Goal: Task Accomplishment & Management: Manage account settings

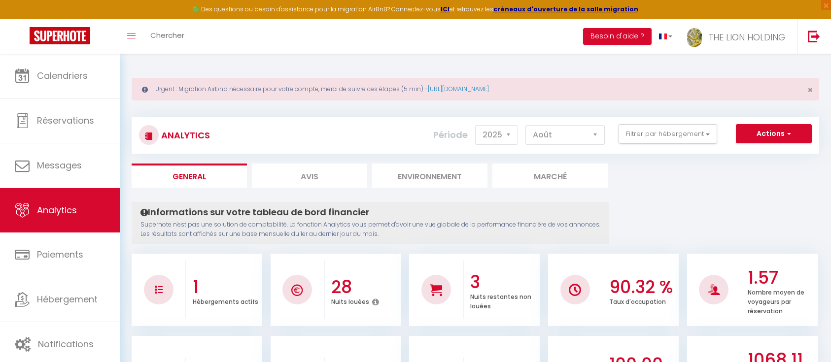
select select "2025"
select select "8"
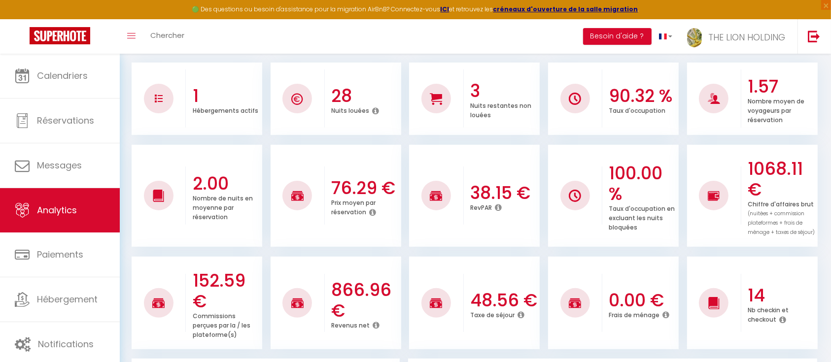
scroll to position [191, 0]
click at [62, 206] on span "Analytics" at bounding box center [57, 210] width 40 height 12
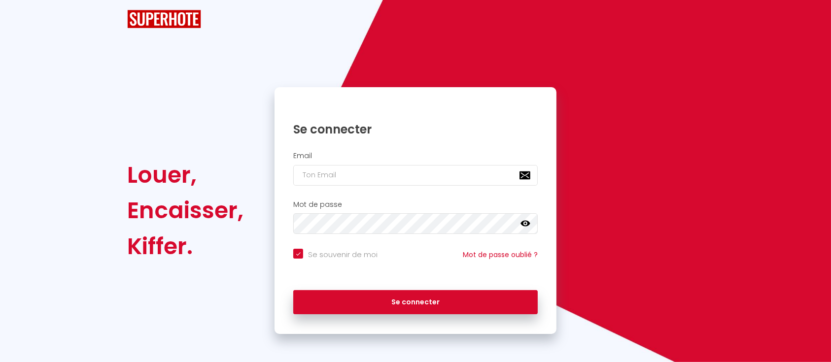
checkbox input "true"
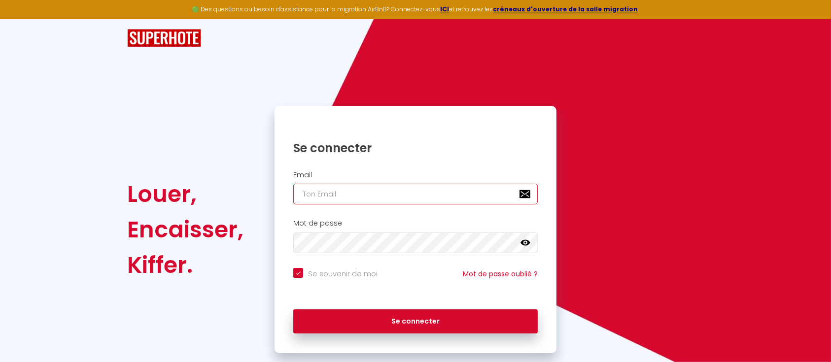
type input "[PERSON_NAME][EMAIL_ADDRESS][DOMAIN_NAME]"
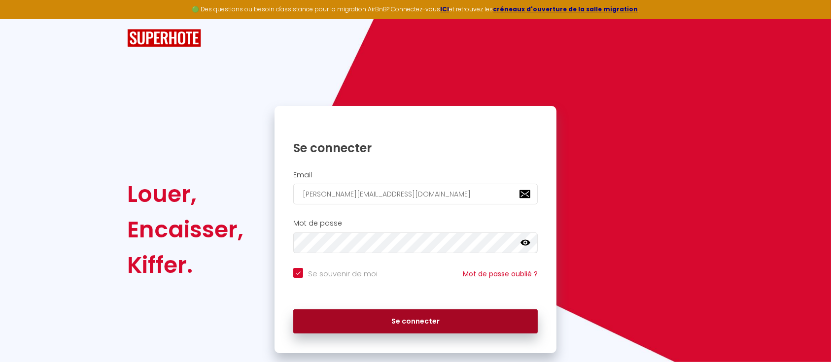
click at [422, 315] on button "Se connecter" at bounding box center [415, 322] width 245 height 25
checkbox input "true"
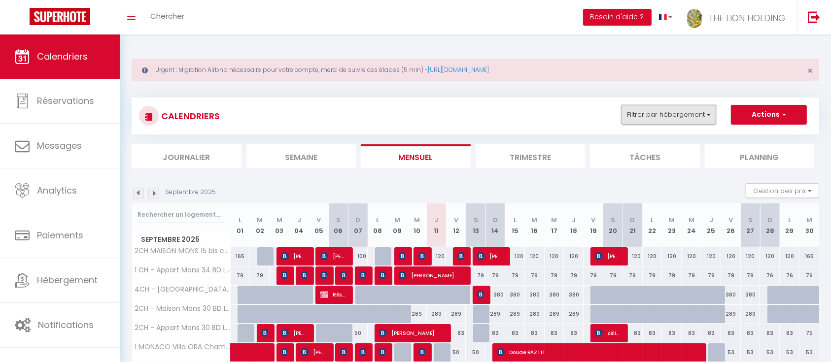
click at [673, 116] on button "Filtrer par hébergement" at bounding box center [669, 115] width 95 height 20
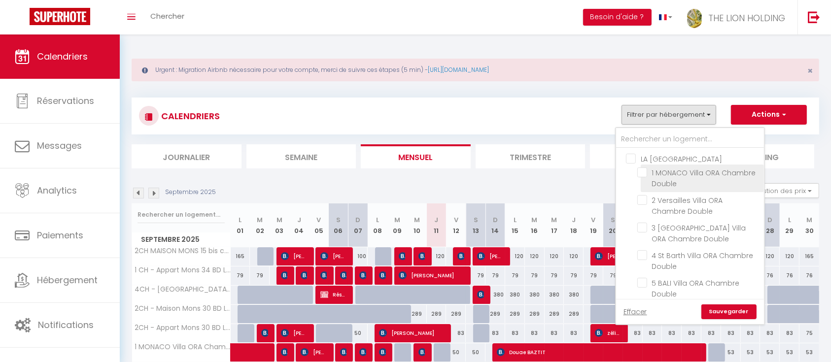
click at [643, 173] on input "1 MONACO [PERSON_NAME] Chambre Double" at bounding box center [698, 173] width 123 height 10
checkbox input "true"
checkbox input "false"
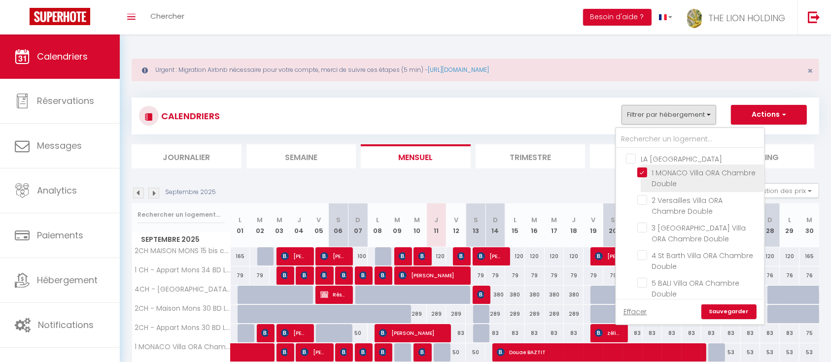
checkbox input "false"
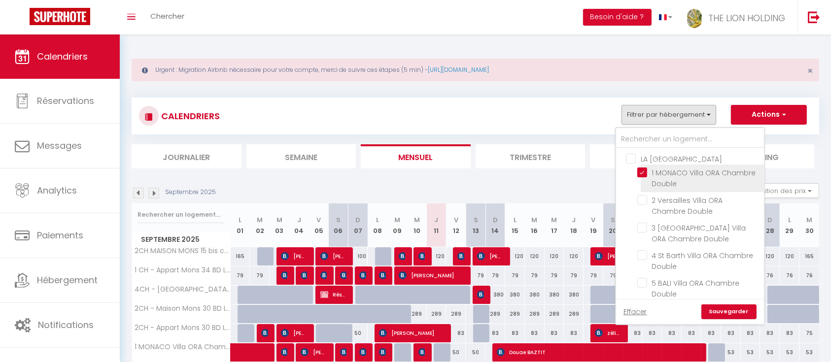
checkbox input "false"
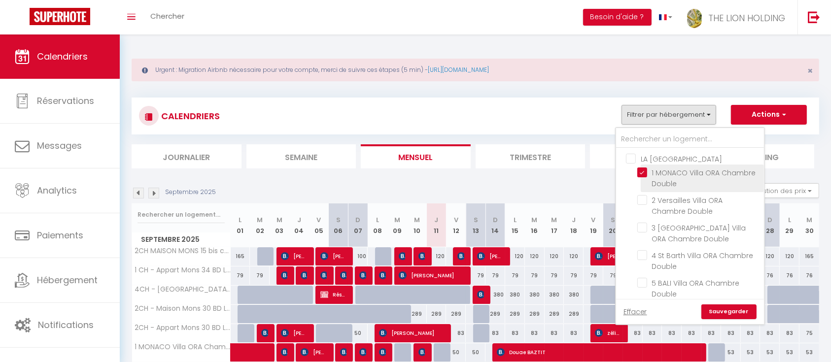
checkbox input "false"
click at [793, 176] on section "Septembre 2025 Gestion des prix Nb Nuits minimum Règles Disponibilité Septembre…" at bounding box center [476, 369] width 688 height 391
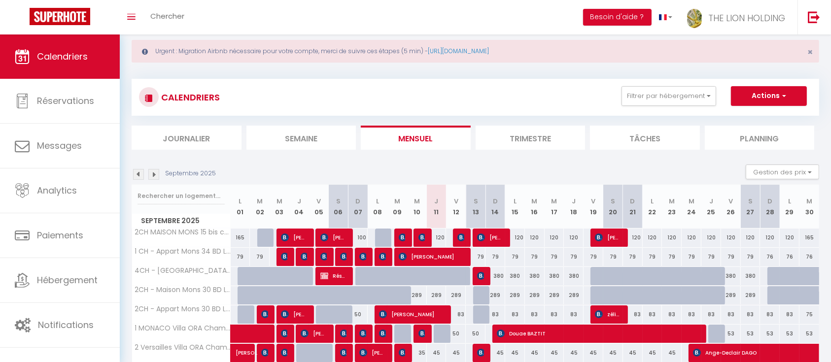
scroll to position [18, 0]
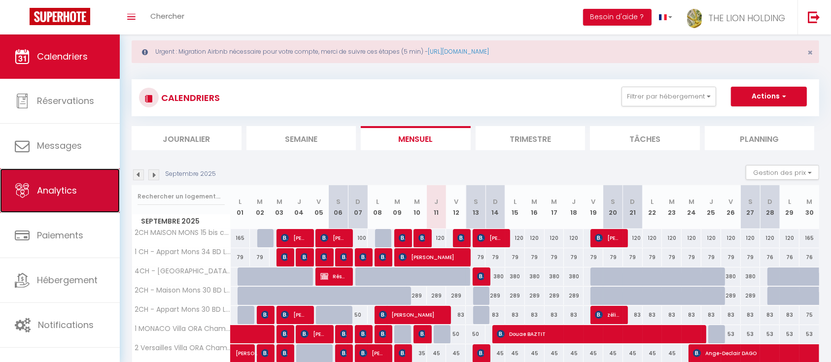
click at [72, 188] on span "Analytics" at bounding box center [57, 190] width 40 height 12
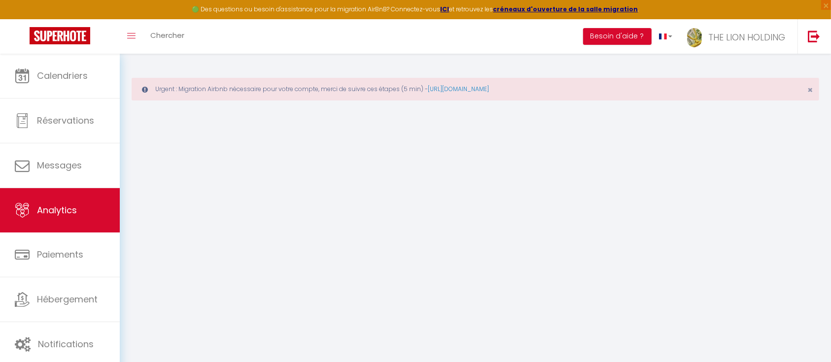
select select "2025"
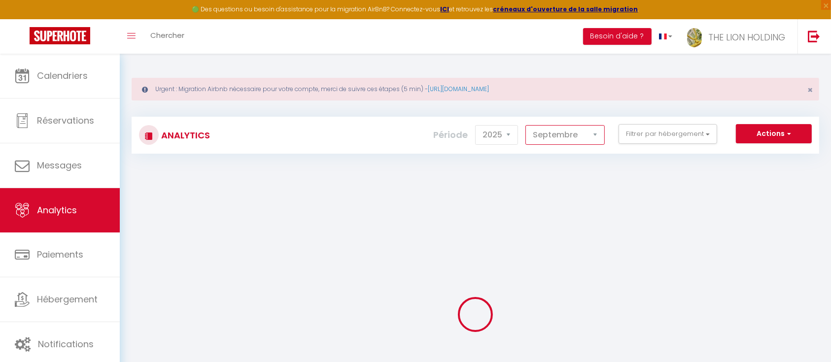
click at [565, 125] on select "Janvier Février Mars Avril Mai Juin Juillet Août Septembre Octobre Novembre Déc…" at bounding box center [564, 135] width 79 height 20
select select "8"
click at [527, 125] on select "Janvier Février Mars Avril Mai Juin Juillet Août Septembre Octobre Novembre Déc…" at bounding box center [564, 135] width 79 height 20
checkbox ORA "false"
checkbox Double "false"
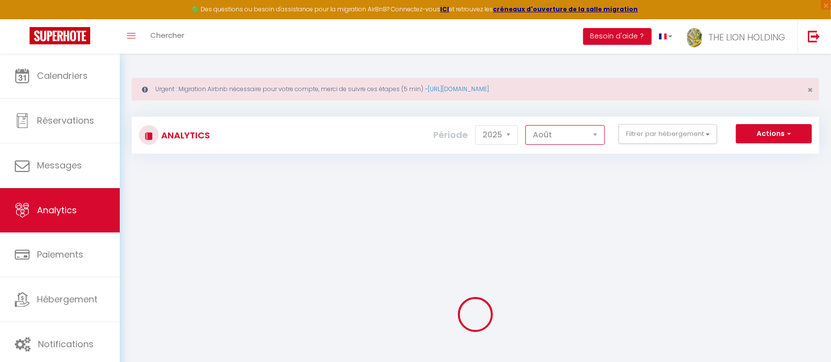
checkbox Double "false"
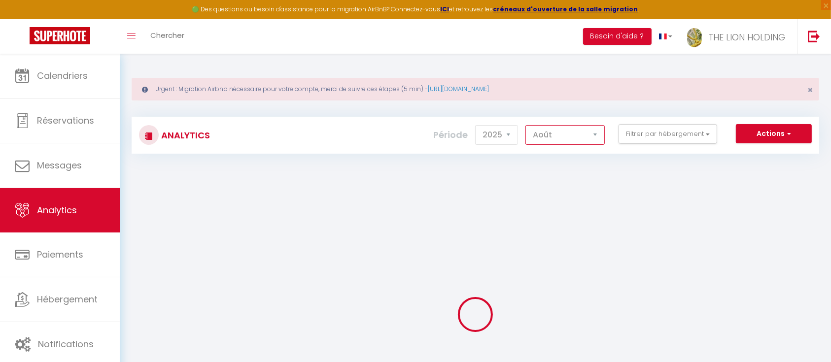
checkbox Double "false"
checkbox input "false"
checkbox coquelicots "false"
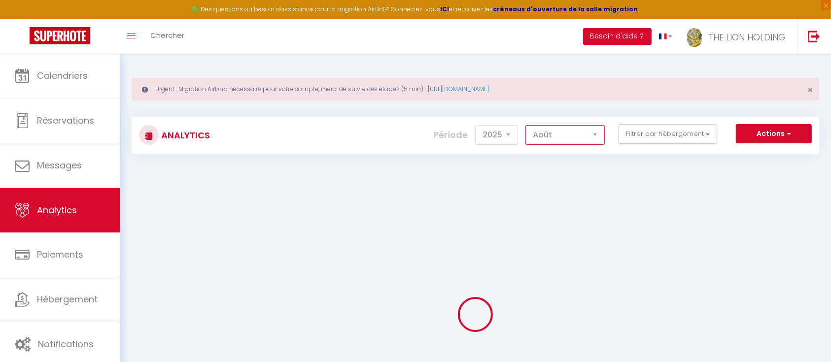
checkbox Leclerc "false"
checkbox 2h30 "false"
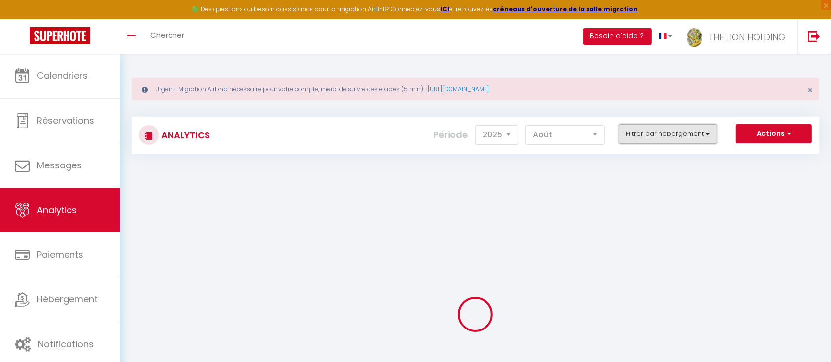
click at [651, 130] on button "Filtrer par hébergement" at bounding box center [668, 134] width 99 height 20
checkbox ORA "false"
checkbox Double "false"
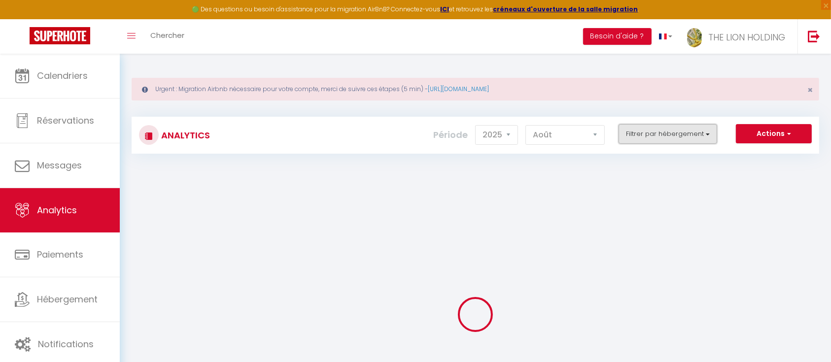
checkbox Double "false"
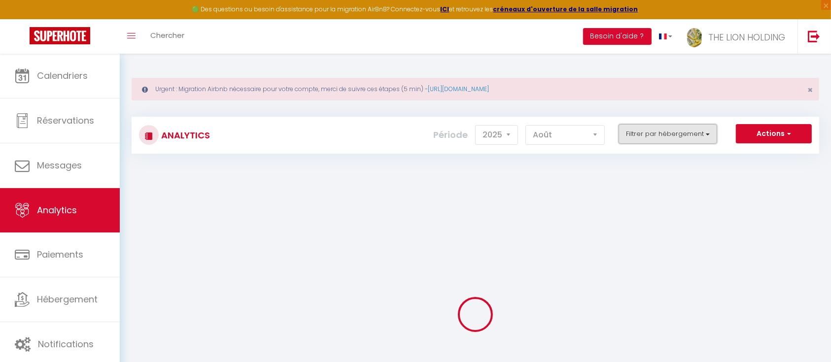
checkbox Double "false"
checkbox input "false"
checkbox coquelicots "false"
checkbox Leclerc "false"
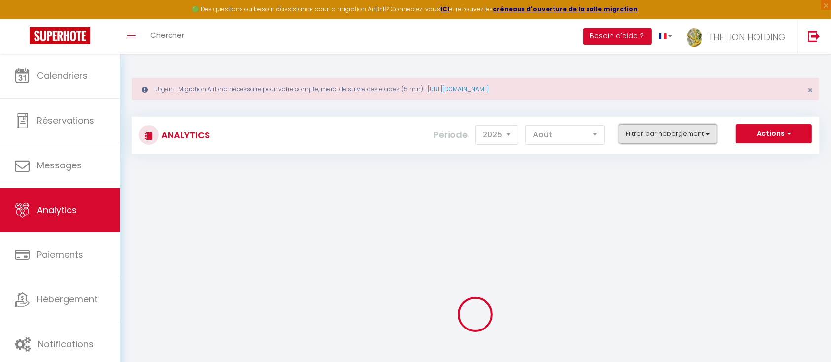
checkbox Leclerc "false"
checkbox 2h30 "false"
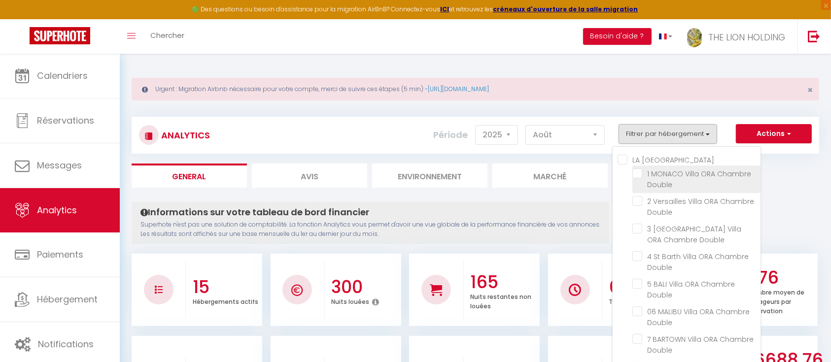
click at [638, 174] on Double "checkbox" at bounding box center [696, 174] width 128 height 10
checkbox Double "true"
checkbox Double "false"
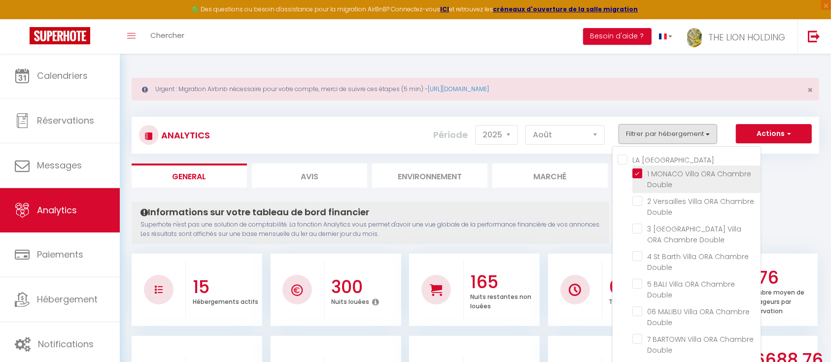
checkbox Double "false"
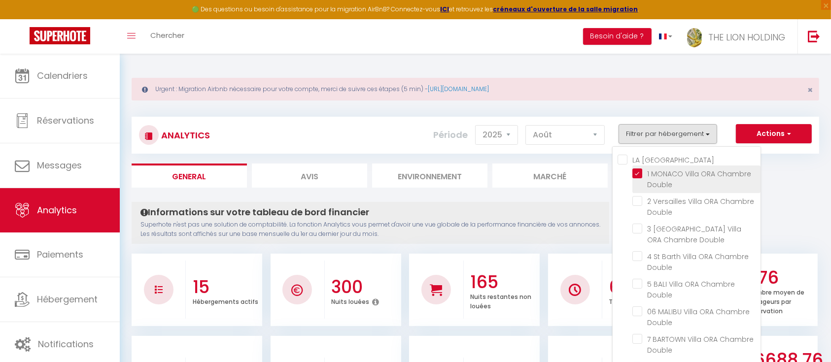
checkbox coquelicots "false"
checkbox Leclerc "false"
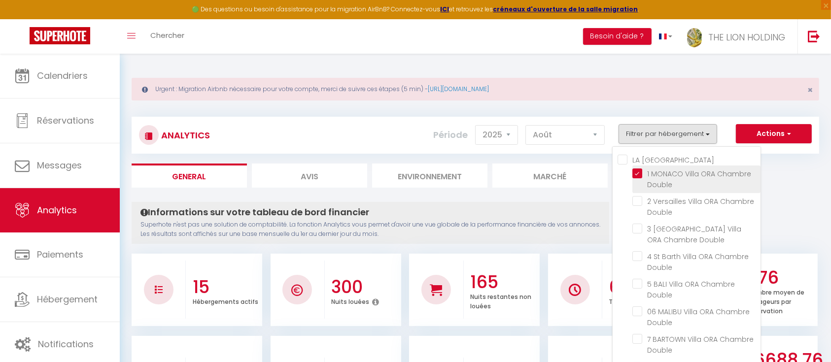
checkbox 2h30 "false"
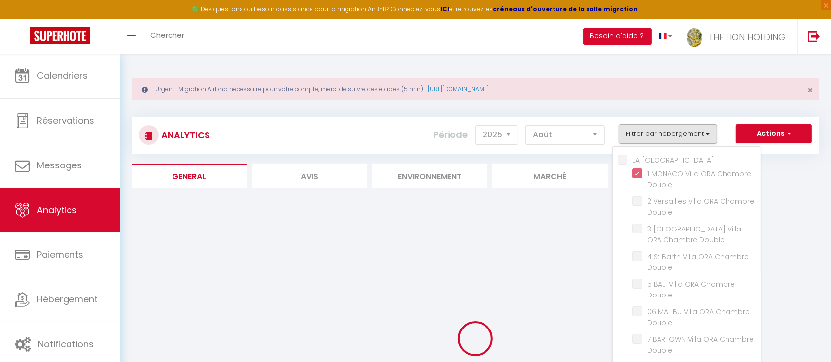
checkbox Double "false"
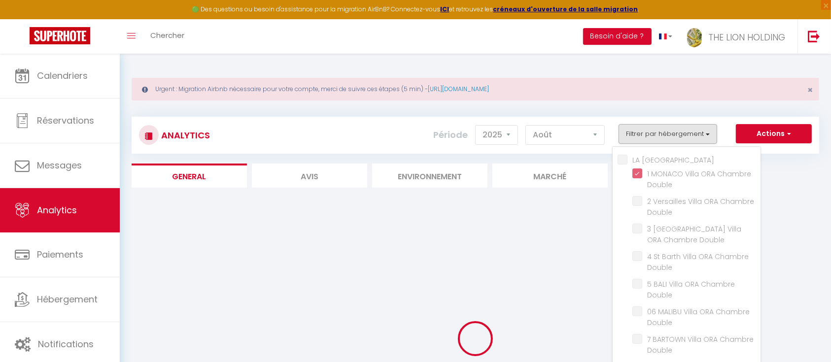
checkbox Double "false"
checkbox coquelicots "false"
checkbox Leclerc "false"
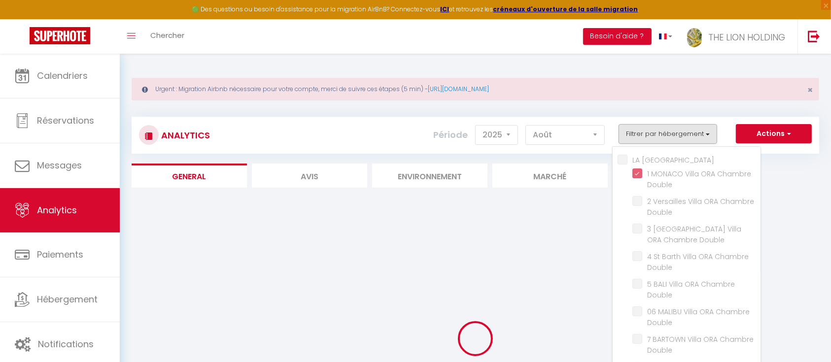
checkbox Leclerc "false"
checkbox 2h30 "false"
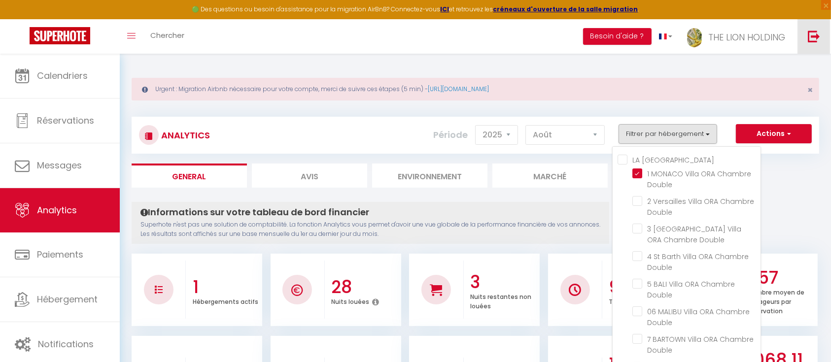
checkbox Double "false"
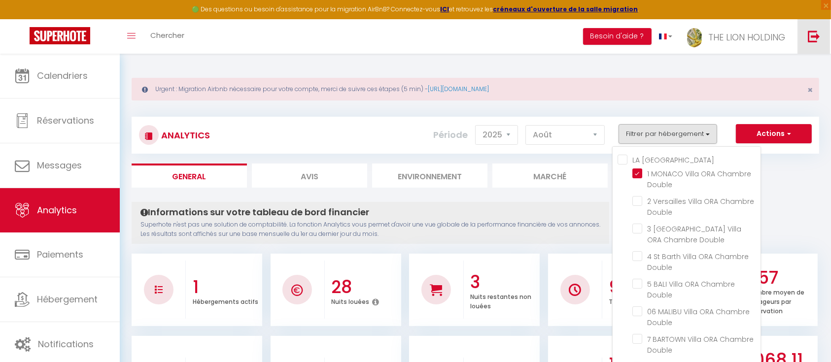
checkbox Double "false"
checkbox coquelicots "false"
checkbox Leclerc "false"
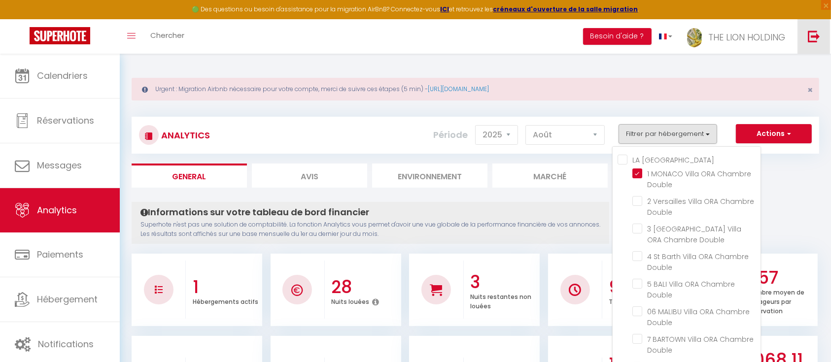
checkbox Leclerc "false"
checkbox 2h30 "false"
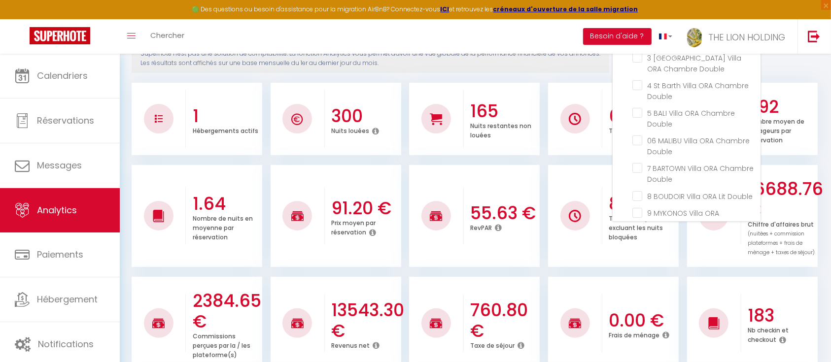
scroll to position [184, 0]
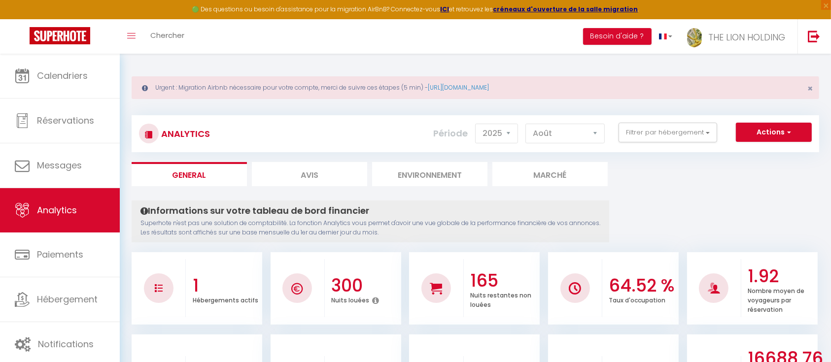
scroll to position [0, 0]
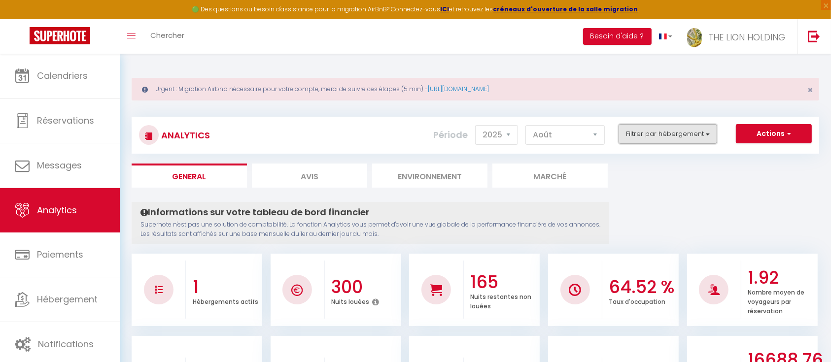
click at [667, 140] on button "Filtrer par hébergement" at bounding box center [668, 134] width 99 height 20
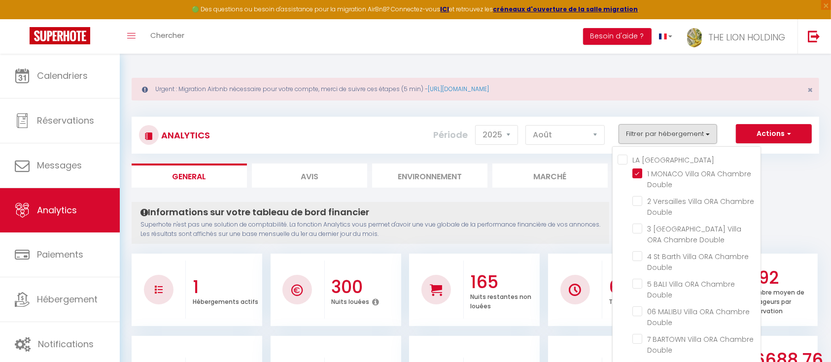
click at [800, 178] on ul "General Avis Environnement Marché" at bounding box center [476, 176] width 688 height 24
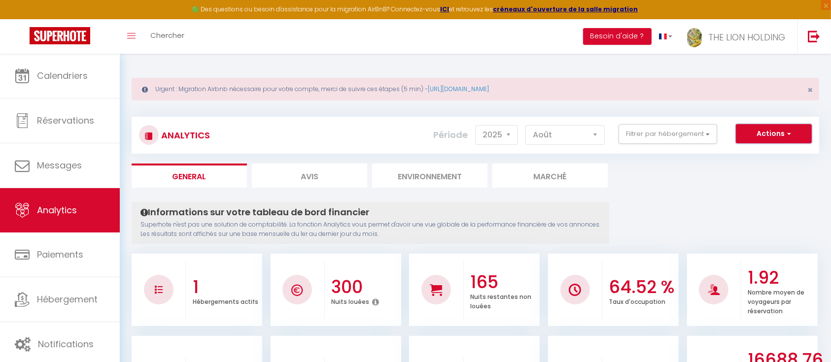
click at [773, 132] on button "Actions" at bounding box center [774, 134] width 76 height 20
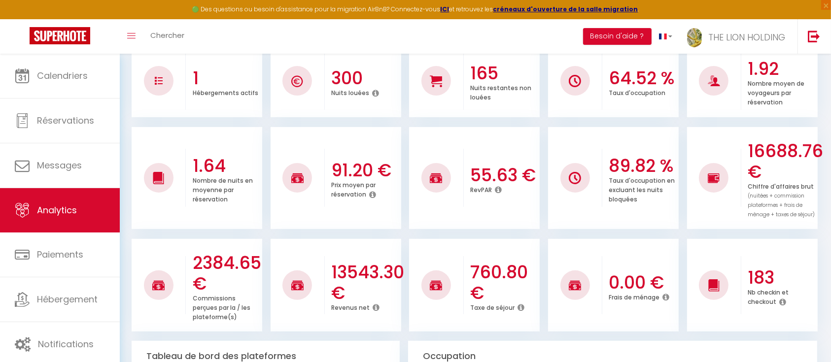
scroll to position [197, 0]
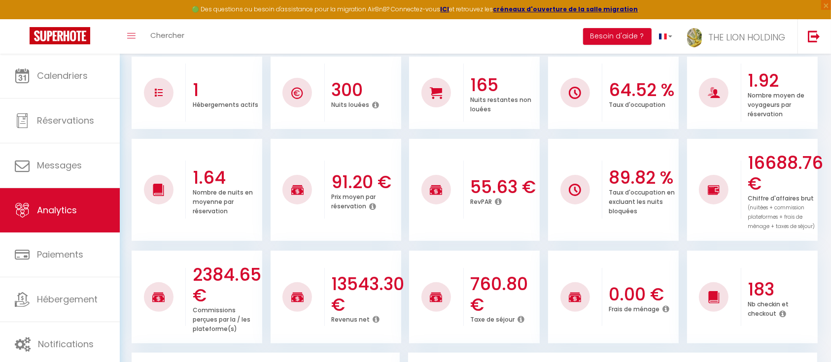
click at [651, 245] on div "2384.65 € Commissions perçues par la / les plateforme(s) 13543.30 € Revenus net…" at bounding box center [476, 292] width 688 height 103
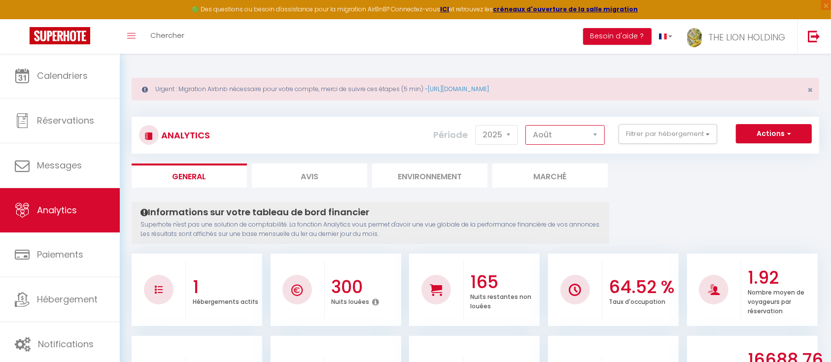
click at [597, 135] on select "Janvier Février Mars Avril Mai Juin Juillet Août Septembre Octobre Novembre Déc…" at bounding box center [564, 135] width 79 height 20
select select "2"
click at [527, 125] on select "Janvier Février Mars Avril Mai Juin Juillet Août Septembre Octobre Novembre Déc…" at bounding box center [564, 135] width 79 height 20
checkbox Double "false"
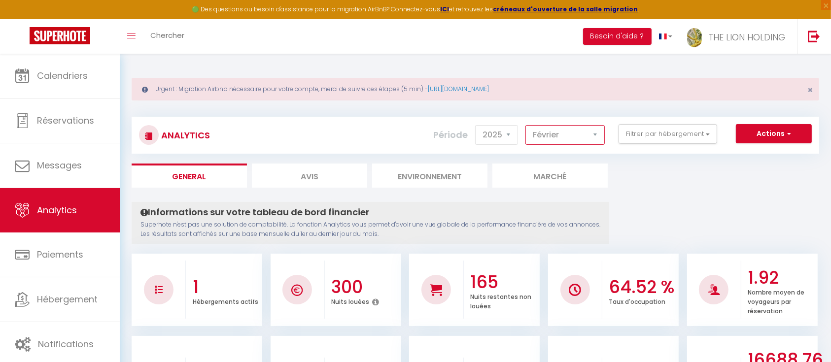
checkbox Double "false"
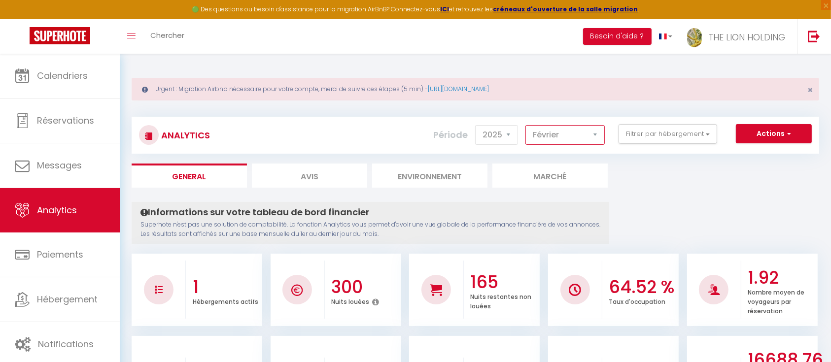
checkbox Double "false"
checkbox coquelicots "false"
checkbox Leclerc "false"
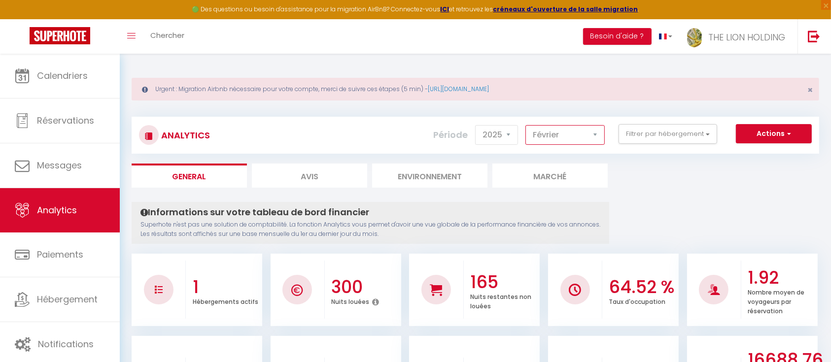
checkbox Leclerc "false"
checkbox 2h30 "false"
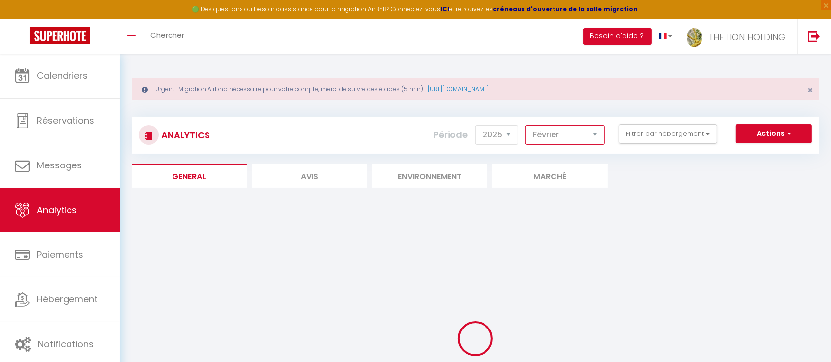
checkbox Double "false"
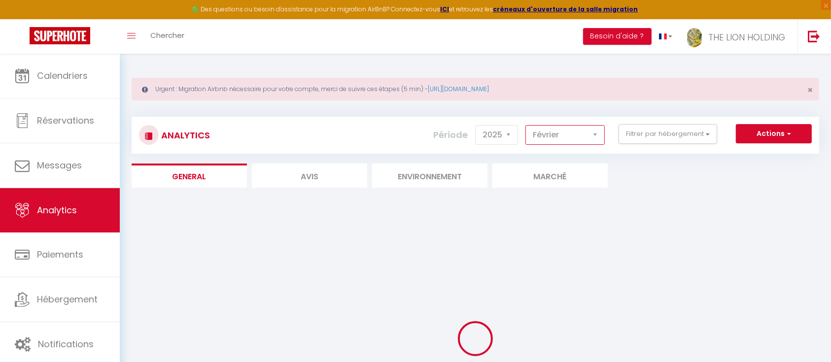
checkbox Double "false"
checkbox coquelicots "false"
checkbox Leclerc "false"
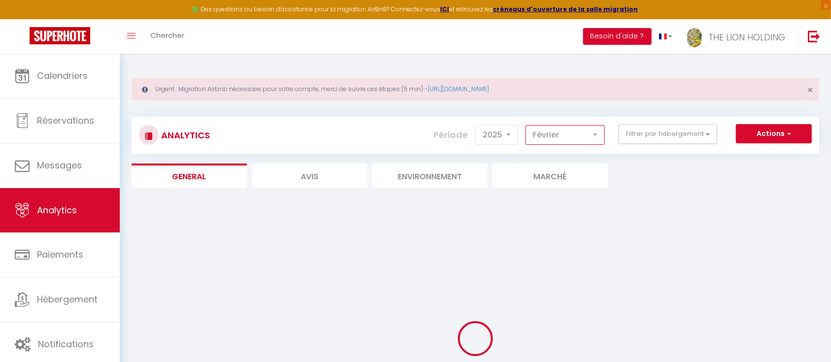
checkbox Leclerc "false"
checkbox 2h30 "false"
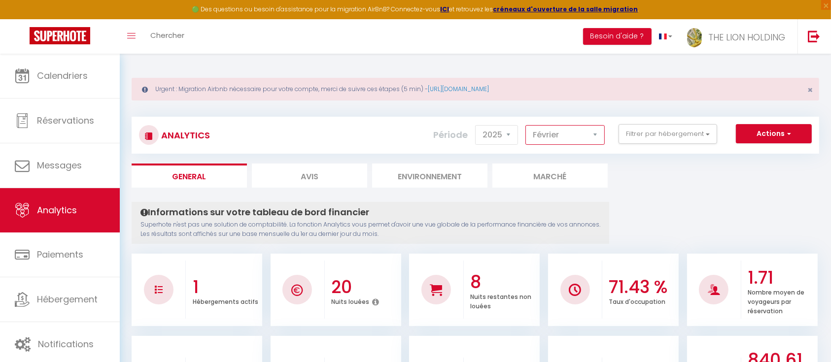
click at [588, 134] on select "Janvier Février Mars Avril Mai Juin Juillet Août Septembre Octobre Novembre Déc…" at bounding box center [564, 135] width 79 height 20
click at [638, 133] on button "Filtrer par hébergement" at bounding box center [668, 134] width 99 height 20
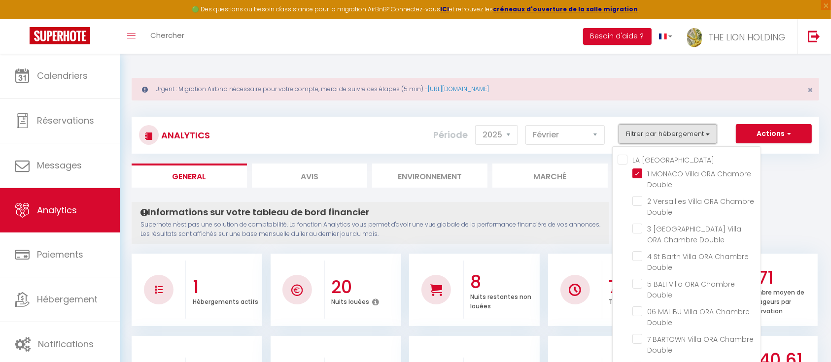
click at [638, 133] on button "Filtrer par hébergement" at bounding box center [668, 134] width 99 height 20
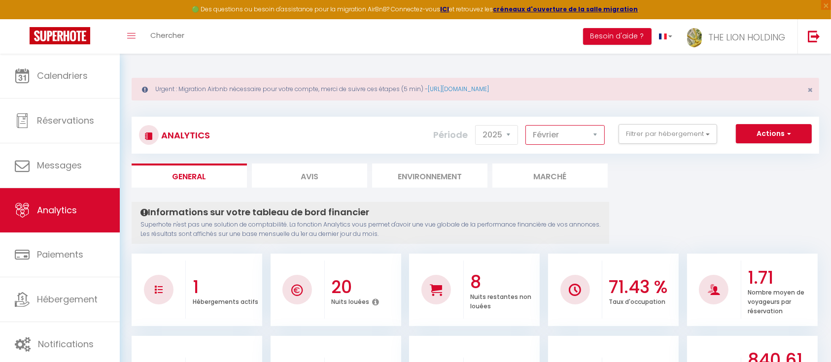
click at [594, 136] on select "Janvier Février Mars Avril Mai Juin Juillet Août Septembre Octobre Novembre Déc…" at bounding box center [564, 135] width 79 height 20
select select "8"
click at [527, 125] on select "Janvier Février Mars Avril Mai Juin Juillet Août Septembre Octobre Novembre Déc…" at bounding box center [564, 135] width 79 height 20
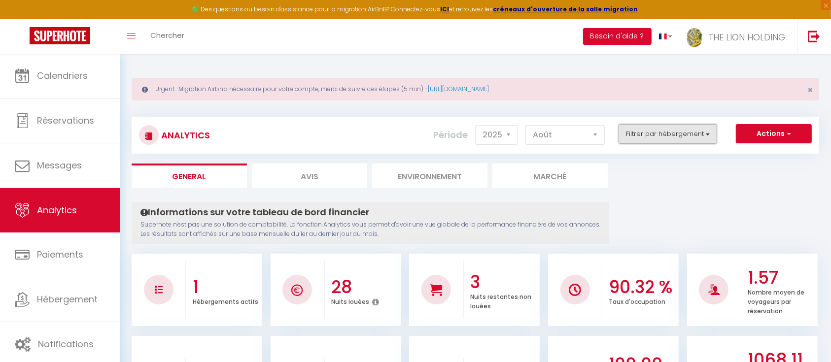
click at [683, 131] on button "Filtrer par hébergement" at bounding box center [668, 134] width 99 height 20
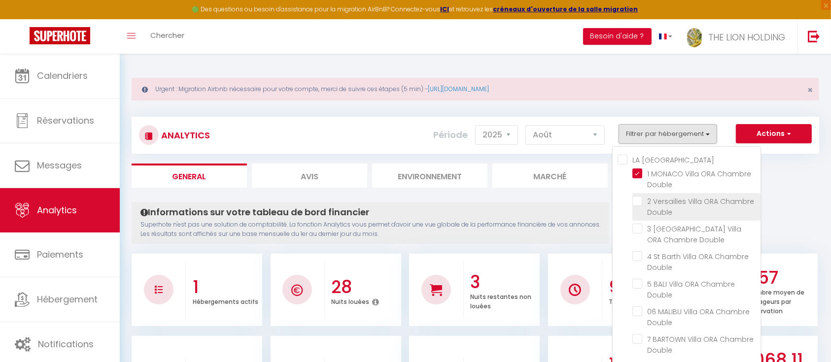
click at [641, 204] on Double "checkbox" at bounding box center [696, 201] width 128 height 10
checkbox Double "true"
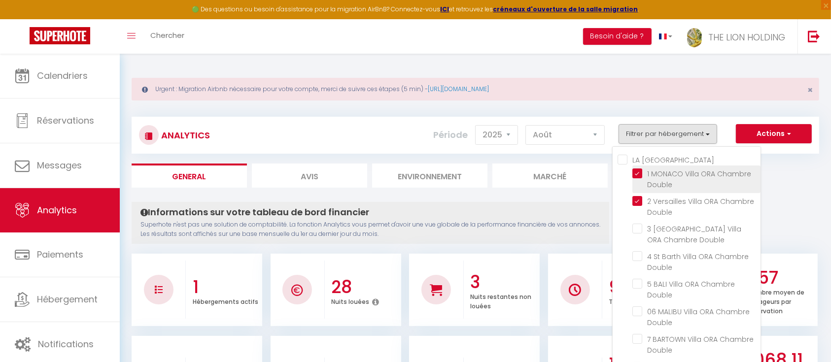
checkbox Double "false"
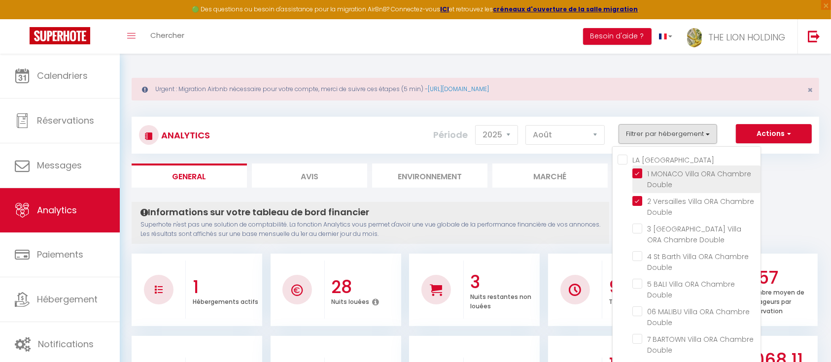
checkbox Double "false"
checkbox coquelicots "false"
checkbox Leclerc "false"
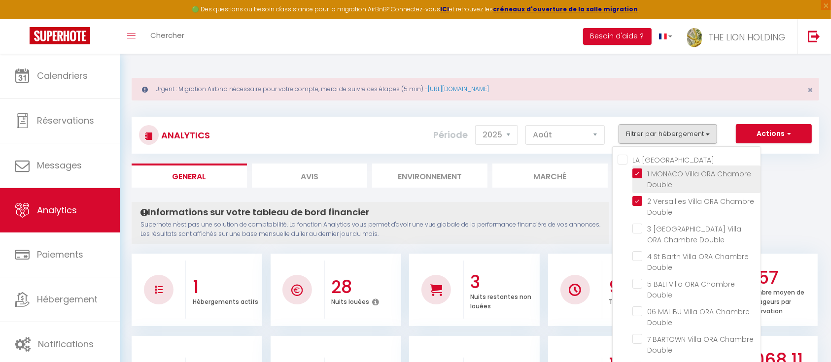
checkbox Leclerc "false"
checkbox 2h30 "false"
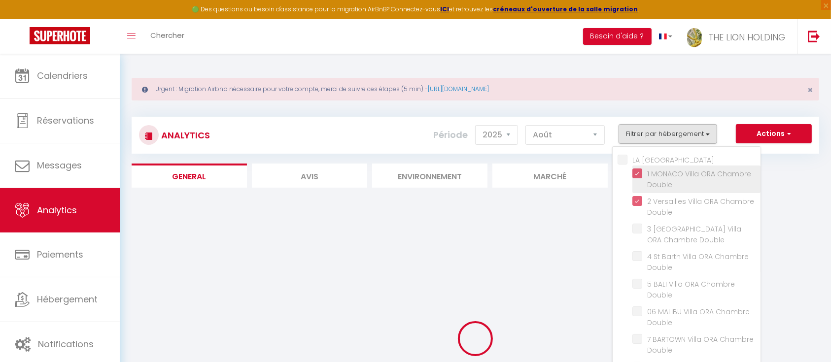
checkbox Double "false"
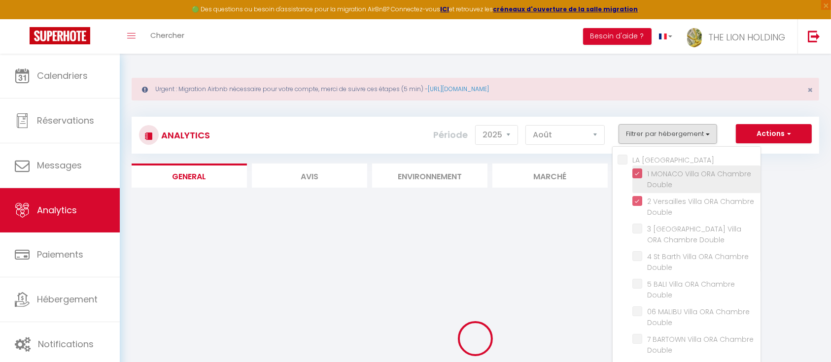
checkbox Double "false"
checkbox coquelicots "false"
checkbox Leclerc "false"
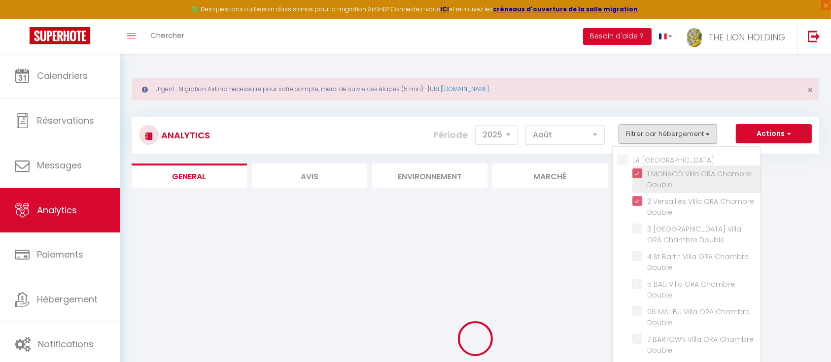
checkbox Leclerc "false"
checkbox 2h30 "false"
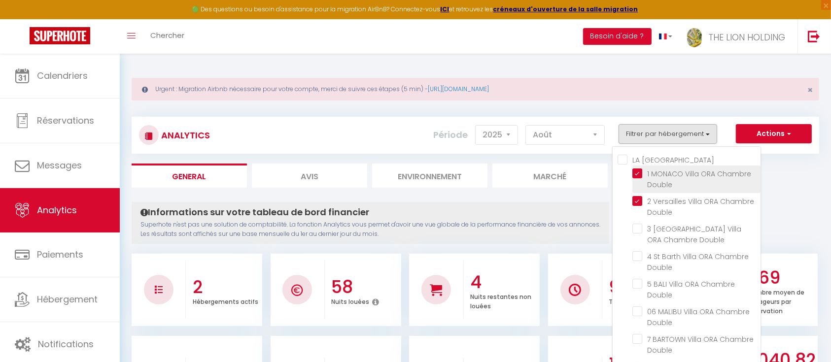
click at [640, 174] on Double "checkbox" at bounding box center [696, 174] width 128 height 10
checkbox Double "false"
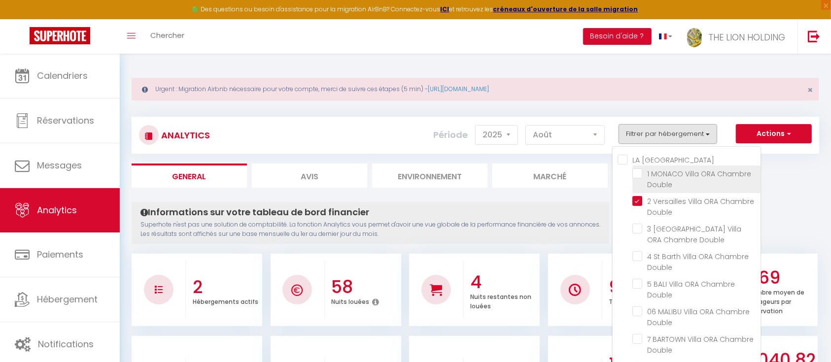
checkbox Double "false"
checkbox coquelicots "false"
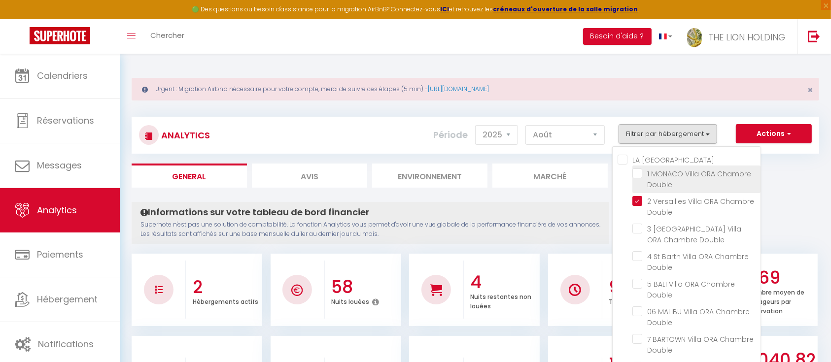
checkbox Leclerc "false"
checkbox 2h30 "false"
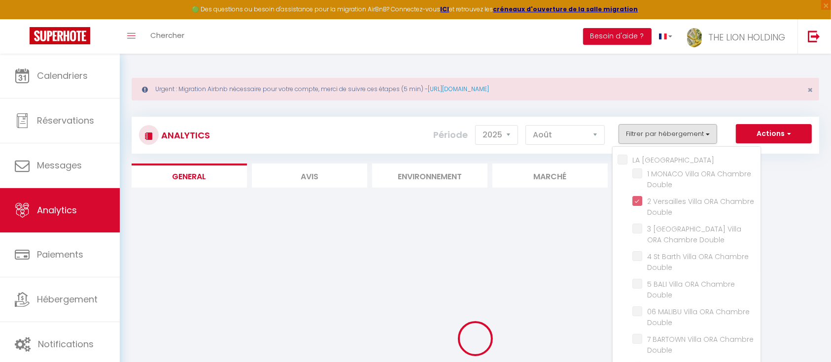
checkbox Double "false"
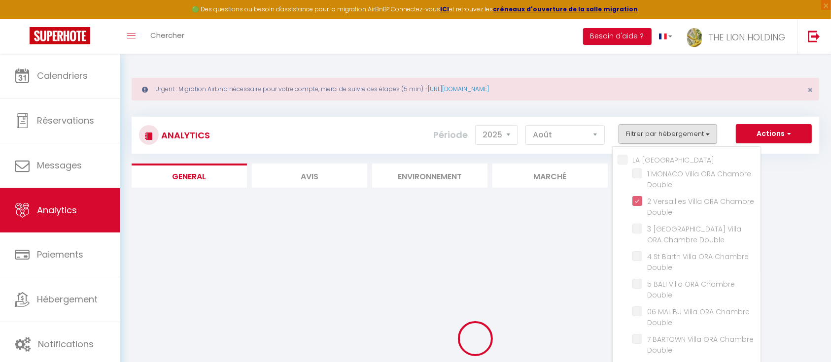
checkbox Double "false"
checkbox coquelicots "false"
checkbox Leclerc "false"
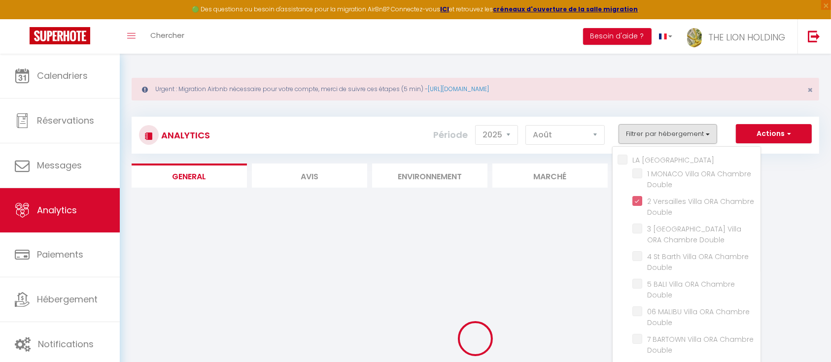
checkbox Leclerc "false"
checkbox 2h30 "false"
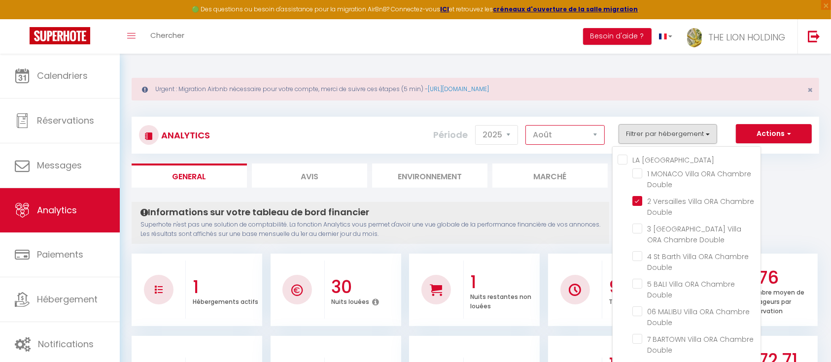
click at [582, 132] on select "Janvier Février Mars Avril Mai Juin Juillet Août Septembre Octobre Novembre Déc…" at bounding box center [564, 135] width 79 height 20
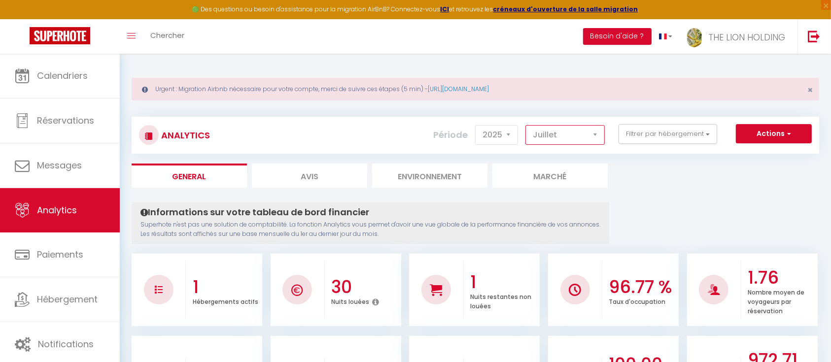
click at [527, 125] on select "Janvier Février Mars Avril Mai Juin Juillet Août Septembre Octobre Novembre Déc…" at bounding box center [564, 135] width 79 height 20
click at [579, 135] on select "Janvier Février Mars Avril Mai Juin Juillet Août Septembre Octobre Novembre Déc…" at bounding box center [564, 135] width 79 height 20
select select "8"
click at [527, 125] on select "Janvier Février Mars Avril Mai Juin Juillet Août Septembre Octobre Novembre Déc…" at bounding box center [564, 135] width 79 height 20
click at [662, 137] on button "Filtrer par hébergement" at bounding box center [668, 134] width 99 height 20
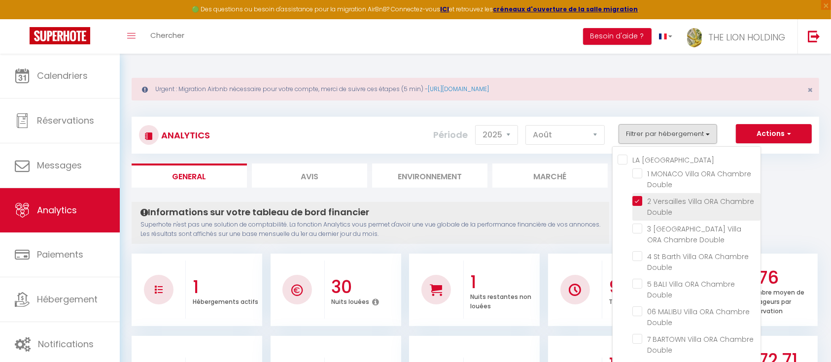
click at [638, 202] on Double "checkbox" at bounding box center [696, 201] width 128 height 10
checkbox Double "false"
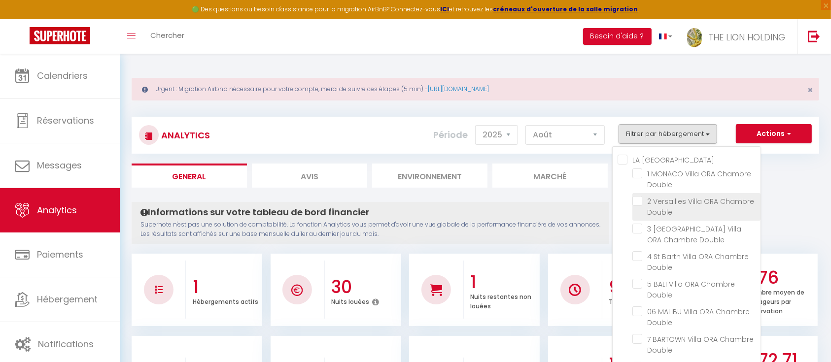
checkbox Double "false"
checkbox coquelicots "false"
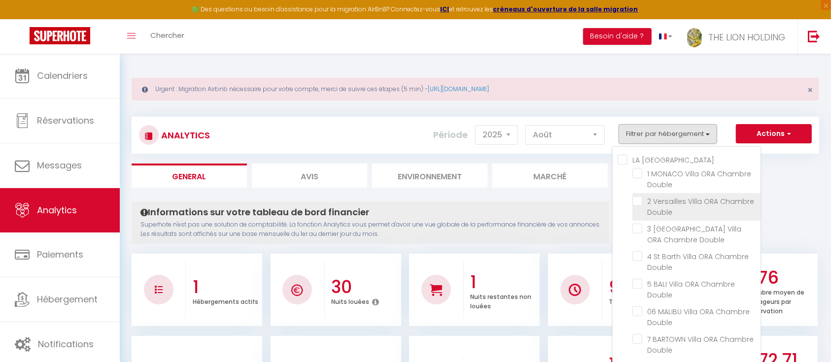
checkbox Leclerc "false"
checkbox 2h30 "false"
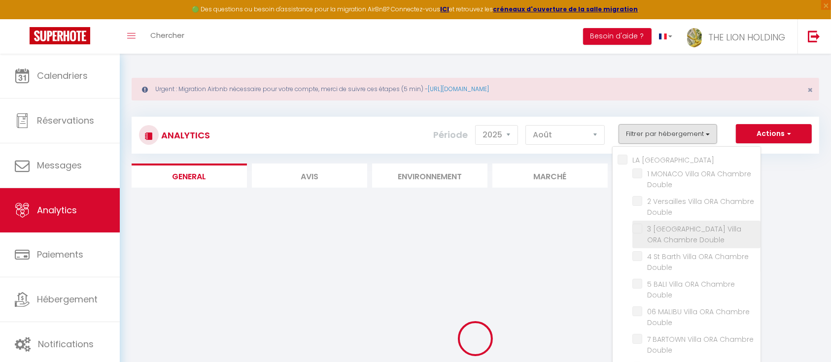
click at [639, 235] on li "3 [GEOGRAPHIC_DATA] [PERSON_NAME] Chambre Double" at bounding box center [696, 235] width 128 height 28
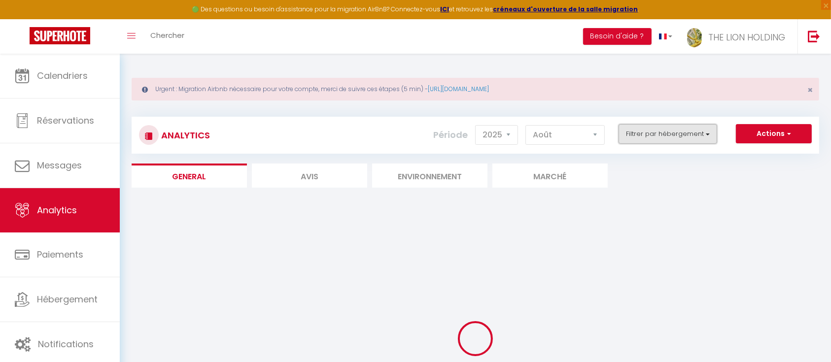
click at [677, 131] on button "Filtrer par hébergement" at bounding box center [668, 134] width 99 height 20
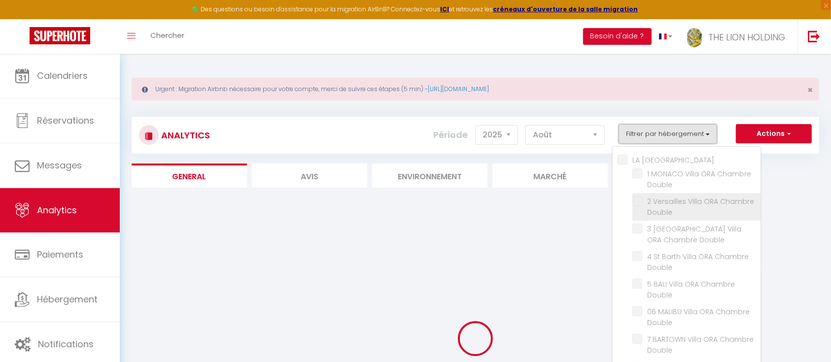
checkbox Double "false"
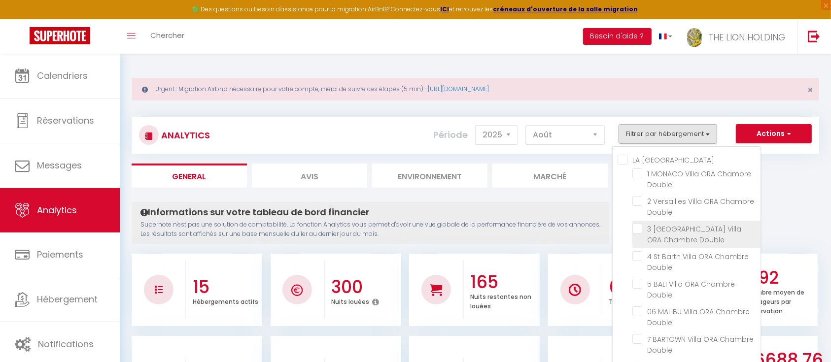
click at [637, 230] on Double "checkbox" at bounding box center [696, 229] width 128 height 10
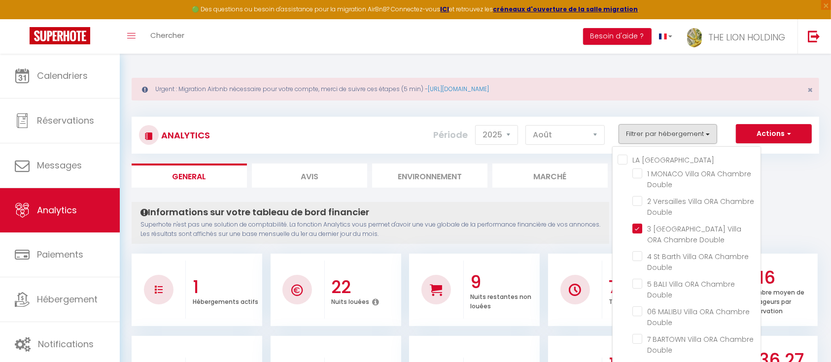
click at [798, 174] on ul "General Avis Environnement Marché" at bounding box center [476, 176] width 688 height 24
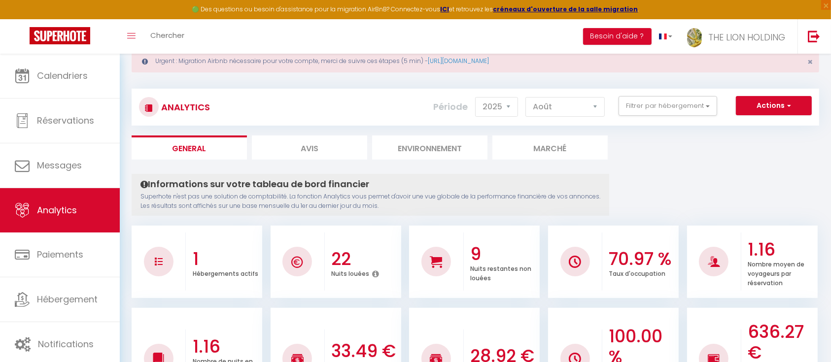
scroll to position [25, 0]
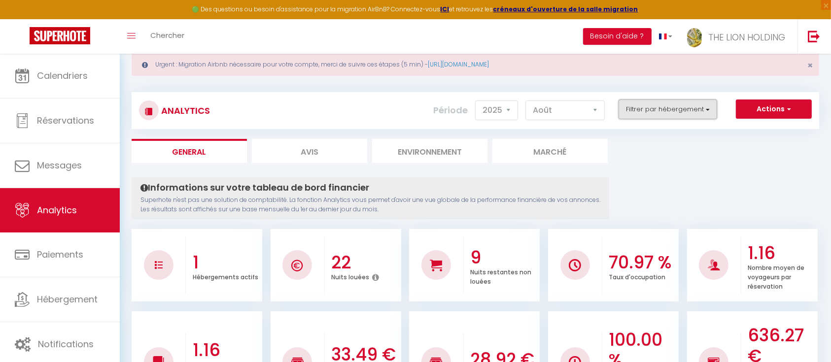
click at [700, 104] on button "Filtrer par hébergement" at bounding box center [668, 110] width 99 height 20
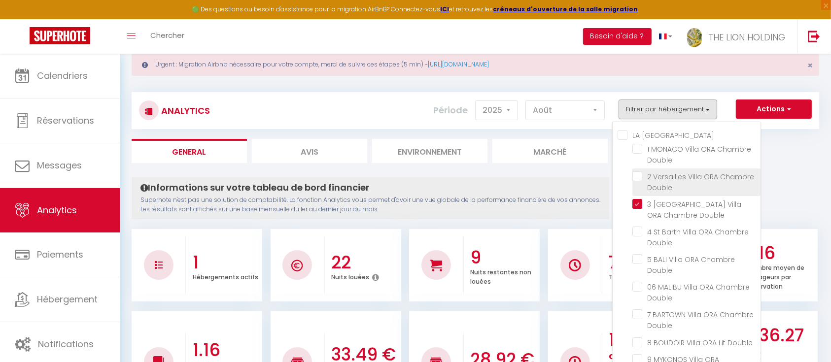
click at [637, 172] on Double "checkbox" at bounding box center [696, 177] width 128 height 10
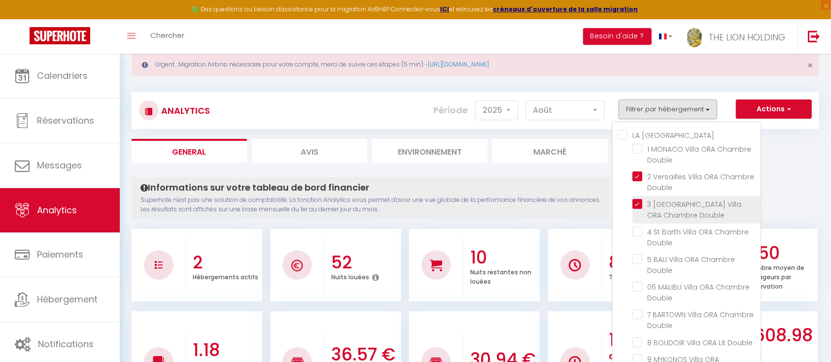
click at [637, 207] on Double "checkbox" at bounding box center [696, 204] width 128 height 10
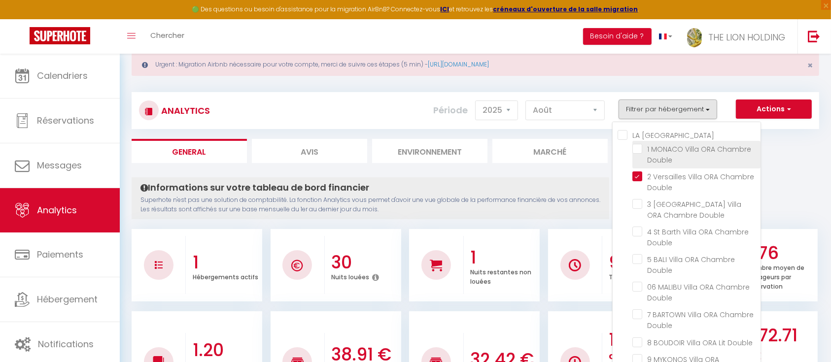
click at [640, 144] on Double "checkbox" at bounding box center [696, 149] width 128 height 10
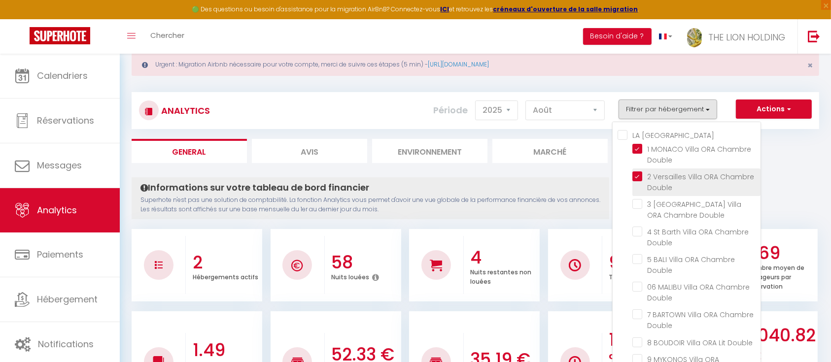
click at [638, 175] on Double "checkbox" at bounding box center [696, 177] width 128 height 10
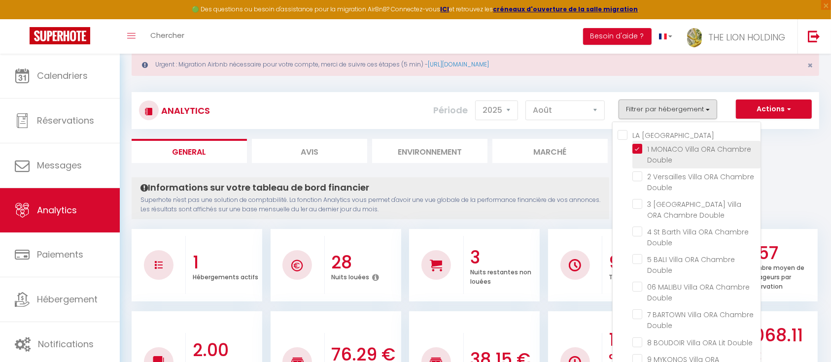
click at [643, 144] on Double "checkbox" at bounding box center [696, 149] width 128 height 10
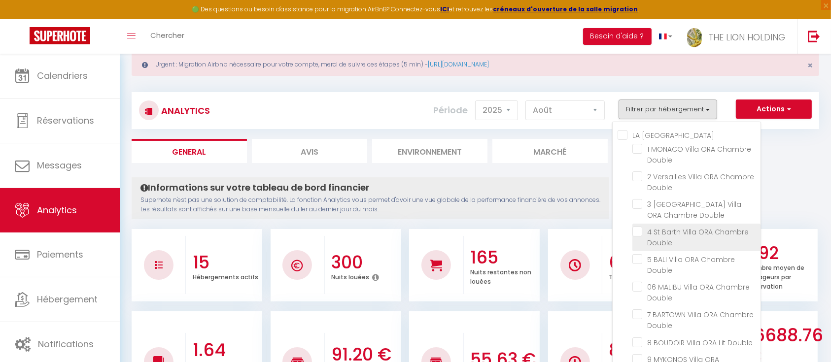
click at [640, 232] on Double "checkbox" at bounding box center [696, 232] width 128 height 10
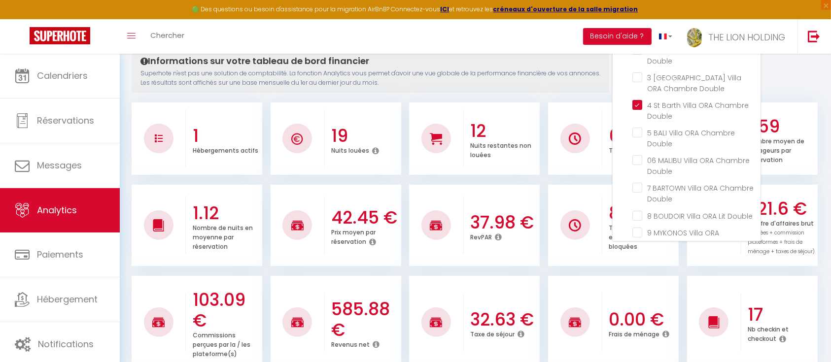
scroll to position [156, 0]
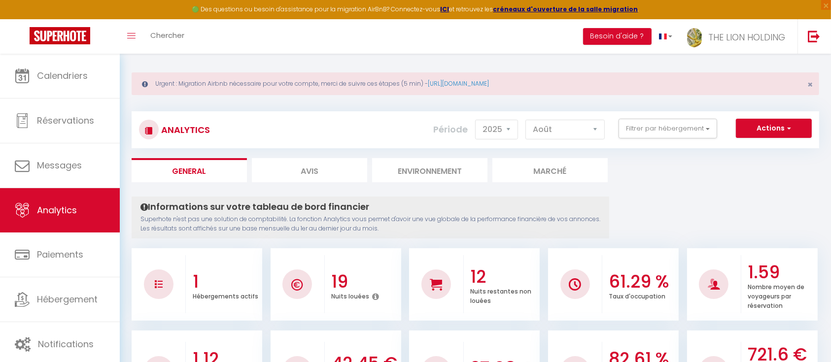
scroll to position [0, 0]
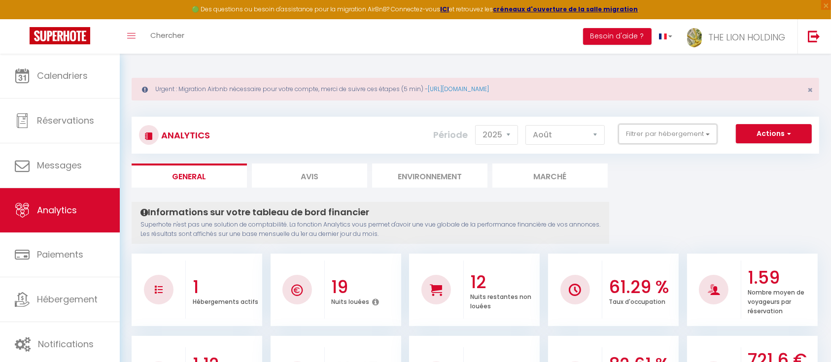
drag, startPoint x: 682, startPoint y: 128, endPoint x: 678, endPoint y: 121, distance: 7.5
click at [678, 121] on div "Analytics Actions Génération SuperConciergerie Génération SuperAnalyzer Générat…" at bounding box center [476, 135] width 688 height 37
click at [678, 135] on button "Filtrer par hébergement" at bounding box center [668, 134] width 99 height 20
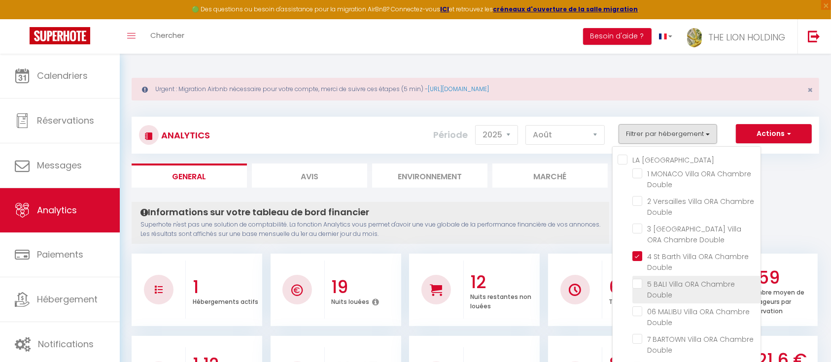
click at [639, 283] on Double "checkbox" at bounding box center [696, 284] width 128 height 10
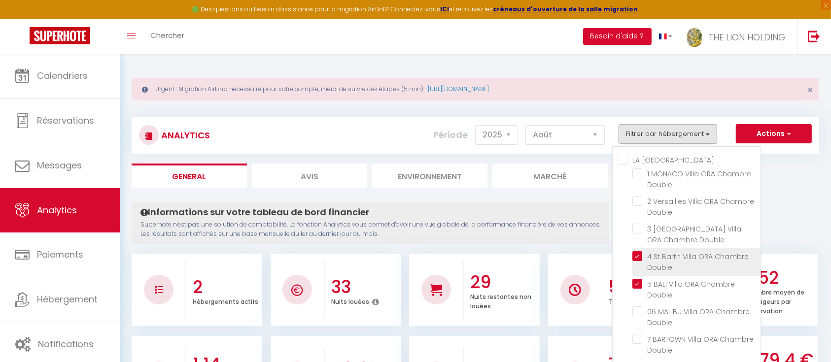
click at [642, 255] on Double "checkbox" at bounding box center [696, 256] width 128 height 10
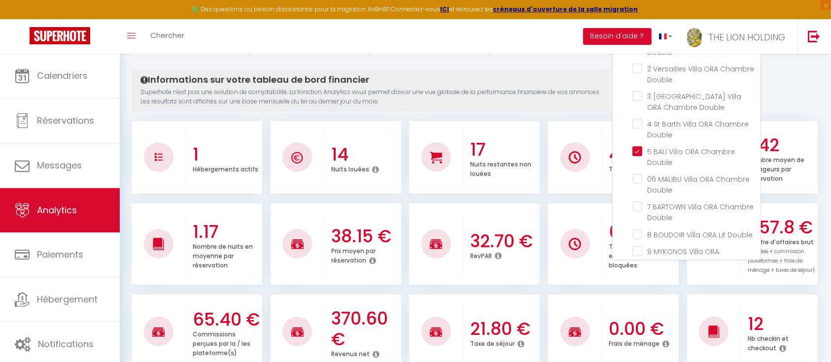
scroll to position [150, 0]
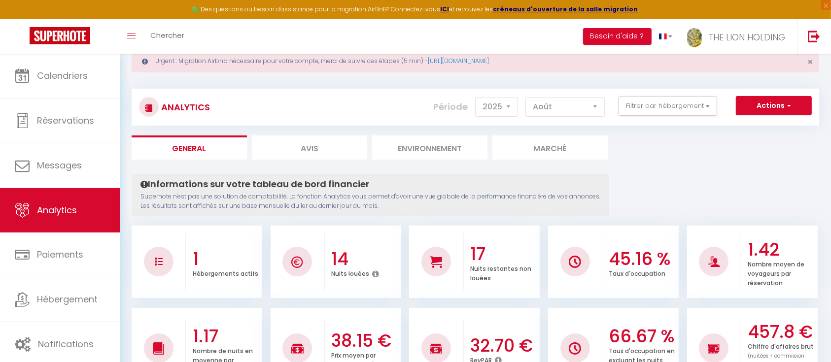
scroll to position [20, 0]
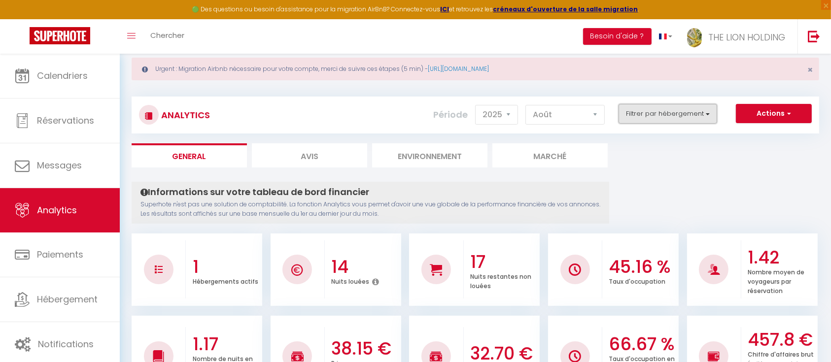
click at [633, 116] on button "Filtrer par hébergement" at bounding box center [668, 114] width 99 height 20
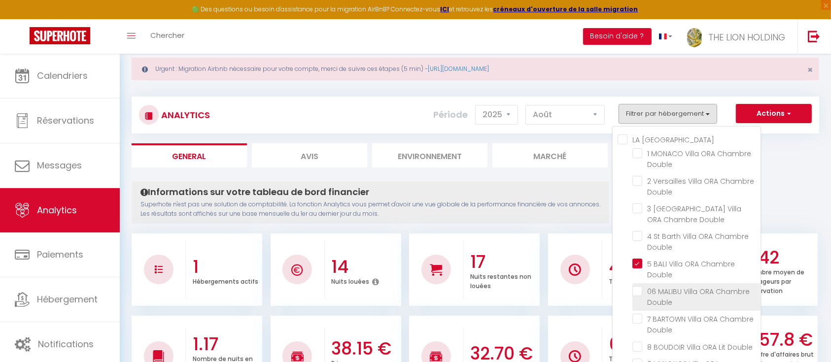
click at [639, 296] on li "06 MALIBU [PERSON_NAME] Chambre Double" at bounding box center [696, 297] width 128 height 28
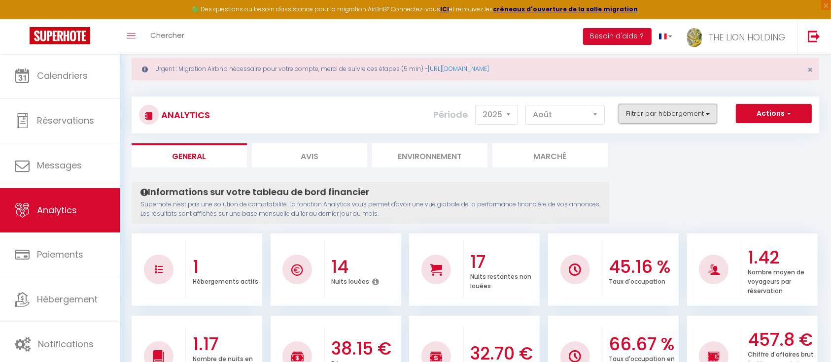
click at [705, 117] on button "Filtrer par hébergement" at bounding box center [668, 114] width 99 height 20
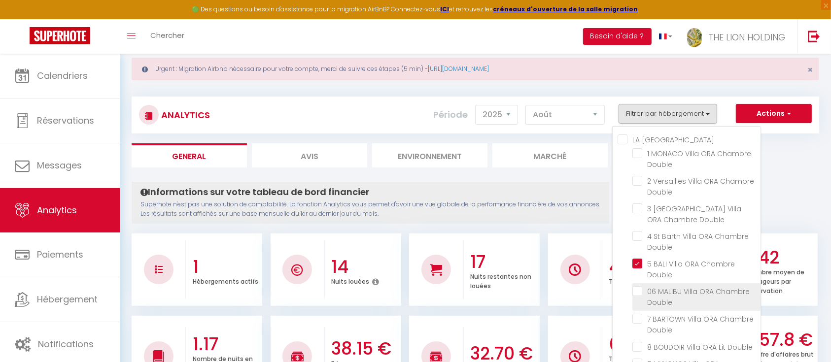
click at [638, 292] on Double "checkbox" at bounding box center [696, 291] width 128 height 10
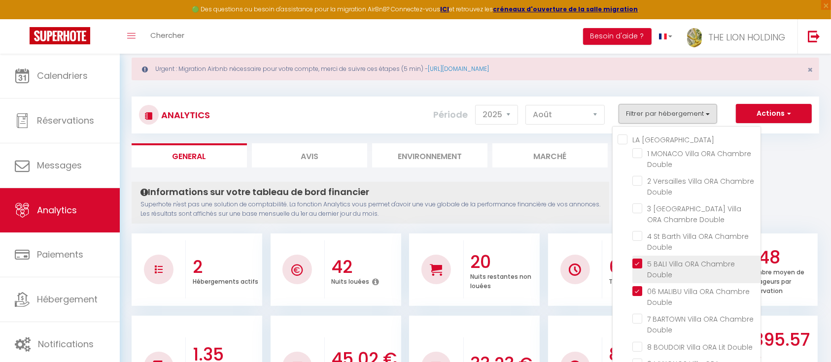
click at [638, 259] on Double "checkbox" at bounding box center [696, 264] width 128 height 10
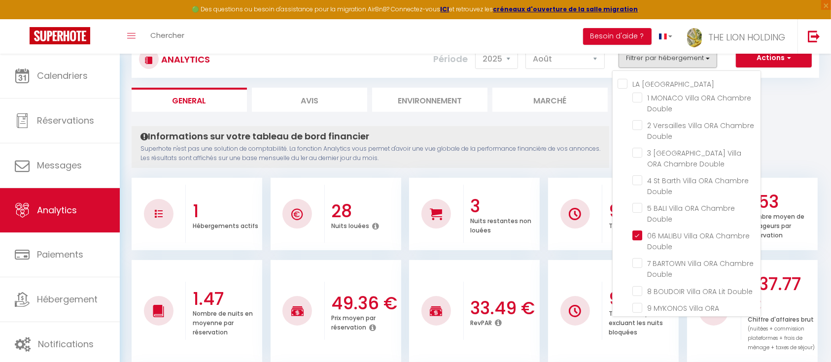
scroll to position [83, 0]
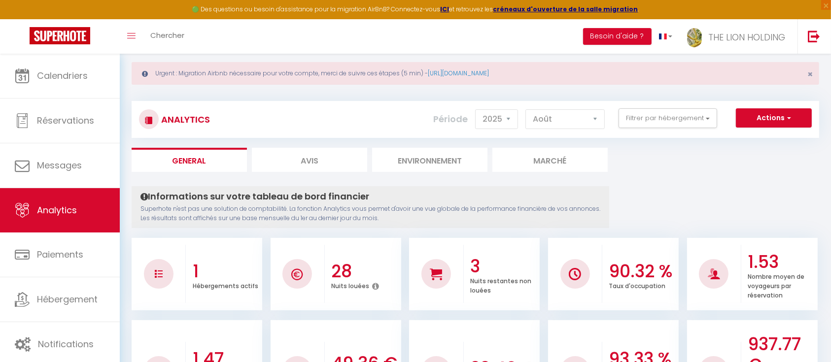
scroll to position [3, 0]
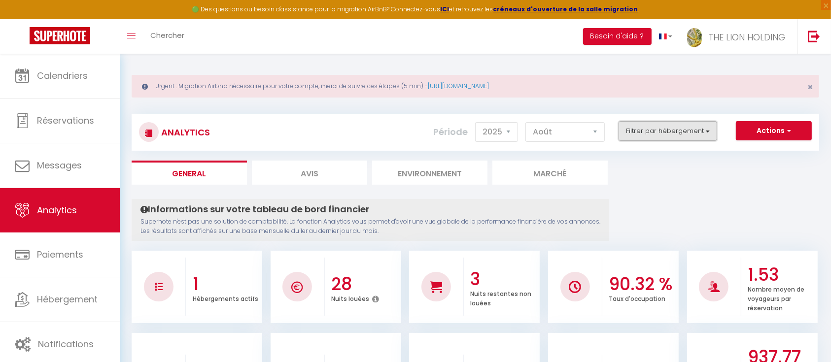
click at [642, 128] on button "Filtrer par hébergement" at bounding box center [668, 131] width 99 height 20
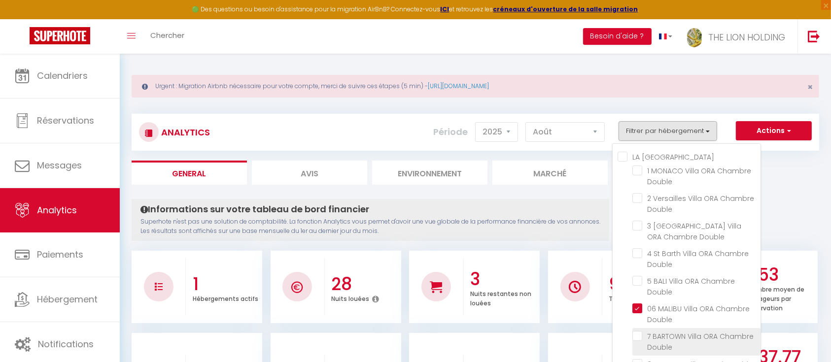
click at [636, 338] on Double "checkbox" at bounding box center [696, 336] width 128 height 10
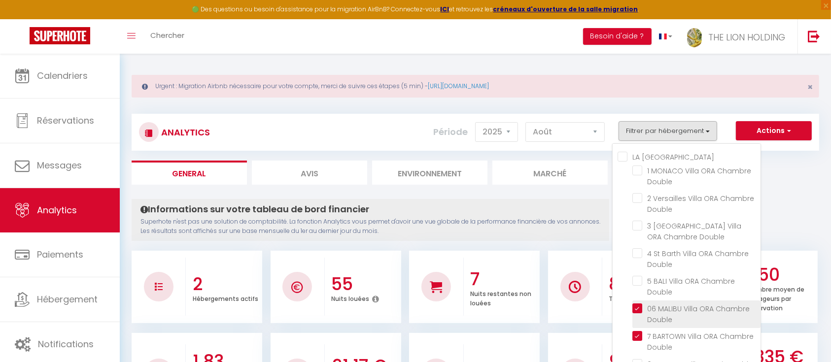
click at [639, 310] on Double "checkbox" at bounding box center [696, 309] width 128 height 10
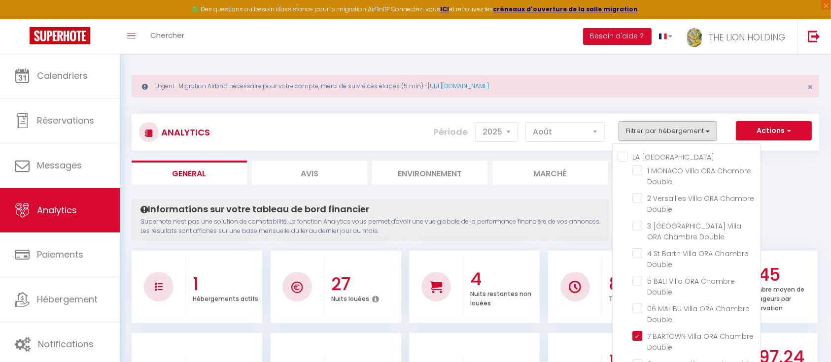
click at [803, 183] on ul "General Avis Environnement Marché" at bounding box center [476, 173] width 688 height 24
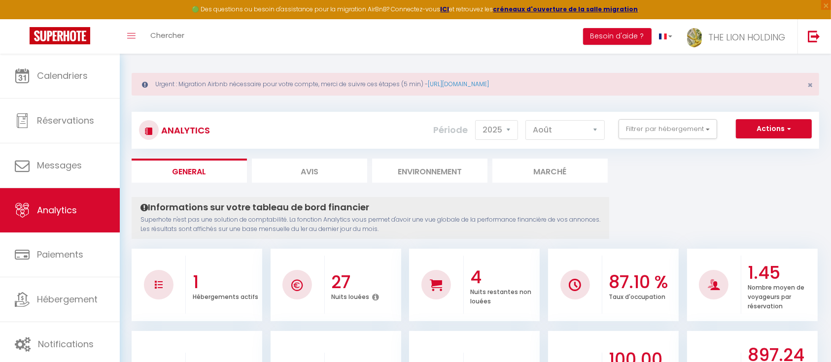
scroll to position [0, 0]
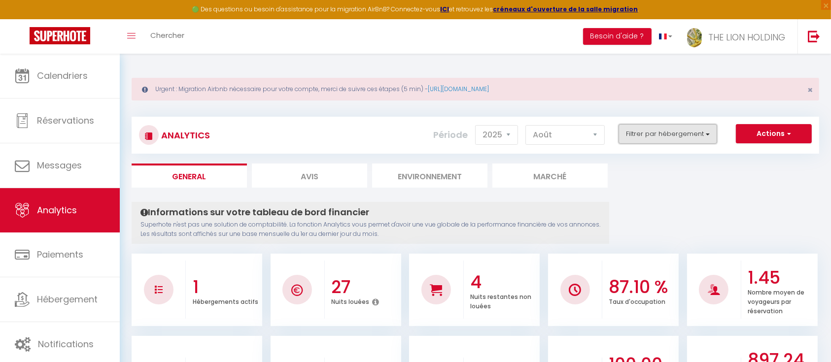
click at [706, 124] on button "Filtrer par hébergement" at bounding box center [668, 134] width 99 height 20
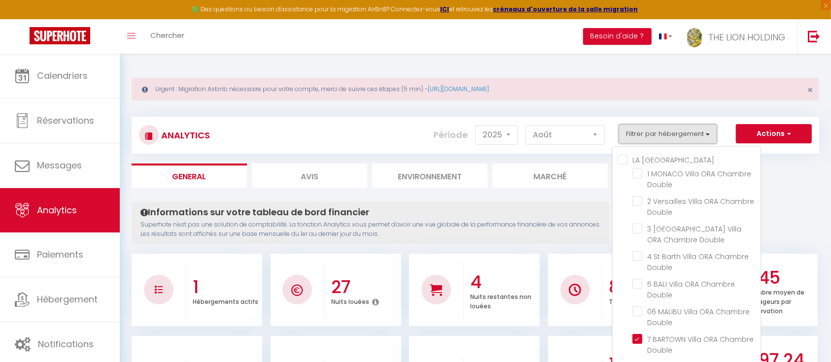
click at [706, 124] on button "Filtrer par hébergement" at bounding box center [668, 134] width 99 height 20
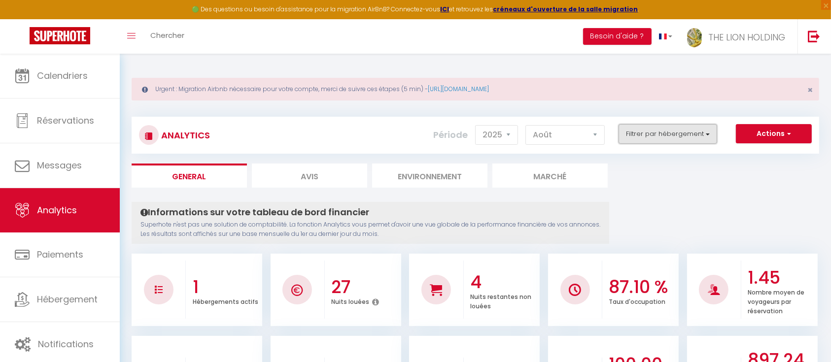
click at [706, 124] on button "Filtrer par hébergement" at bounding box center [668, 134] width 99 height 20
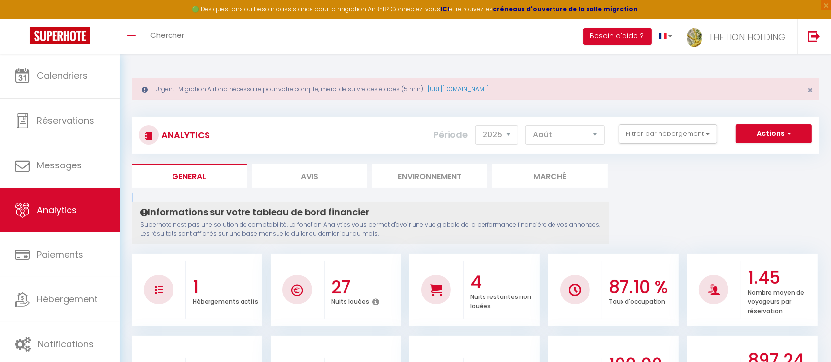
click at [691, 132] on button "Filtrer par hébergement" at bounding box center [668, 134] width 99 height 20
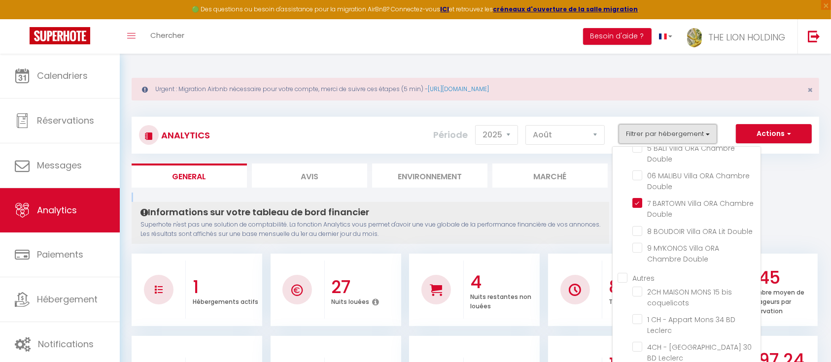
scroll to position [137, 0]
click at [636, 203] on Double "checkbox" at bounding box center [696, 203] width 128 height 10
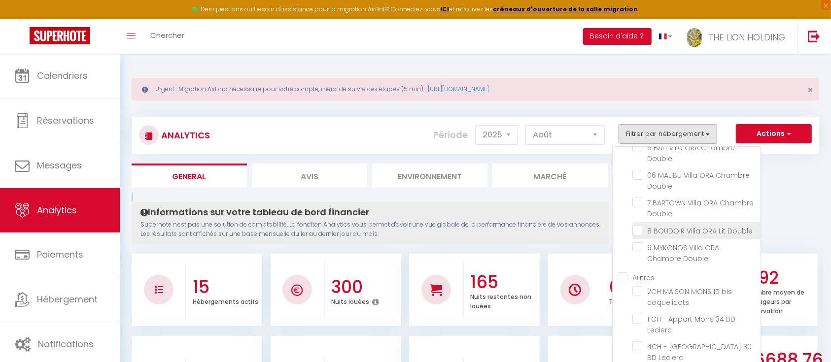
click at [639, 232] on Double "checkbox" at bounding box center [696, 230] width 128 height 10
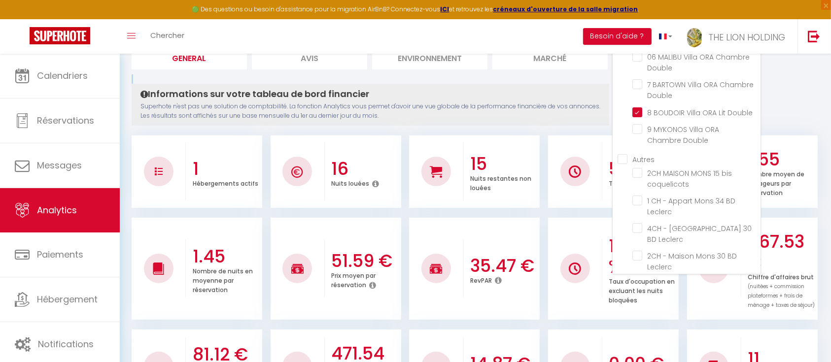
scroll to position [144, 0]
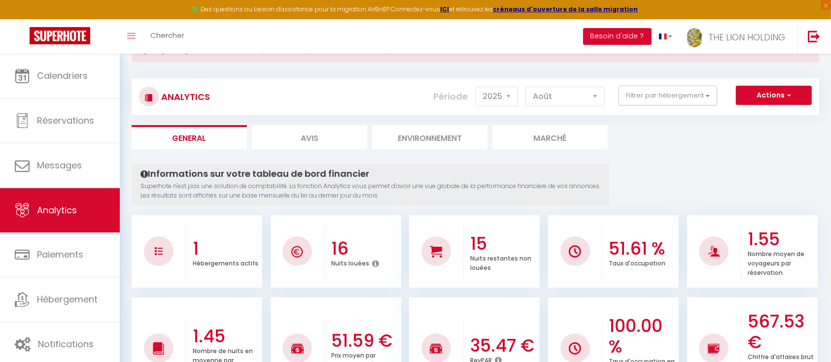
scroll to position [0, 0]
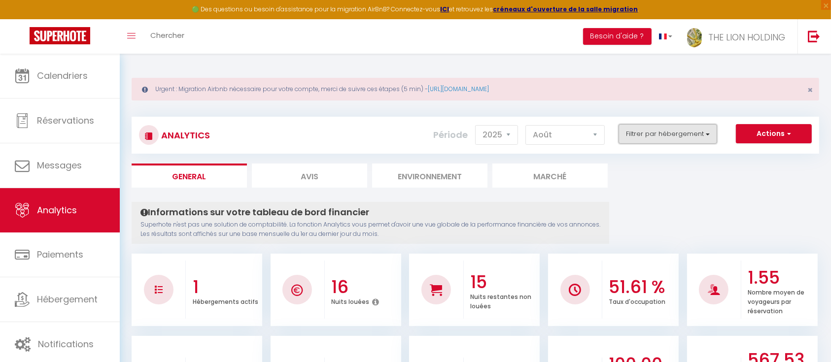
click at [694, 131] on button "Filtrer par hébergement" at bounding box center [668, 134] width 99 height 20
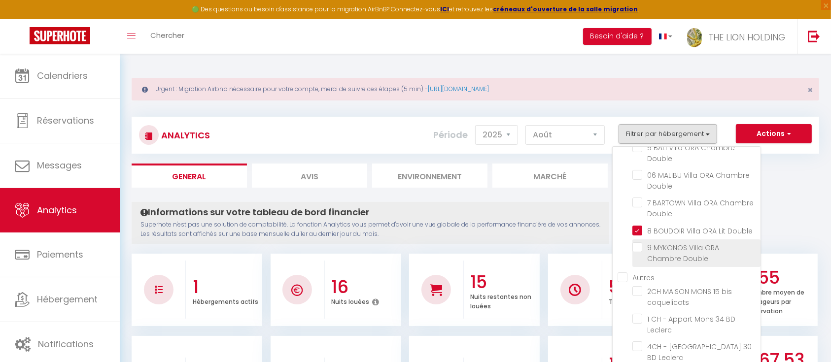
click at [639, 248] on Double "checkbox" at bounding box center [696, 248] width 128 height 10
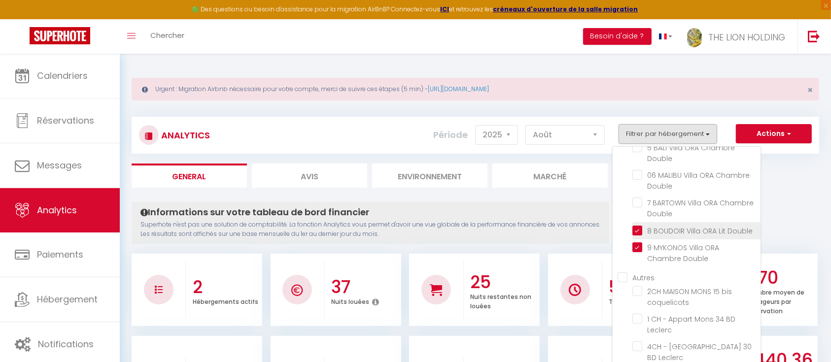
click at [636, 230] on Double "checkbox" at bounding box center [696, 230] width 128 height 10
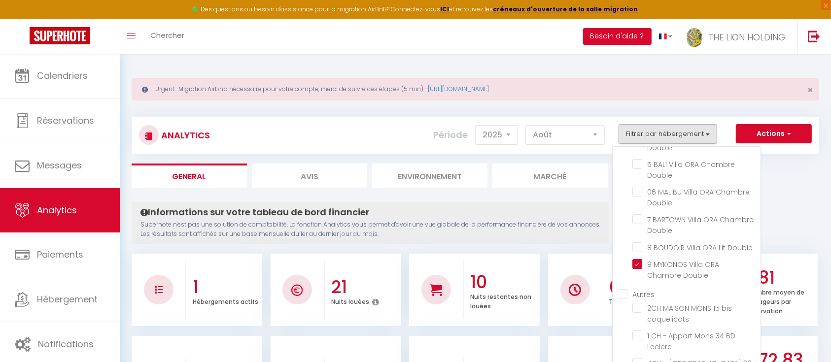
scroll to position [124, 0]
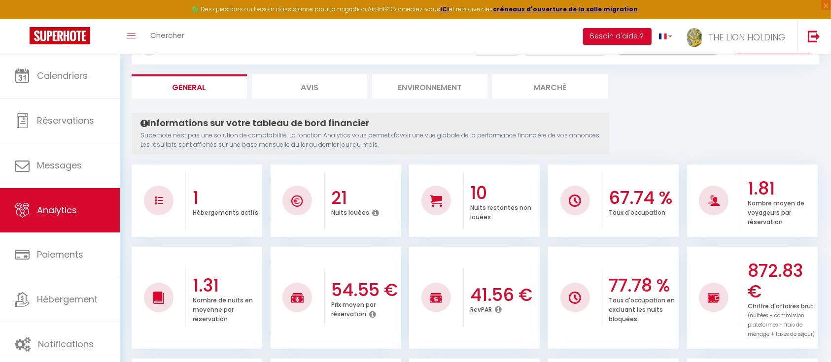
scroll to position [0, 0]
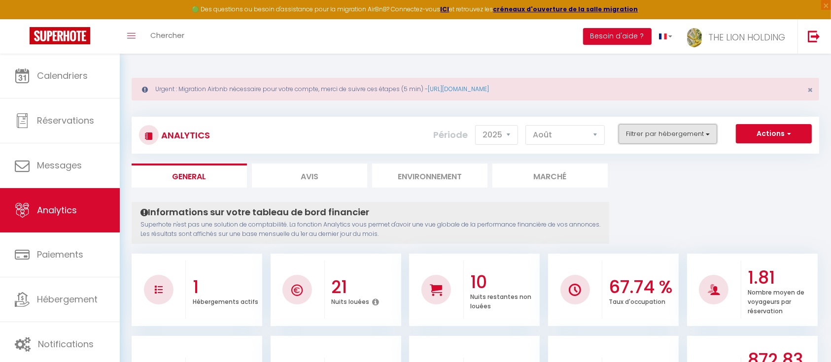
click at [674, 136] on button "Filtrer par hébergement" at bounding box center [668, 134] width 99 height 20
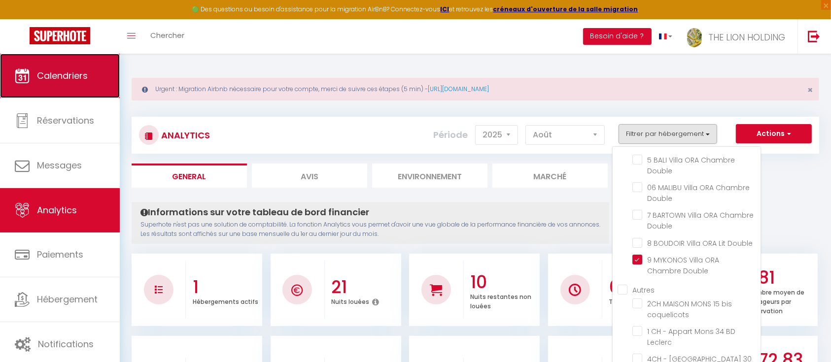
click at [76, 88] on link "Calendriers" at bounding box center [60, 76] width 120 height 44
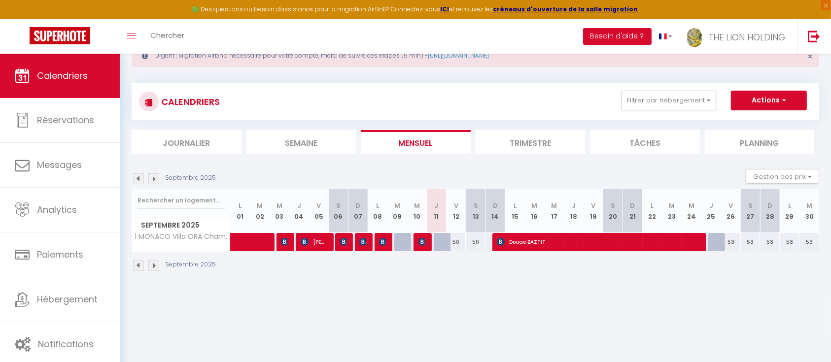
scroll to position [54, 0]
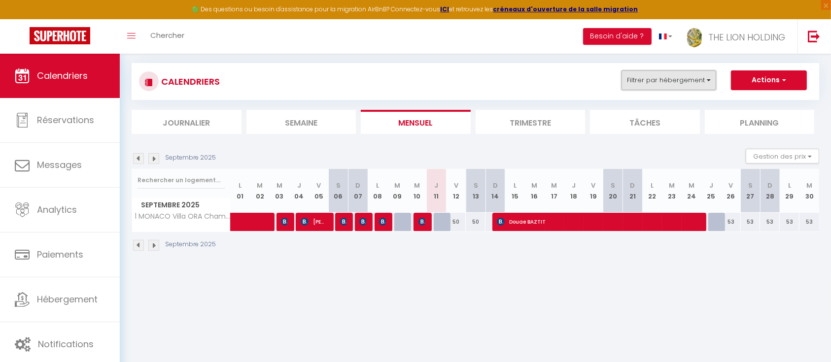
click at [708, 89] on button "Filtrer par hébergement" at bounding box center [669, 80] width 95 height 20
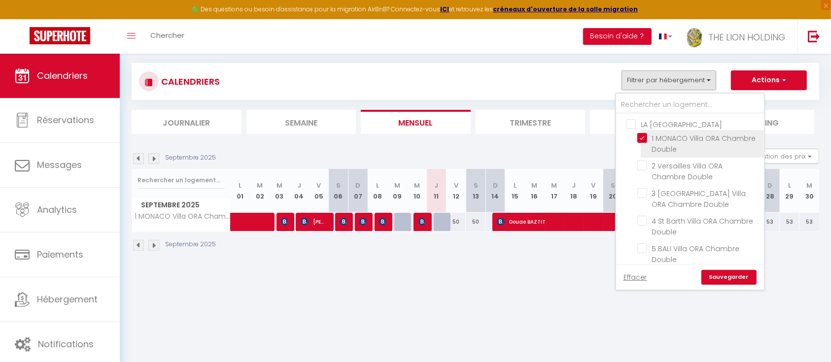
click at [649, 140] on input "1 MONACO [PERSON_NAME] Chambre Double" at bounding box center [698, 138] width 123 height 10
click at [739, 274] on link "Sauvegarder" at bounding box center [728, 277] width 55 height 15
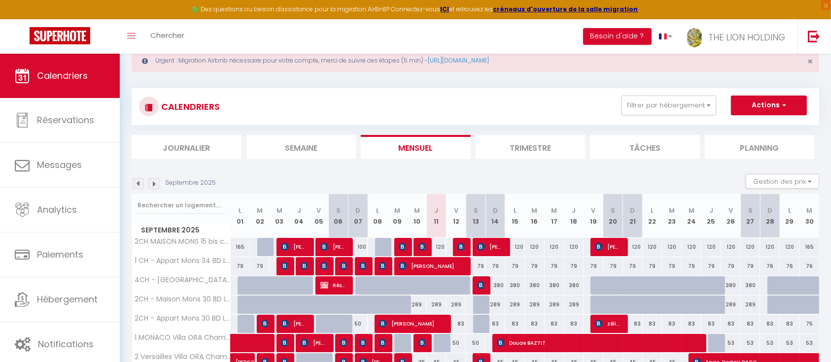
scroll to position [30, 0]
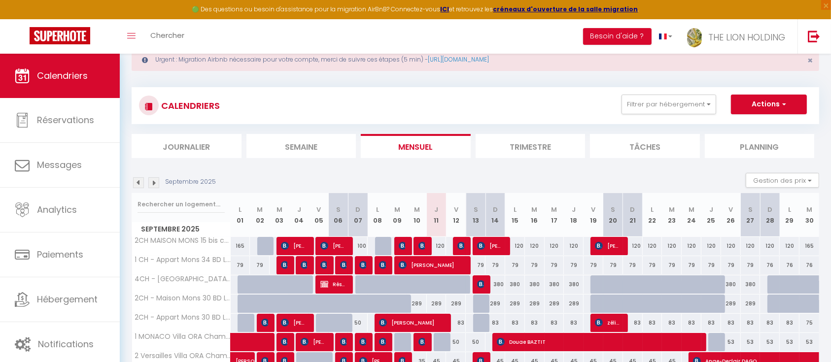
click at [140, 183] on img at bounding box center [138, 182] width 11 height 11
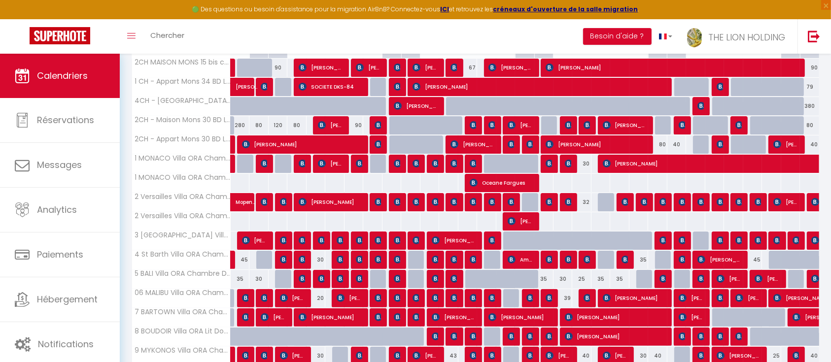
scroll to position [210, 0]
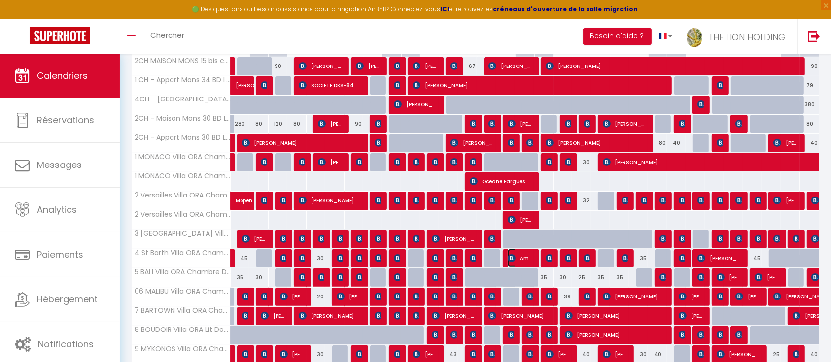
click at [524, 256] on span "Amor Kamel" at bounding box center [521, 258] width 26 height 19
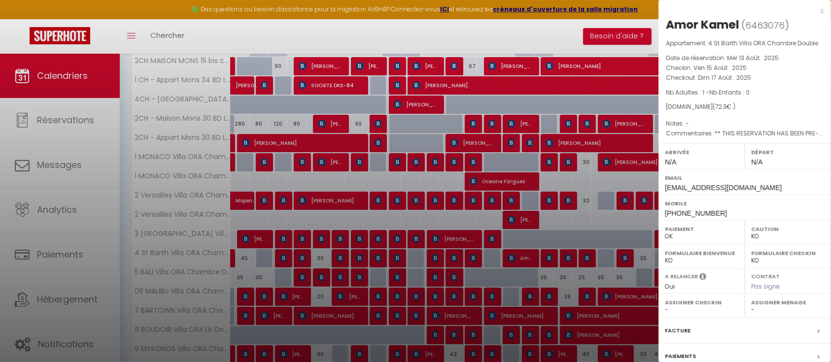
drag, startPoint x: 548, startPoint y: 222, endPoint x: 550, endPoint y: 213, distance: 9.0
click at [550, 213] on div at bounding box center [415, 181] width 831 height 362
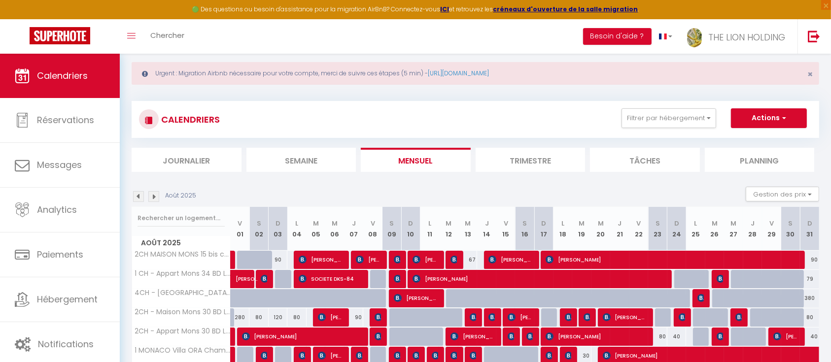
scroll to position [0, 0]
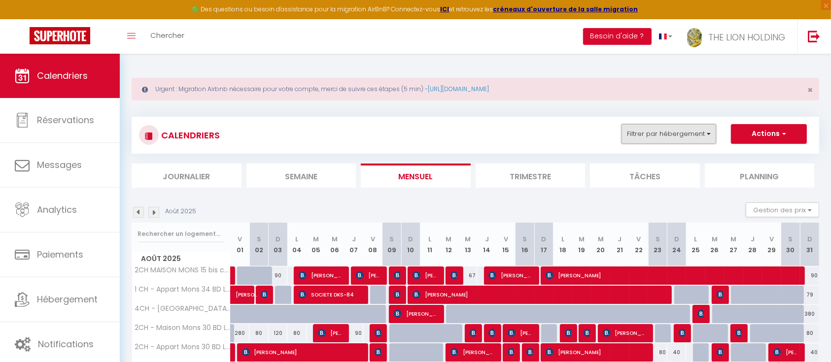
click at [695, 138] on button "Filtrer par hébergement" at bounding box center [669, 134] width 95 height 20
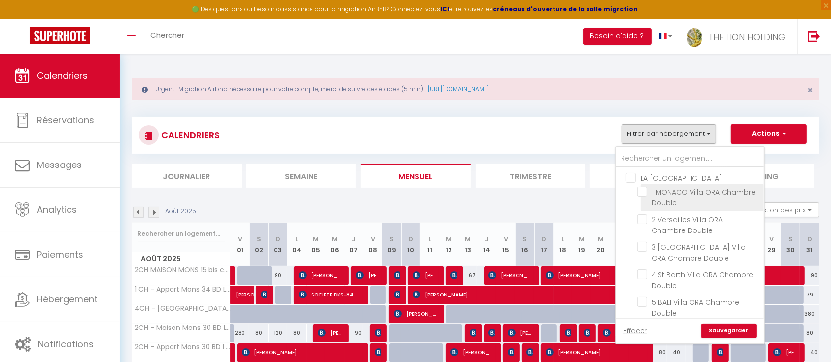
click at [640, 194] on input "1 MONACO [PERSON_NAME] Chambre Double" at bounding box center [698, 192] width 123 height 10
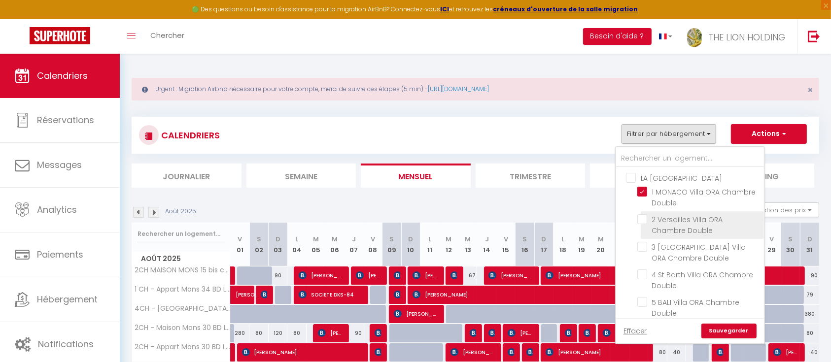
click at [645, 223] on input "2 Versailles [PERSON_NAME] Chambre Double" at bounding box center [698, 219] width 123 height 10
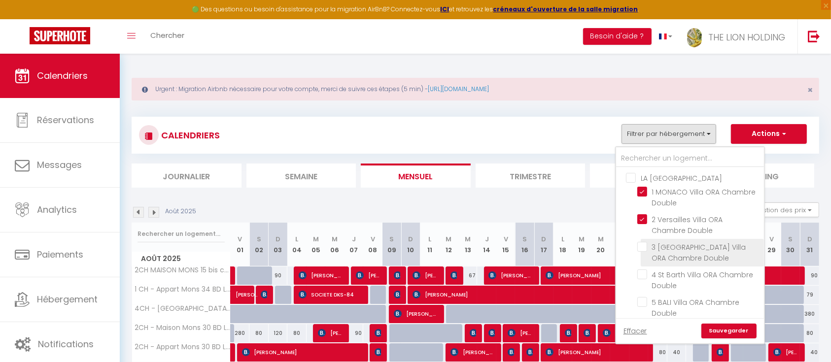
click at [645, 246] on input "3 [GEOGRAPHIC_DATA] [PERSON_NAME] Chambre Double" at bounding box center [698, 247] width 123 height 10
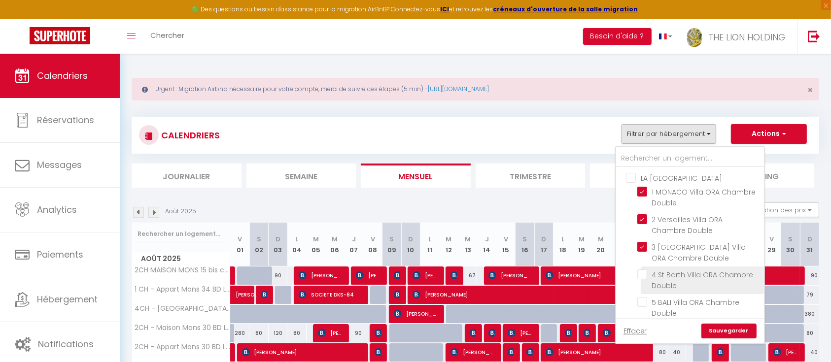
click at [642, 275] on input "4 St [PERSON_NAME] [PERSON_NAME] Chambre Double" at bounding box center [698, 275] width 123 height 10
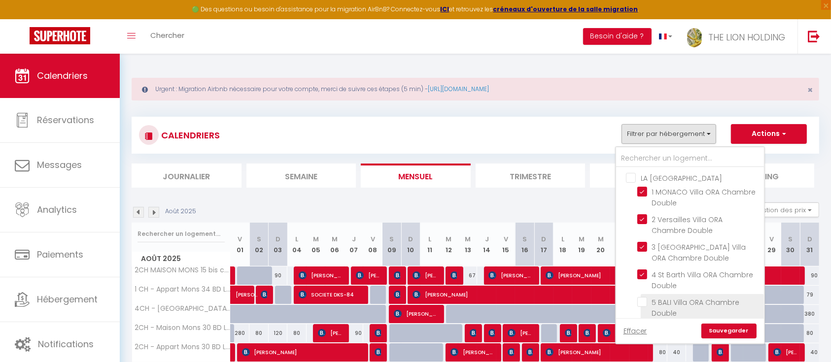
click at [644, 300] on input "5 BALI [PERSON_NAME] Chambre Double" at bounding box center [698, 302] width 123 height 10
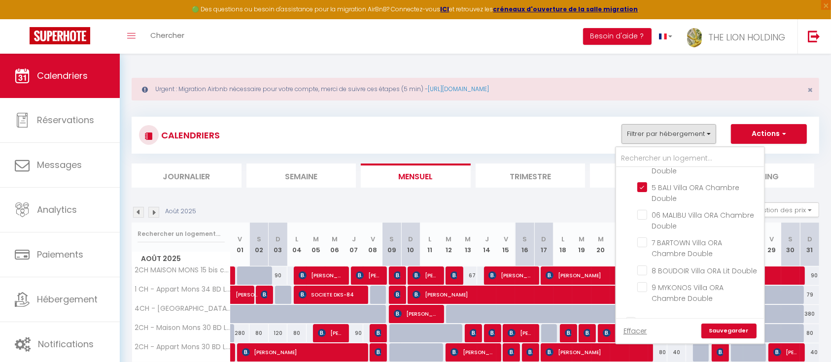
scroll to position [120, 0]
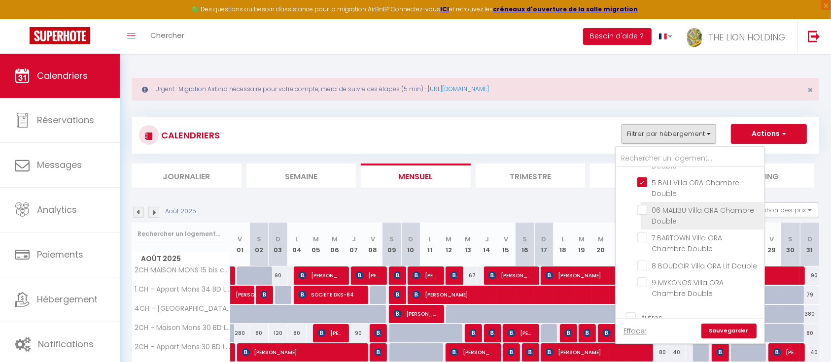
click at [643, 208] on input "06 MALIBU [PERSON_NAME] Chambre Double" at bounding box center [698, 210] width 123 height 10
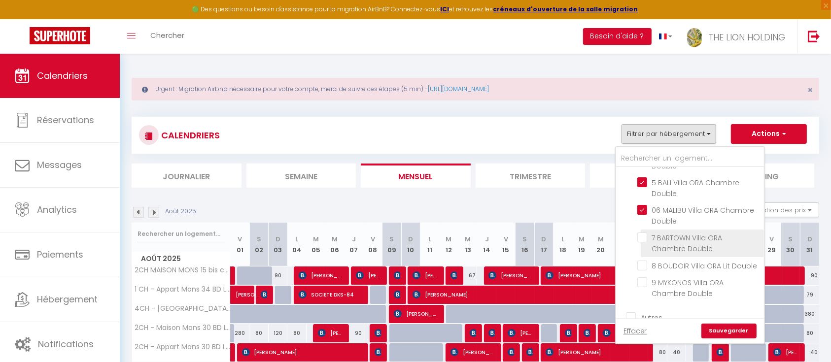
click at [643, 243] on li "7 BARTOWN [PERSON_NAME] Chambre Double" at bounding box center [702, 244] width 123 height 28
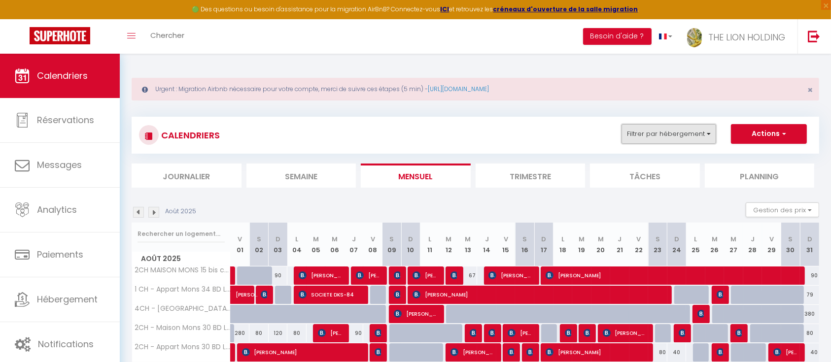
click at [701, 135] on button "Filtrer par hébergement" at bounding box center [669, 134] width 95 height 20
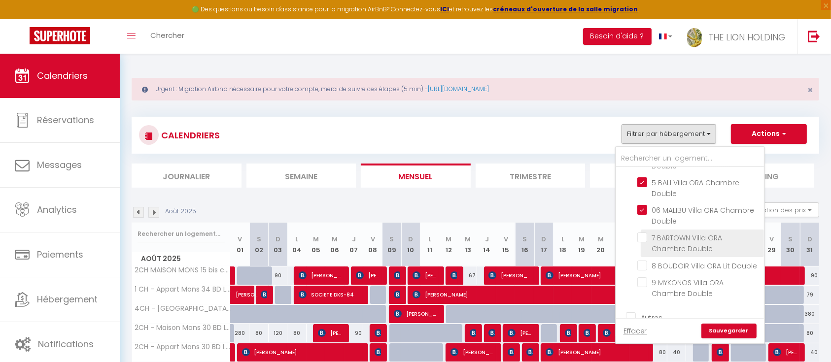
click at [642, 235] on input "7 BARTOWN [PERSON_NAME] Chambre Double" at bounding box center [698, 238] width 123 height 10
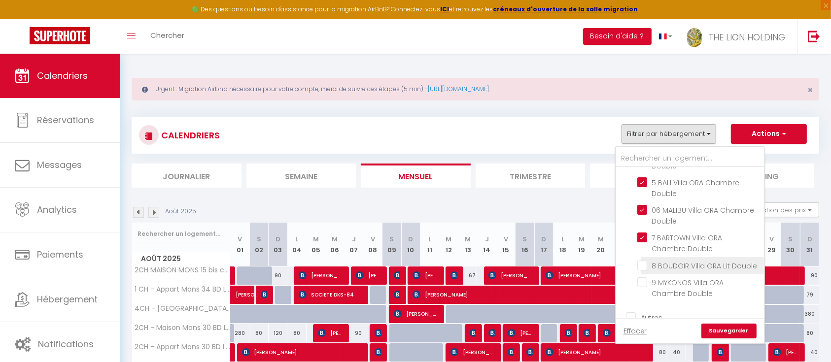
click at [642, 267] on input "8 BOUDOIR [PERSON_NAME] Lit Double" at bounding box center [698, 265] width 123 height 10
click at [643, 297] on li "9 MYKONOS [PERSON_NAME] Chambre Double" at bounding box center [702, 289] width 123 height 28
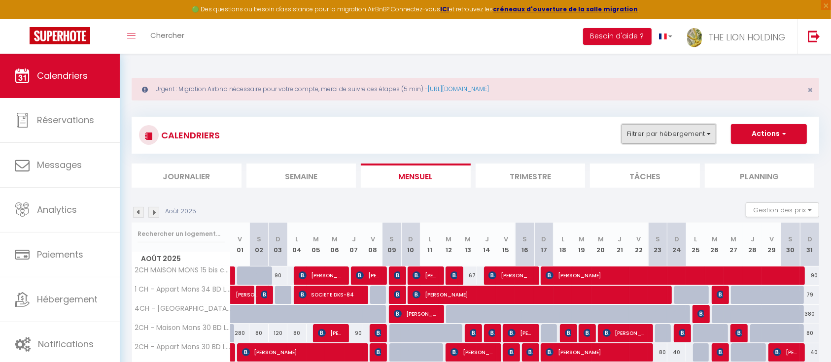
click at [695, 129] on button "Filtrer par hébergement" at bounding box center [669, 134] width 95 height 20
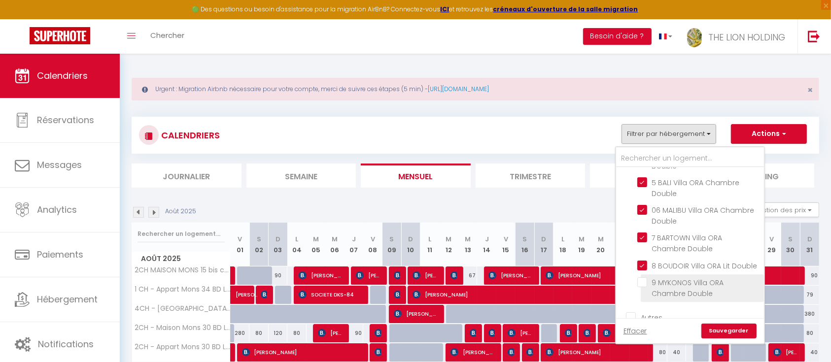
click at [643, 287] on input "9 MYKONOS [PERSON_NAME] Chambre Double" at bounding box center [698, 283] width 123 height 10
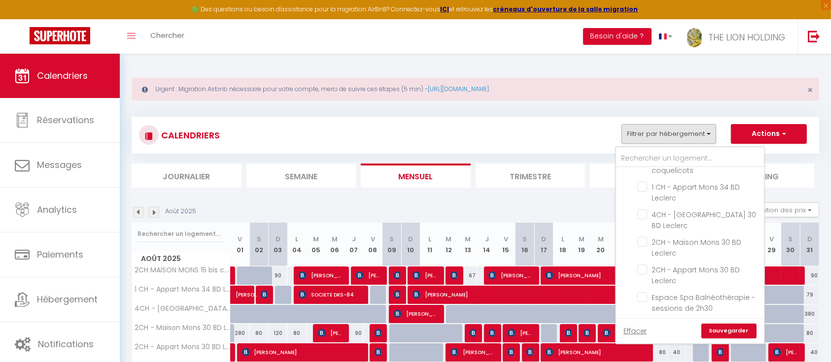
scroll to position [304, 0]
click at [644, 294] on input "Espace Spa Balnéothérapie - sessions de 2h30" at bounding box center [698, 293] width 123 height 10
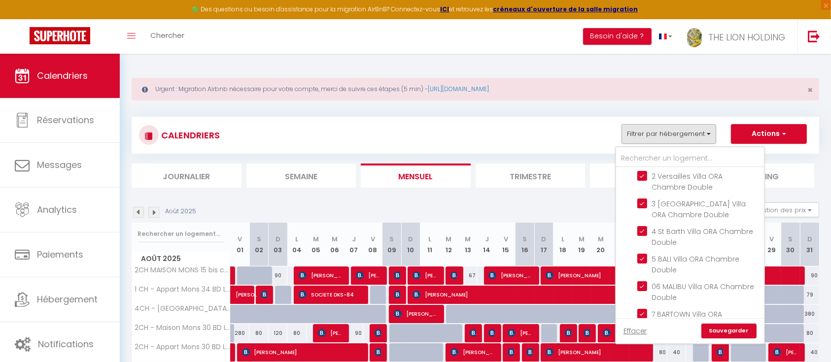
scroll to position [0, 0]
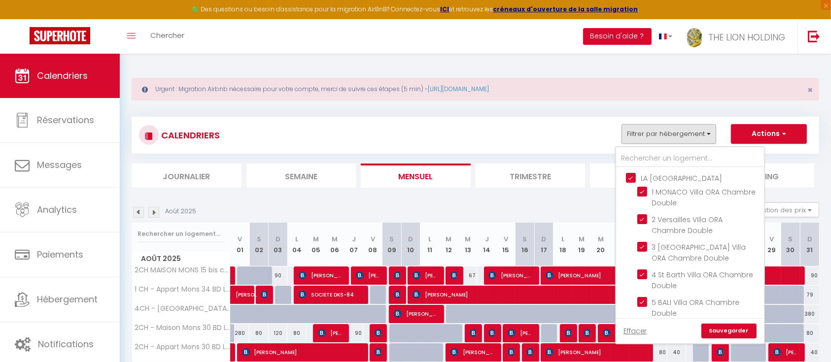
click at [629, 177] on input "LA [PERSON_NAME]" at bounding box center [700, 178] width 148 height 10
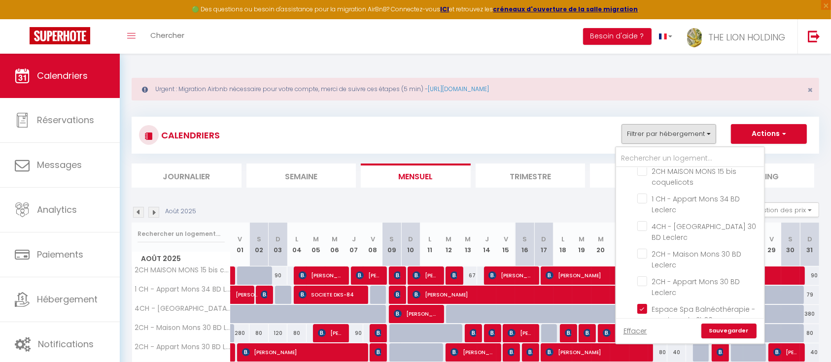
scroll to position [304, 0]
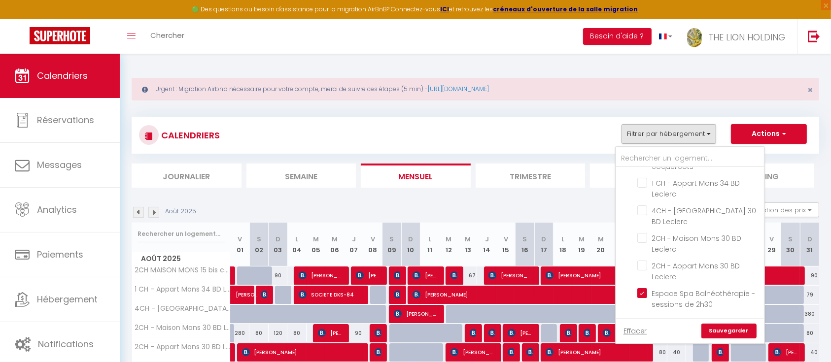
click at [732, 330] on link "Sauvegarder" at bounding box center [728, 331] width 55 height 15
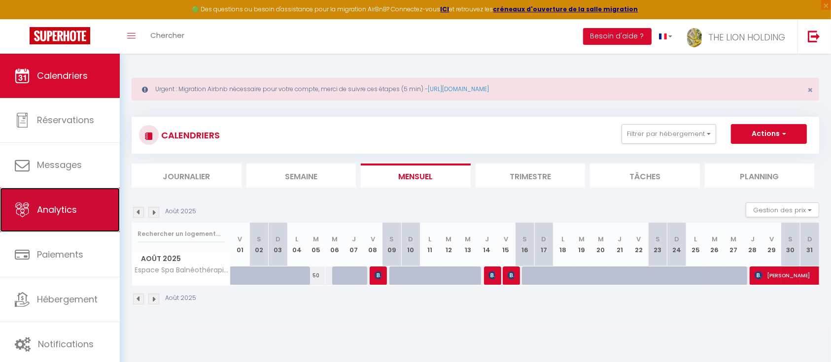
click at [59, 204] on span "Analytics" at bounding box center [57, 210] width 40 height 12
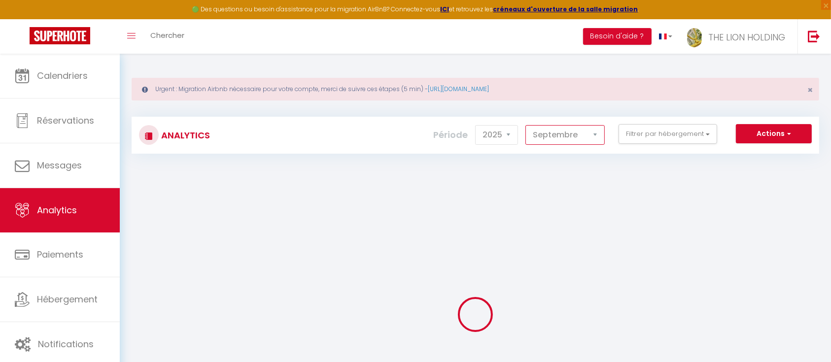
click at [588, 140] on select "Janvier Février Mars Avril Mai Juin Juillet Août Septembre Octobre Novembre Déc…" at bounding box center [564, 135] width 79 height 20
click at [527, 125] on select "Janvier Février Mars Avril Mai Juin Juillet Août Septembre Octobre Novembre Déc…" at bounding box center [564, 135] width 79 height 20
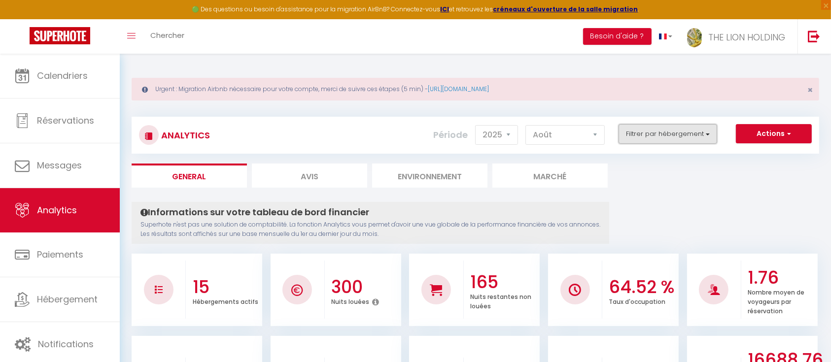
click at [682, 143] on button "Filtrer par hébergement" at bounding box center [668, 134] width 99 height 20
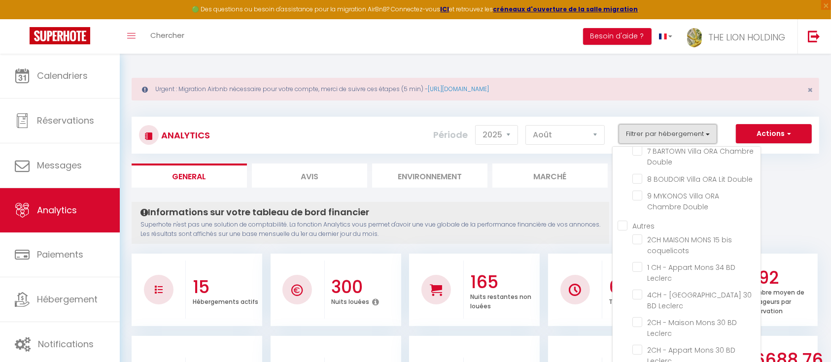
scroll to position [17, 0]
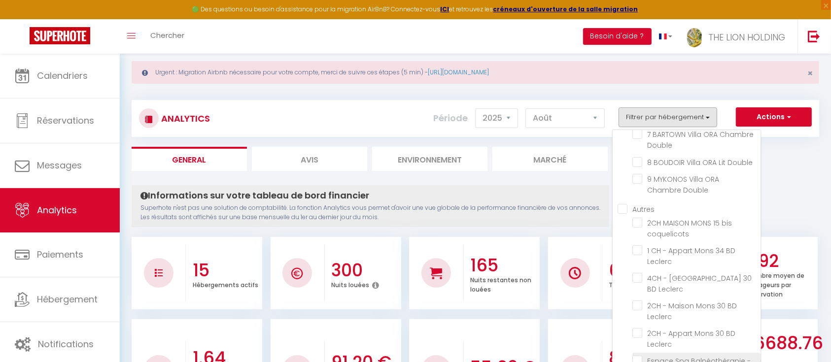
click at [638, 353] on li "Espace Spa Balnéothérapie - sessions de 2h30" at bounding box center [696, 367] width 128 height 28
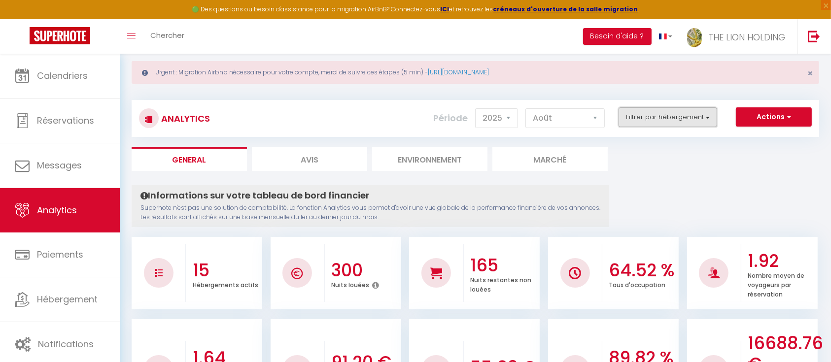
click at [681, 120] on button "Filtrer par hébergement" at bounding box center [668, 117] width 99 height 20
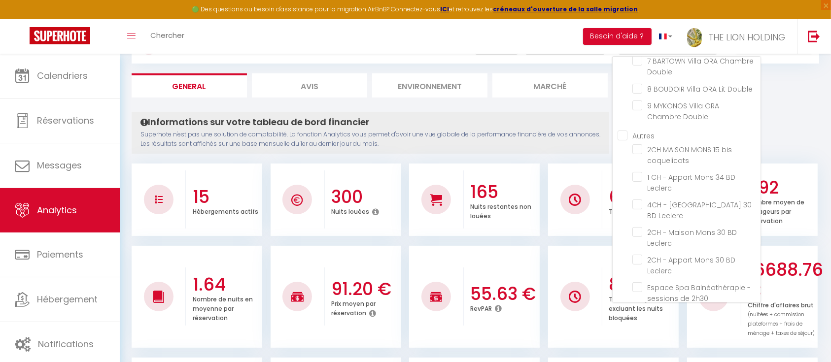
scroll to position [80, 0]
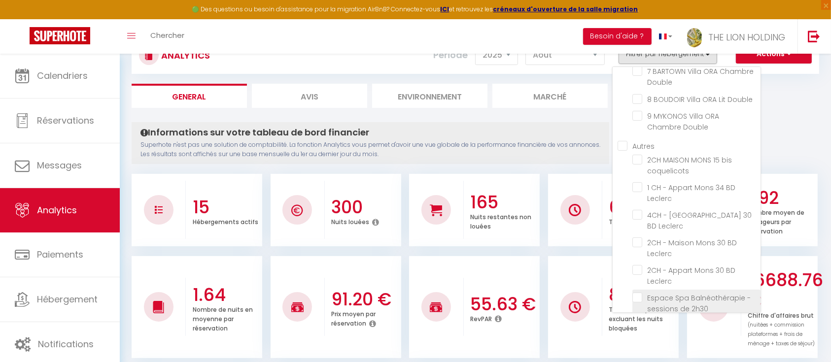
click at [638, 293] on 2h30 "checkbox" at bounding box center [696, 298] width 128 height 10
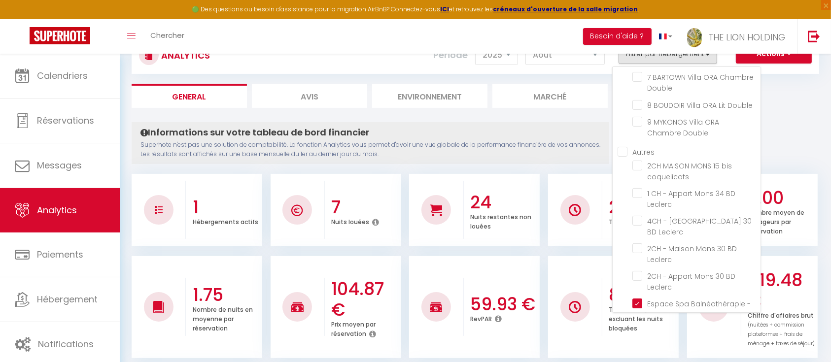
scroll to position [188, 0]
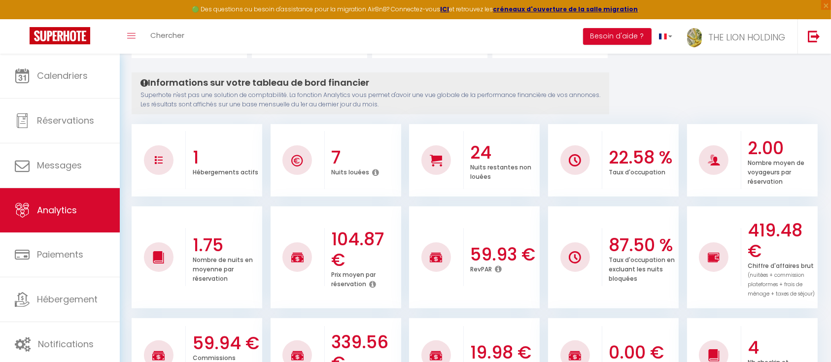
scroll to position [0, 0]
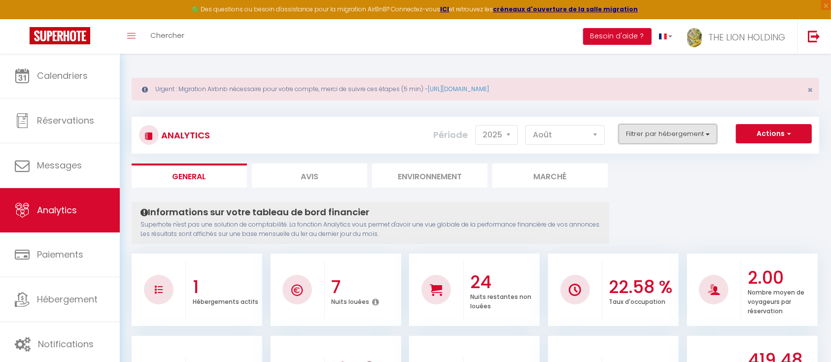
click at [662, 133] on button "Filtrer par hébergement" at bounding box center [668, 134] width 99 height 20
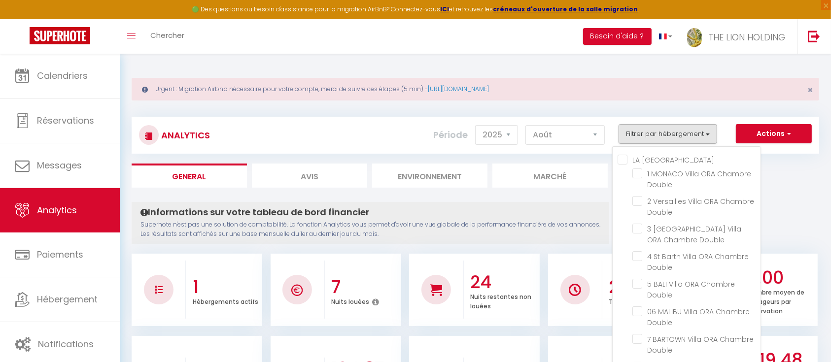
click at [625, 160] on ORA "LA [PERSON_NAME]" at bounding box center [689, 159] width 143 height 10
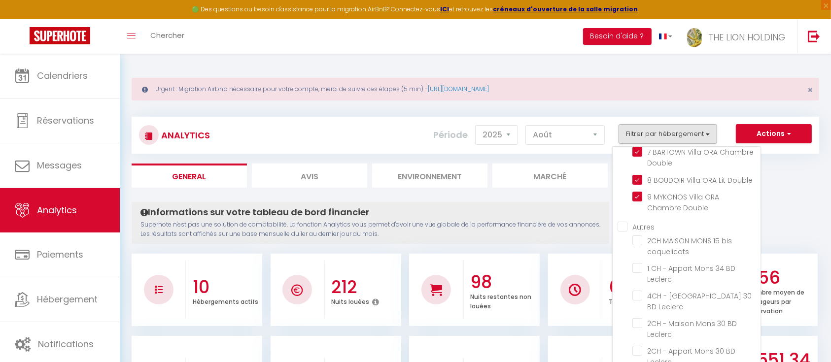
scroll to position [188, 0]
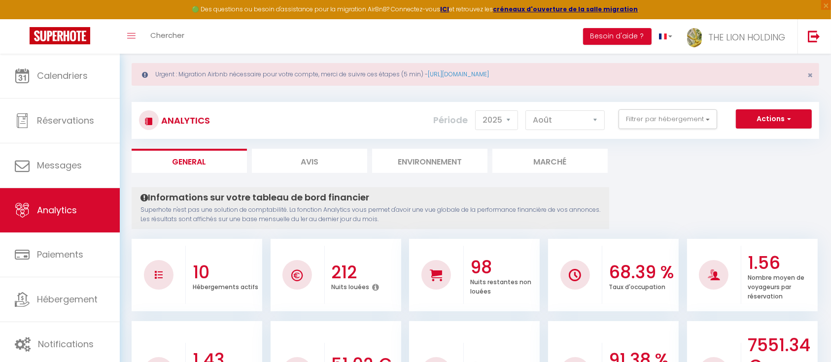
scroll to position [0, 0]
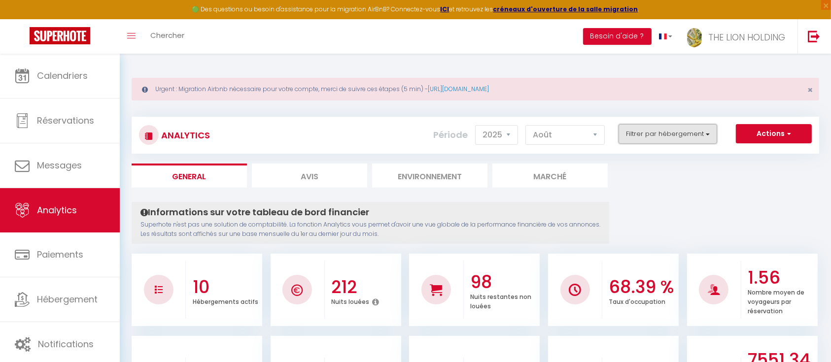
click at [643, 129] on button "Filtrer par hébergement" at bounding box center [668, 134] width 99 height 20
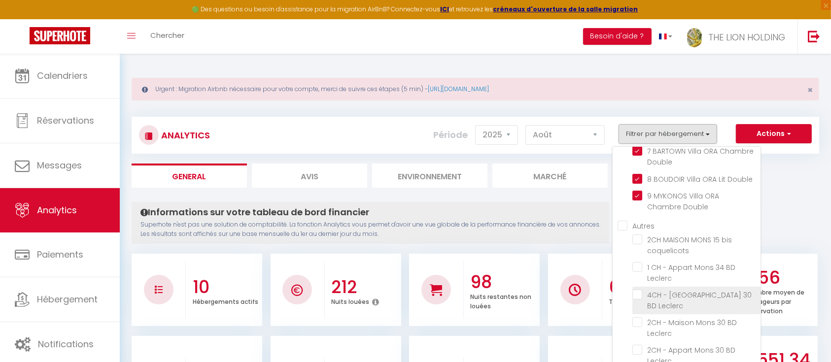
click at [639, 294] on Leclerc "checkbox" at bounding box center [696, 295] width 128 height 10
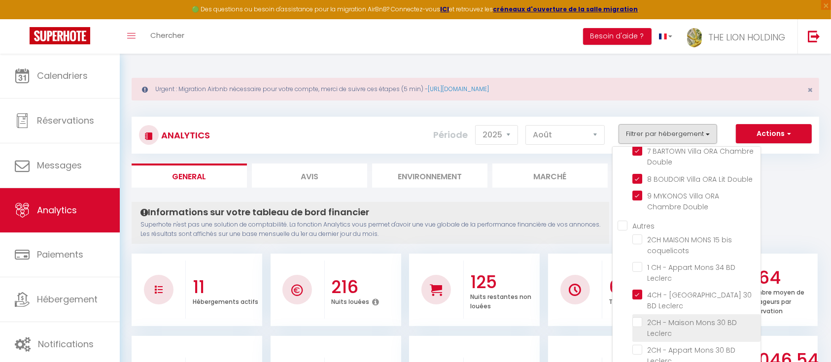
click at [637, 317] on Leclerc "checkbox" at bounding box center [696, 322] width 128 height 10
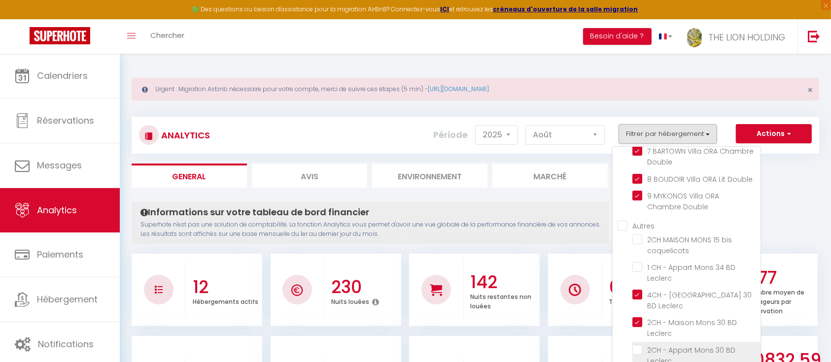
click at [639, 345] on Leclerc "checkbox" at bounding box center [696, 350] width 128 height 10
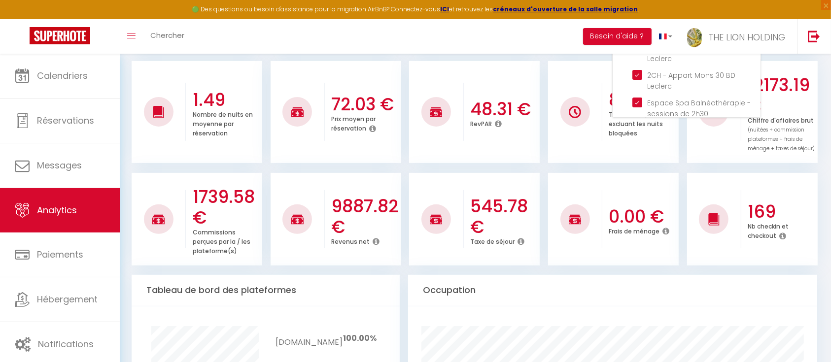
scroll to position [229, 0]
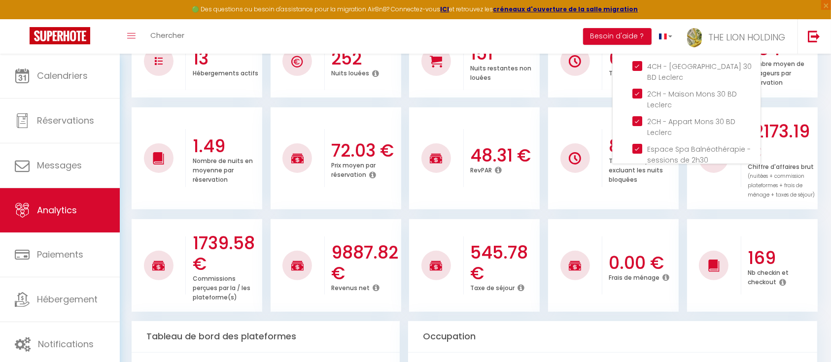
click at [818, 160] on ul "1.49 Nombre de nuits en moyenne par réservation 72.03 € Prix moyen par réservat…" at bounding box center [476, 157] width 688 height 105
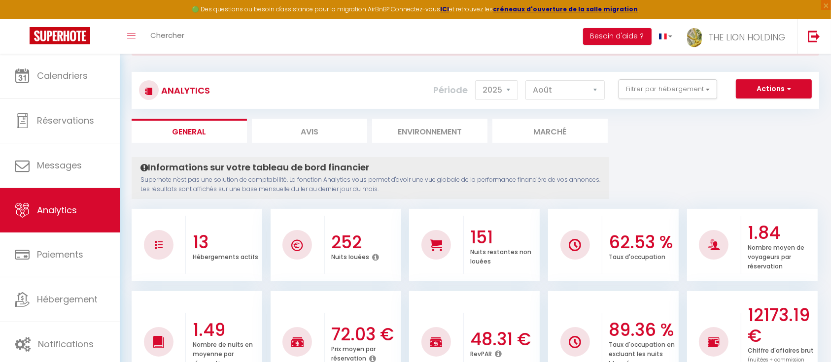
scroll to position [0, 0]
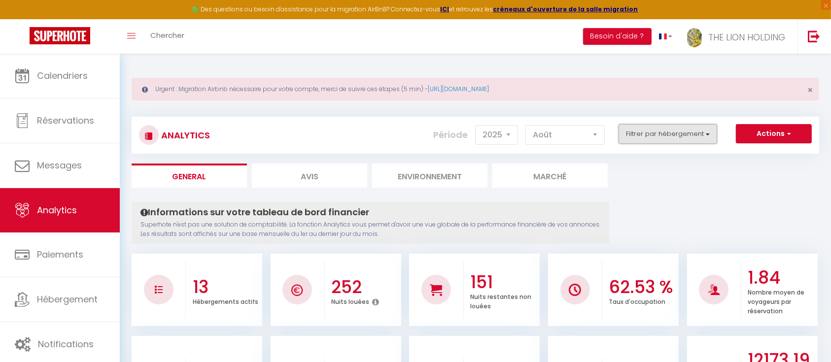
click at [639, 133] on button "Filtrer par hébergement" at bounding box center [668, 134] width 99 height 20
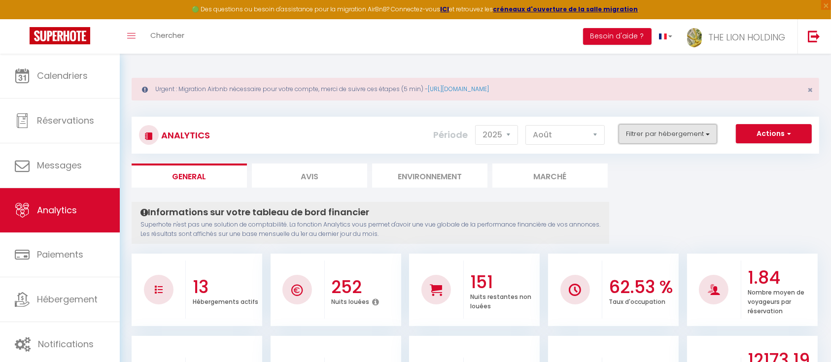
click at [628, 133] on button "Filtrer par hébergement" at bounding box center [668, 134] width 99 height 20
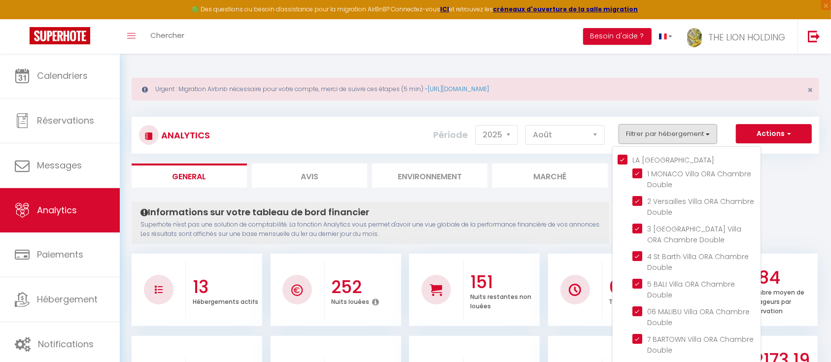
click at [621, 156] on ORA "LA [PERSON_NAME]" at bounding box center [689, 159] width 143 height 10
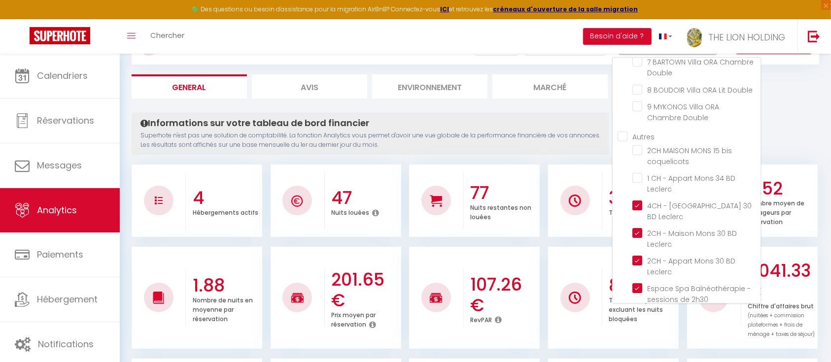
scroll to position [96, 0]
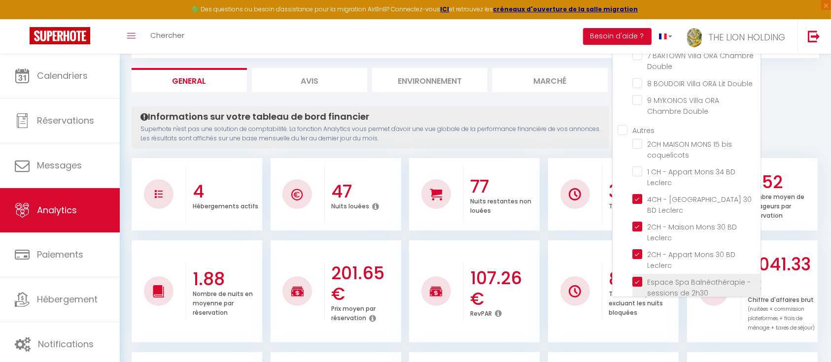
click at [639, 277] on 2h30 "checkbox" at bounding box center [696, 282] width 128 height 10
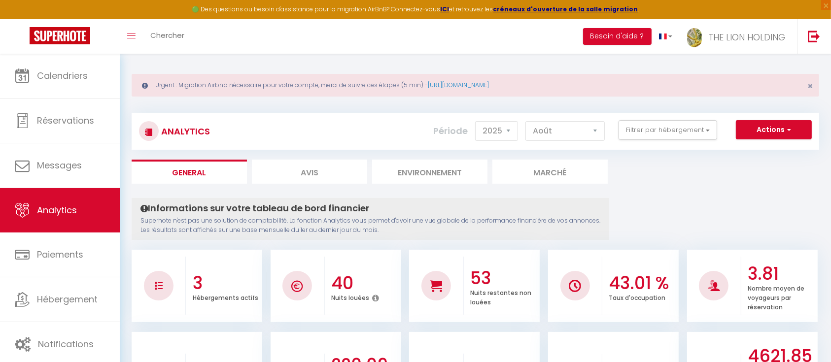
scroll to position [0, 0]
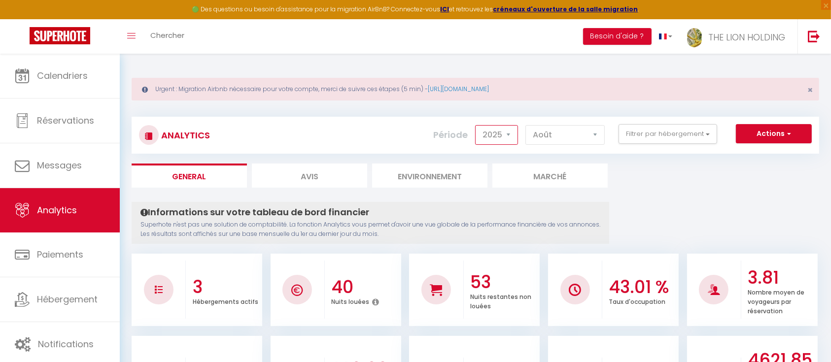
click at [507, 133] on select "2014 2015 2016 2017 2018 2019 2020 2021 2022 2023 2024 2025 2026 2027" at bounding box center [496, 135] width 43 height 20
click at [642, 131] on button "Filtrer par hébergement" at bounding box center [668, 134] width 99 height 20
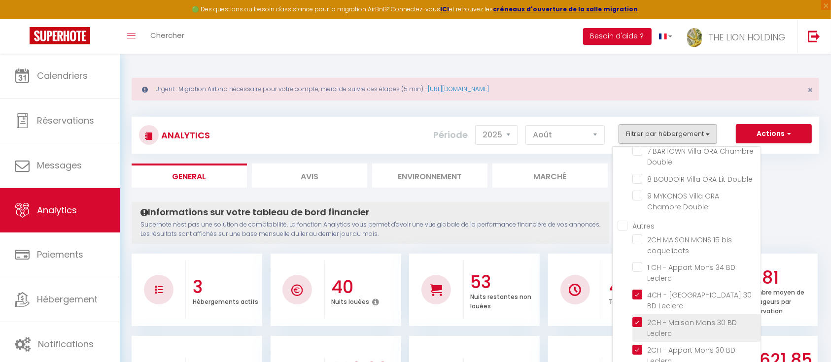
click at [643, 317] on Leclerc "checkbox" at bounding box center [696, 322] width 128 height 10
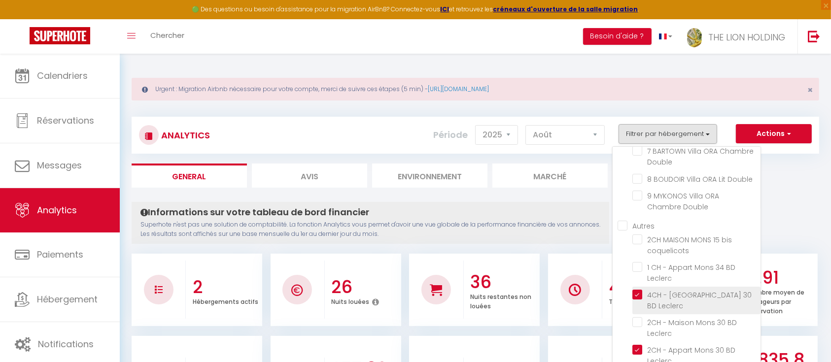
click at [641, 291] on Leclerc "checkbox" at bounding box center [696, 295] width 128 height 10
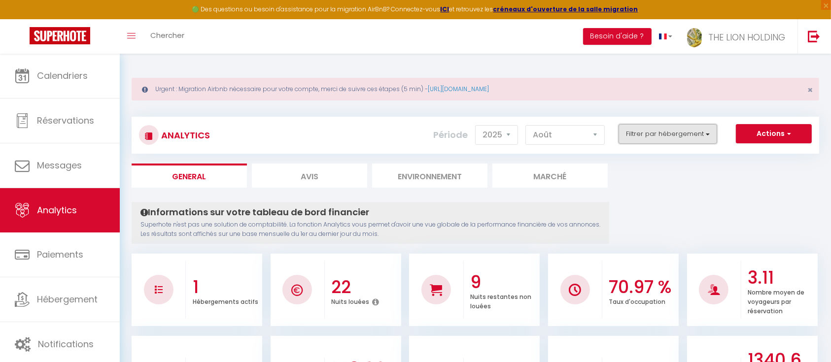
click at [706, 133] on button "Filtrer par hébergement" at bounding box center [668, 134] width 99 height 20
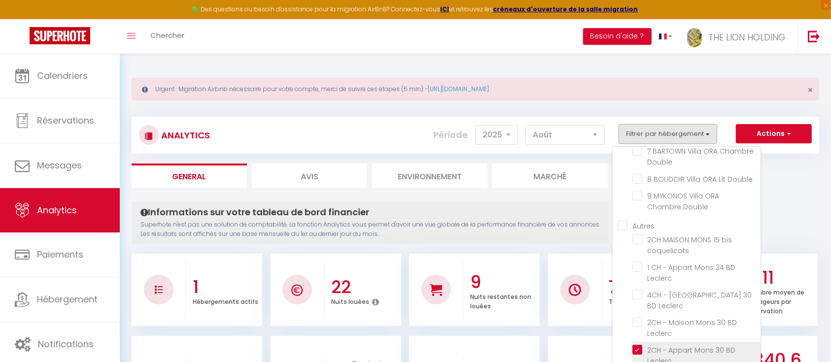
click at [638, 345] on Leclerc "checkbox" at bounding box center [696, 350] width 128 height 10
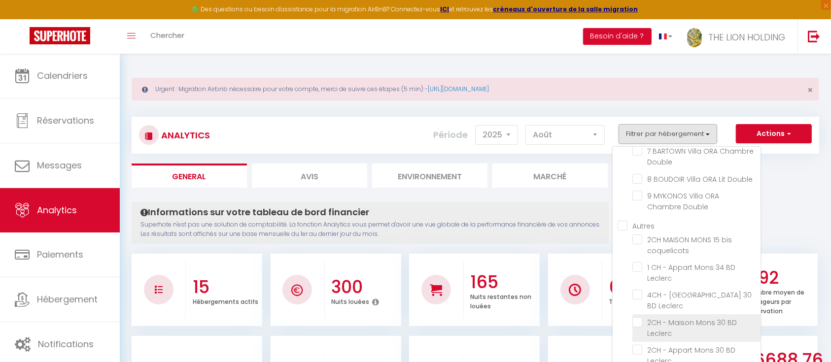
click at [640, 317] on Leclerc "checkbox" at bounding box center [696, 322] width 128 height 10
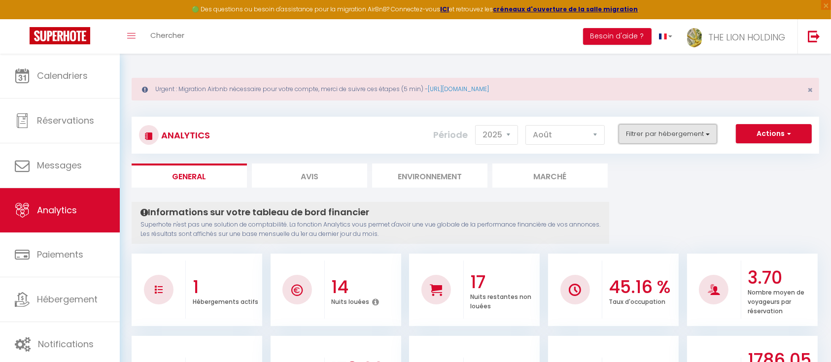
click at [662, 139] on button "Filtrer par hébergement" at bounding box center [668, 134] width 99 height 20
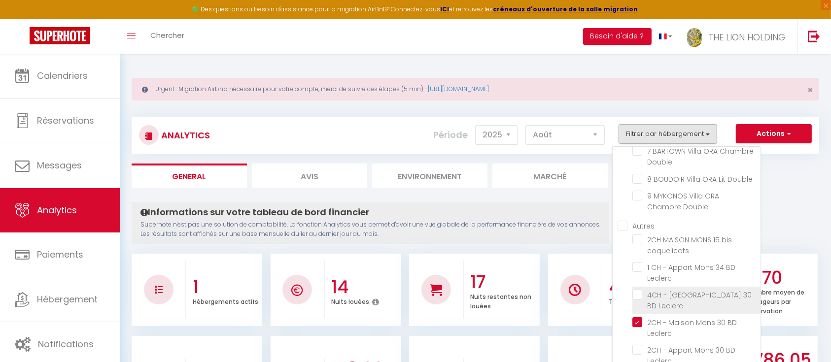
click at [635, 296] on Leclerc "checkbox" at bounding box center [696, 295] width 128 height 10
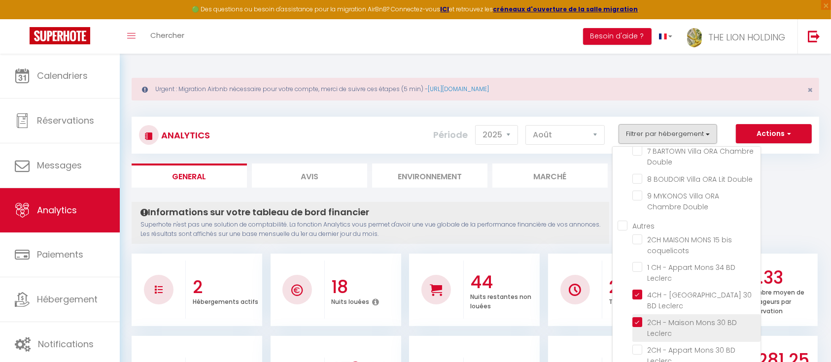
click at [636, 317] on Leclerc "checkbox" at bounding box center [696, 322] width 128 height 10
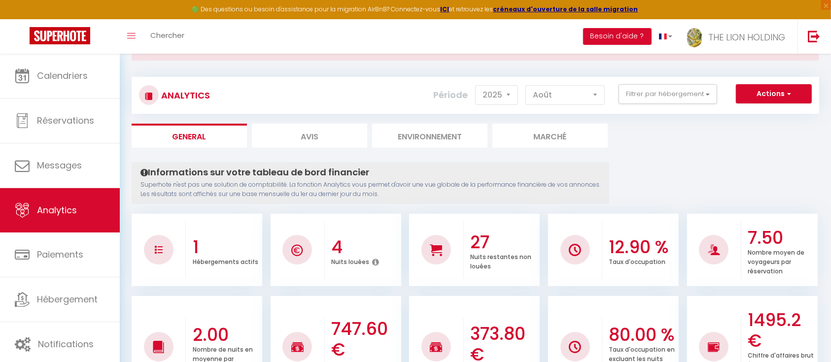
scroll to position [36, 0]
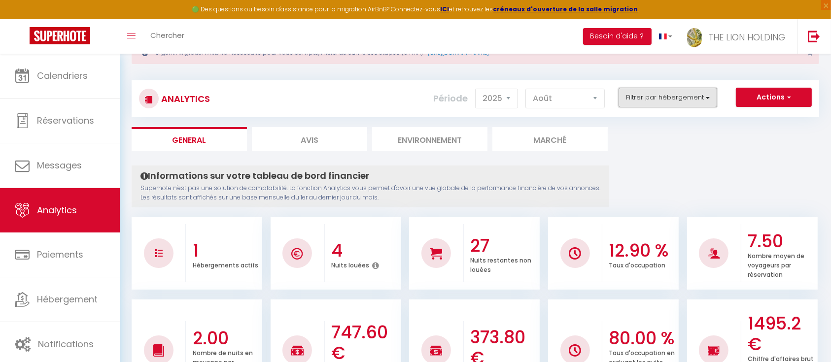
click at [682, 101] on button "Filtrer par hébergement" at bounding box center [668, 98] width 99 height 20
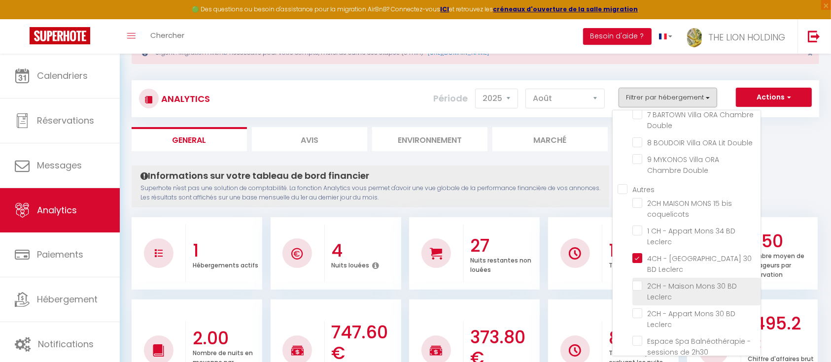
click at [638, 281] on Leclerc "checkbox" at bounding box center [696, 286] width 128 height 10
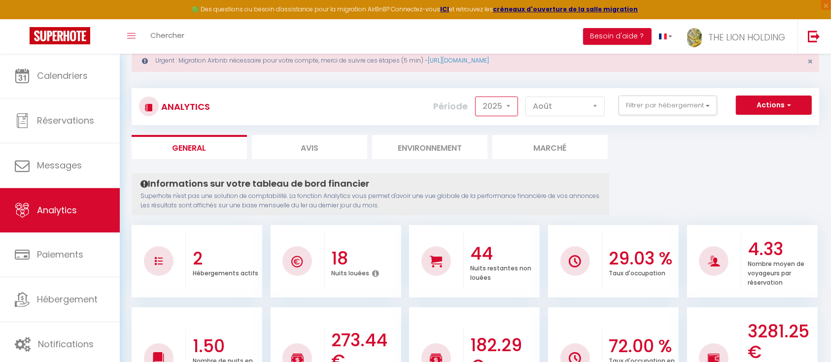
click at [505, 100] on select "2014 2015 2016 2017 2018 2019 2020 2021 2022 2023 2024 2025 2026 2027" at bounding box center [496, 107] width 43 height 20
click at [501, 105] on select "2014 2015 2016 2017 2018 2019 2020 2021 2022 2023 2024 2025 2026 2027" at bounding box center [496, 107] width 43 height 20
click at [550, 109] on select "Janvier Février Mars Avril Mai Juin Juillet Août Septembre Octobre Novembre Déc…" at bounding box center [564, 107] width 79 height 20
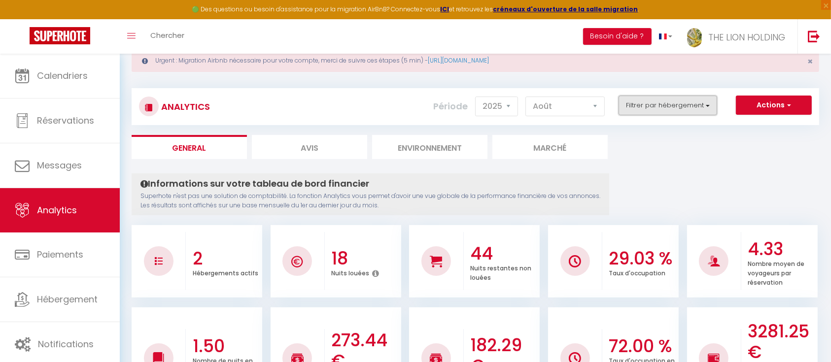
click at [645, 101] on button "Filtrer par hébergement" at bounding box center [668, 106] width 99 height 20
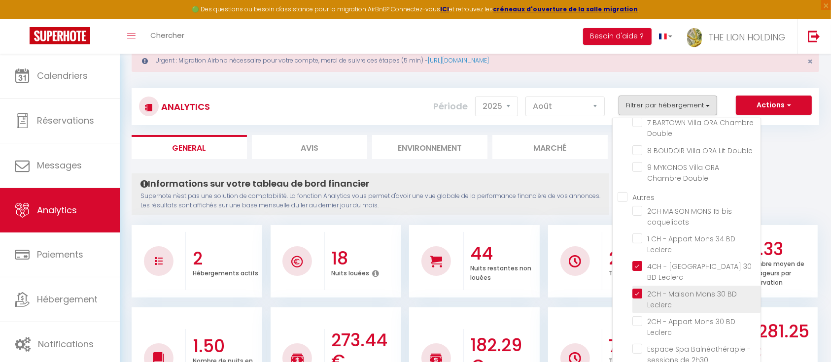
click at [637, 289] on Leclerc "checkbox" at bounding box center [696, 294] width 128 height 10
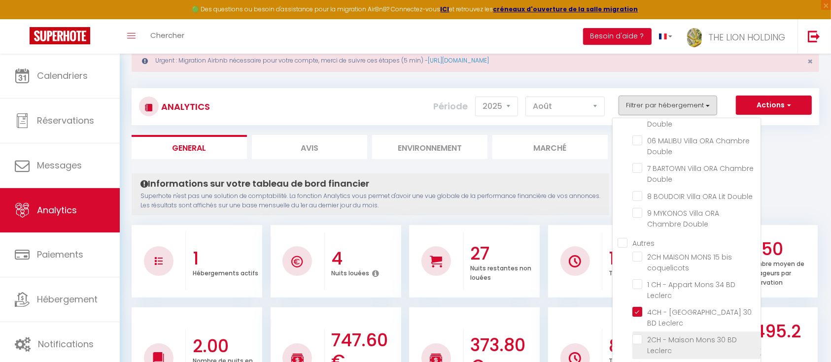
scroll to position [144, 0]
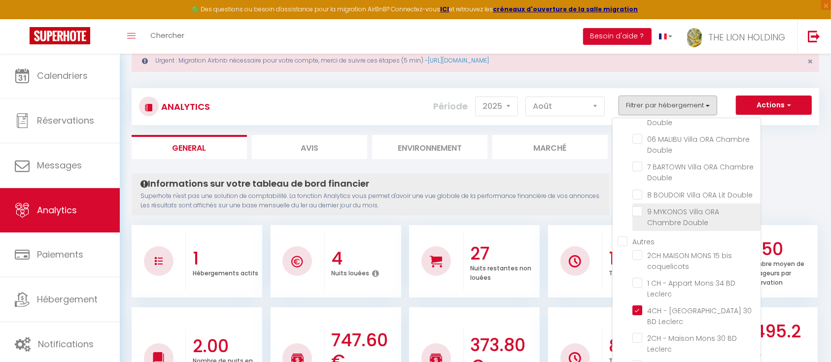
click at [639, 208] on Double "checkbox" at bounding box center [696, 212] width 128 height 10
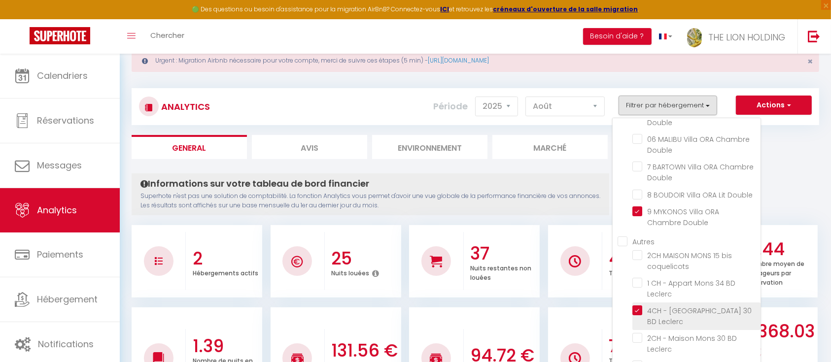
click at [639, 313] on Leclerc "checkbox" at bounding box center [696, 311] width 128 height 10
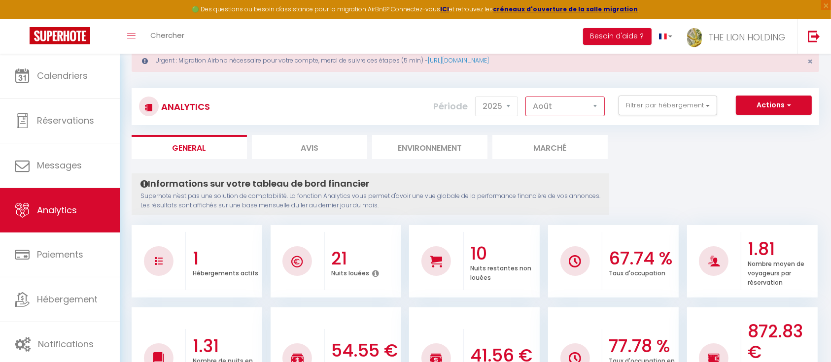
click at [574, 100] on select "Janvier Février Mars Avril Mai Juin Juillet Août Septembre Octobre Novembre Déc…" at bounding box center [564, 107] width 79 height 20
click at [527, 97] on select "Janvier Février Mars Avril Mai Juin Juillet Août Septembre Octobre Novembre Déc…" at bounding box center [564, 107] width 79 height 20
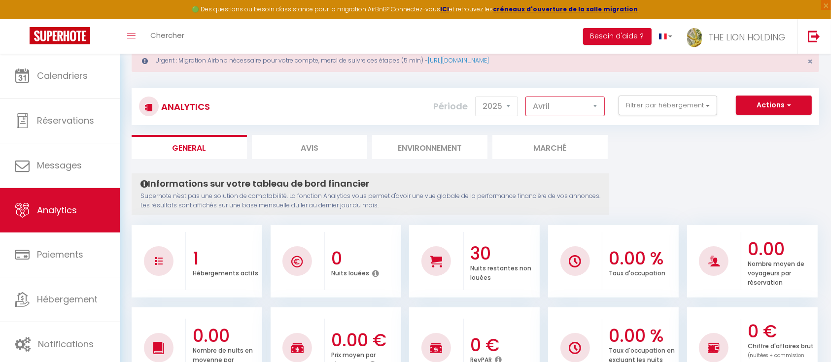
click at [592, 111] on select "Janvier Février Mars Avril Mai Juin Juillet Août Septembre Octobre Novembre Déc…" at bounding box center [564, 107] width 79 height 20
click at [527, 97] on select "Janvier Février Mars Avril Mai Juin Juillet Août Septembre Octobre Novembre Déc…" at bounding box center [564, 107] width 79 height 20
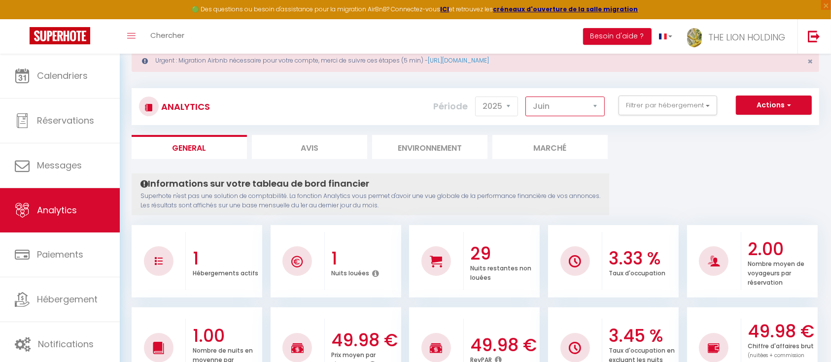
click at [601, 97] on select "Janvier Février Mars Avril Mai Juin Juillet Août Septembre Octobre Novembre Déc…" at bounding box center [564, 107] width 79 height 20
click at [527, 97] on select "Janvier Février Mars Avril Mai Juin Juillet Août Septembre Octobre Novembre Déc…" at bounding box center [564, 107] width 79 height 20
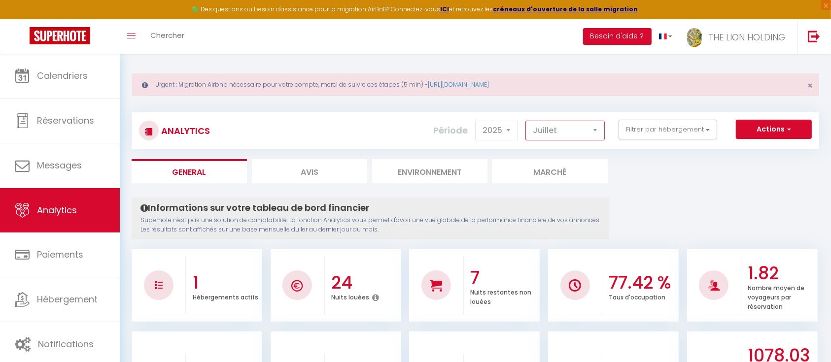
scroll to position [0, 0]
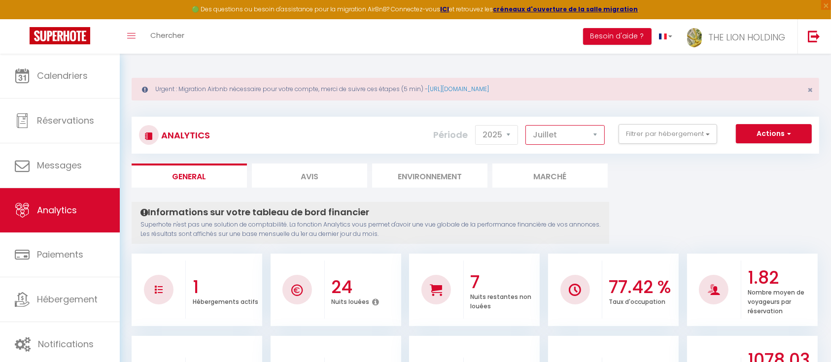
click at [569, 132] on select "Janvier Février Mars Avril Mai Juin Juillet Août Septembre Octobre Novembre Déc…" at bounding box center [564, 135] width 79 height 20
click at [666, 171] on ul "General Avis Environnement Marché" at bounding box center [476, 176] width 688 height 24
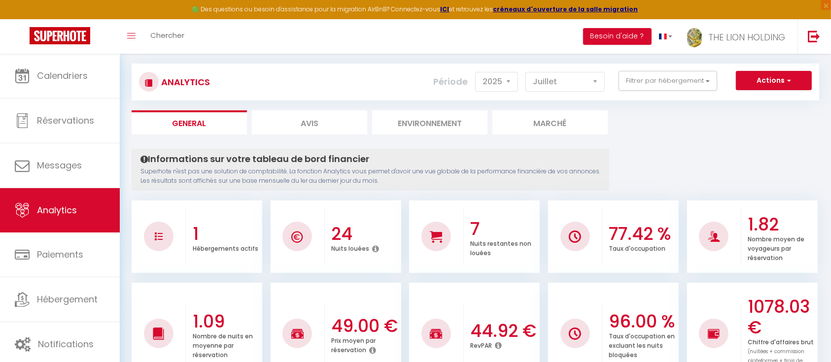
scroll to position [52, 0]
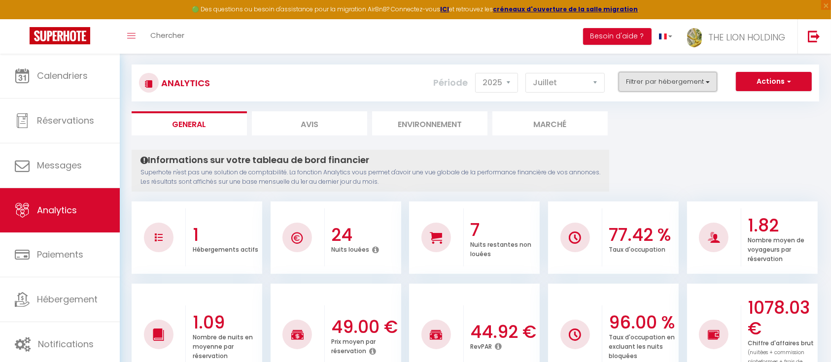
click at [702, 76] on button "Filtrer par hébergement" at bounding box center [668, 82] width 99 height 20
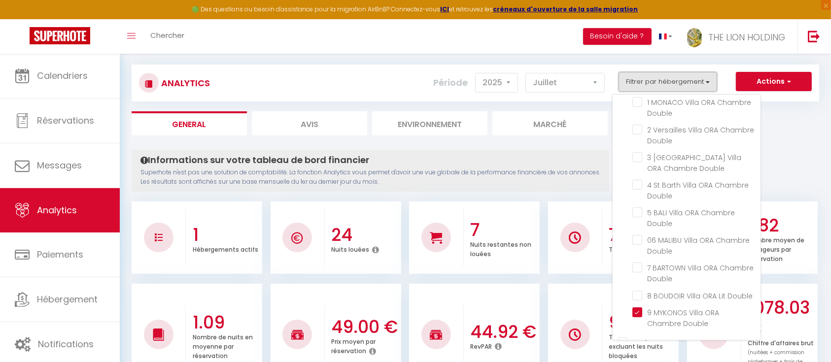
scroll to position [16, 0]
click at [642, 311] on Double "checkbox" at bounding box center [696, 316] width 128 height 10
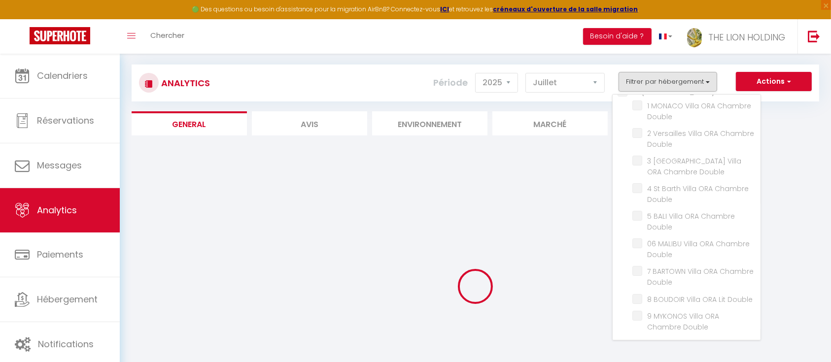
scroll to position [0, 0]
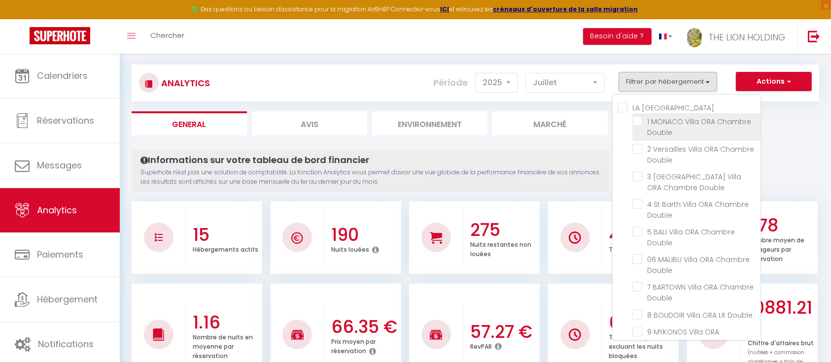
click at [635, 118] on Double "checkbox" at bounding box center [696, 121] width 128 height 10
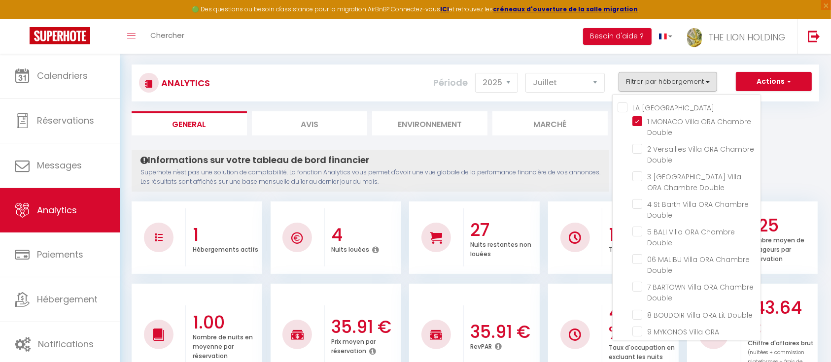
click at [795, 131] on ul "General Avis Environnement Marché" at bounding box center [476, 123] width 688 height 24
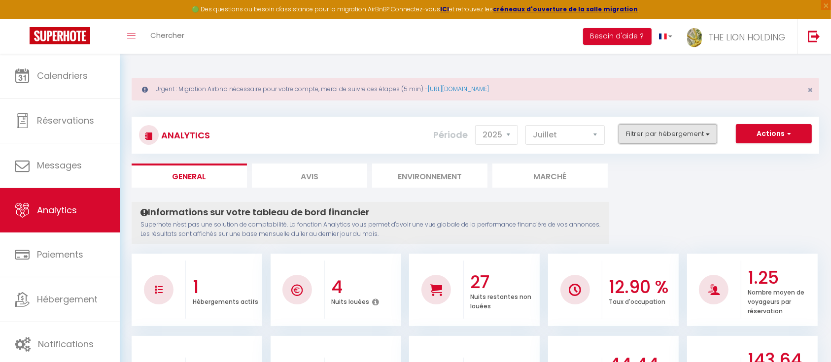
click at [686, 128] on button "Filtrer par hébergement" at bounding box center [668, 134] width 99 height 20
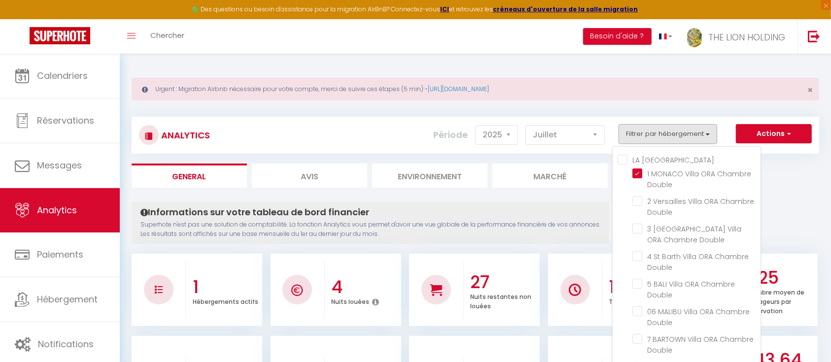
click at [779, 180] on ul "General Avis Environnement Marché" at bounding box center [476, 176] width 688 height 24
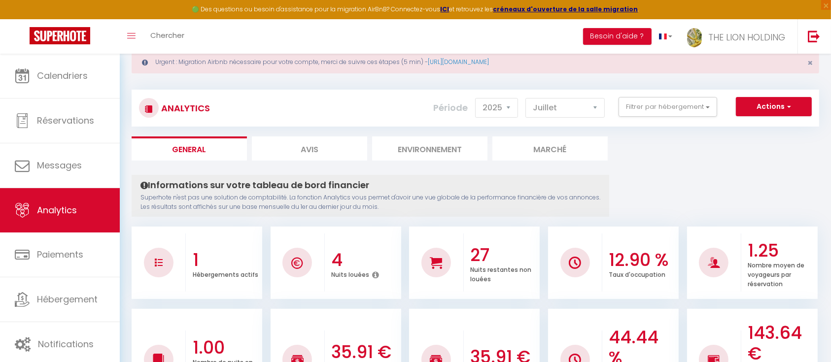
scroll to position [26, 0]
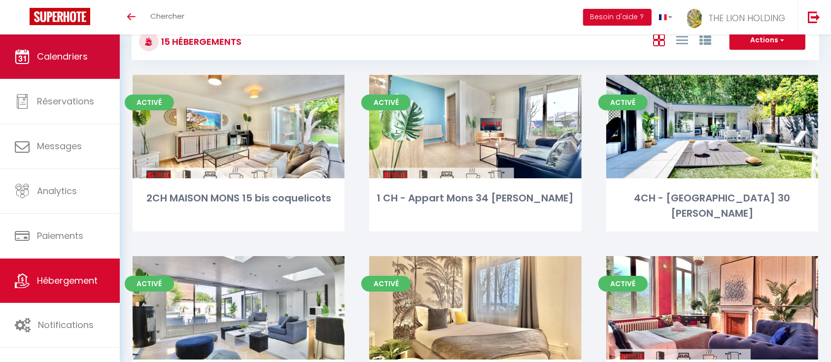
click at [70, 70] on link "Calendriers" at bounding box center [60, 57] width 120 height 44
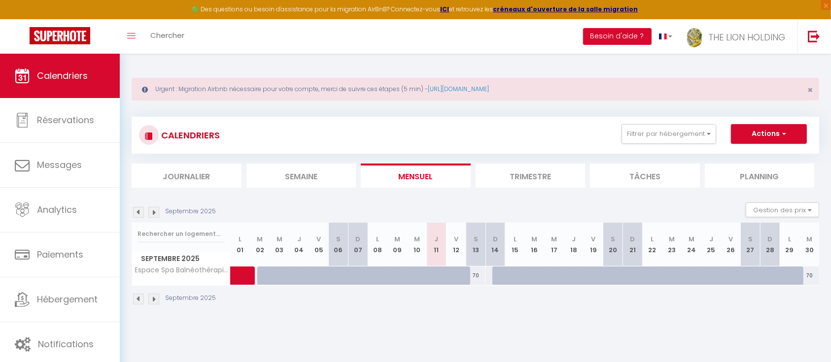
scroll to position [54, 0]
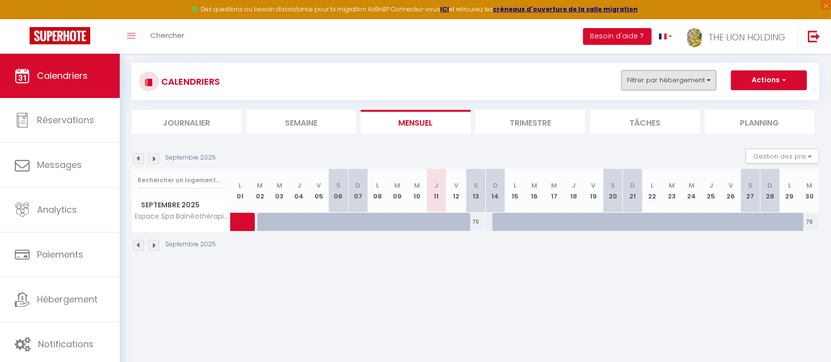
click at [710, 75] on button "Filtrer par hébergement" at bounding box center [669, 80] width 95 height 20
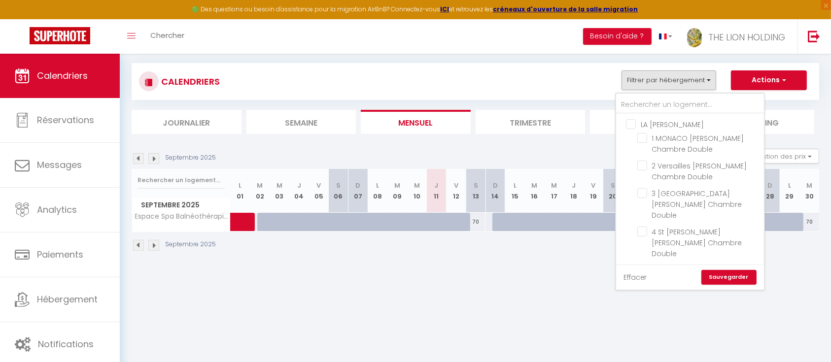
click at [638, 276] on link "Effacer" at bounding box center [636, 277] width 24 height 11
checkbox input "false"
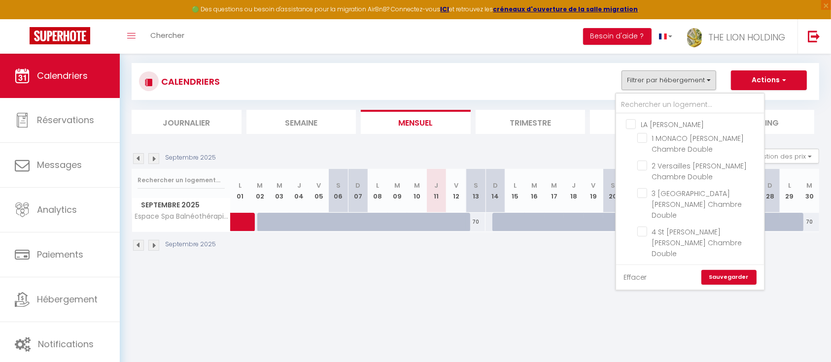
checkbox input "false"
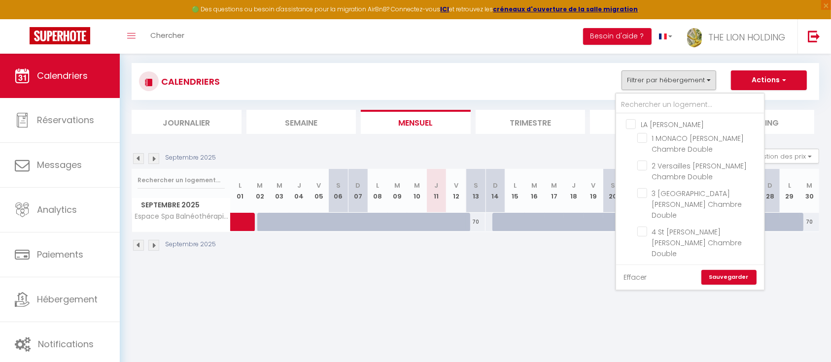
checkbox input "false"
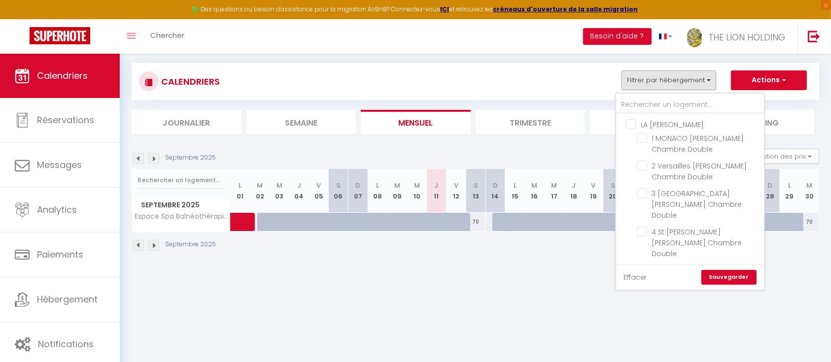
checkbox input "false"
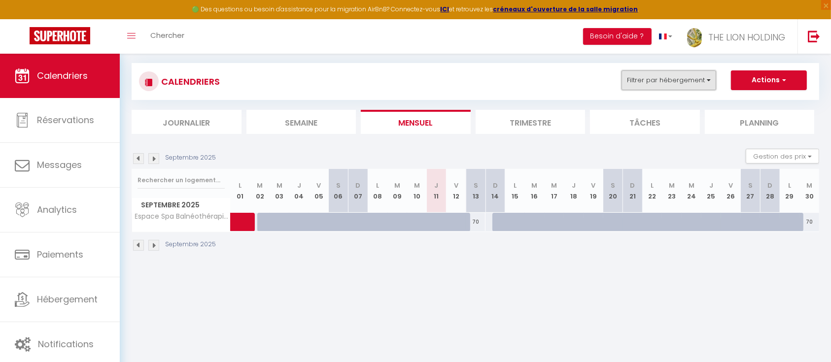
click at [693, 77] on button "Filtrer par hébergement" at bounding box center [669, 80] width 95 height 20
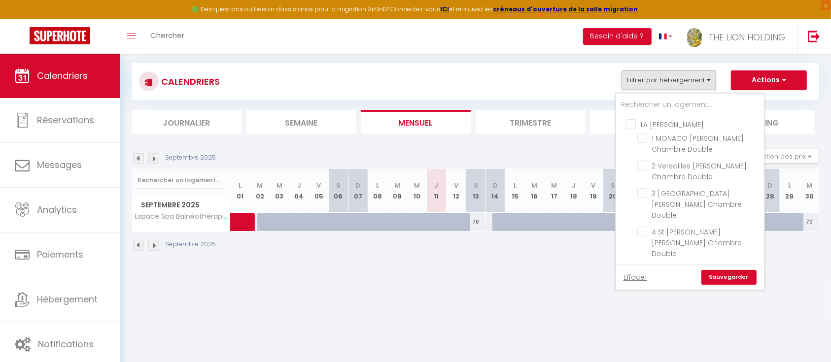
click at [631, 124] on input "LA [PERSON_NAME]" at bounding box center [700, 124] width 148 height 10
checkbox input "true"
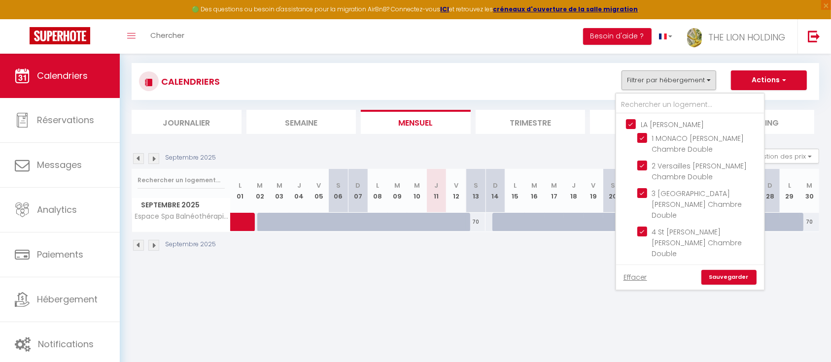
checkbox input "true"
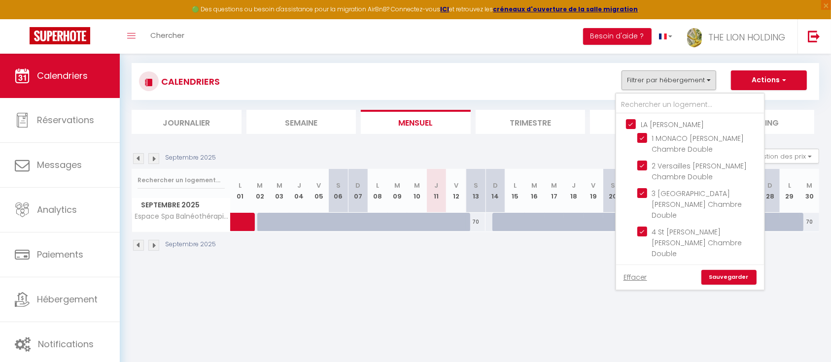
checkbox input "true"
checkbox input "false"
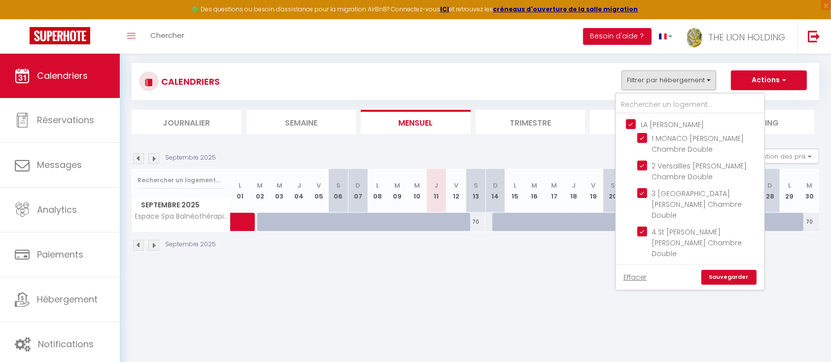
checkbox input "false"
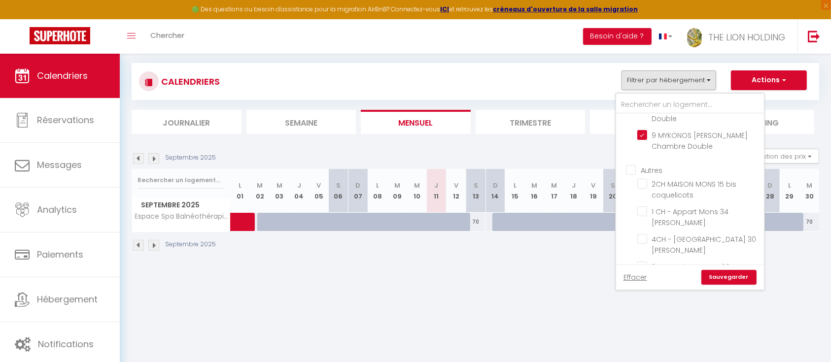
scroll to position [238, 0]
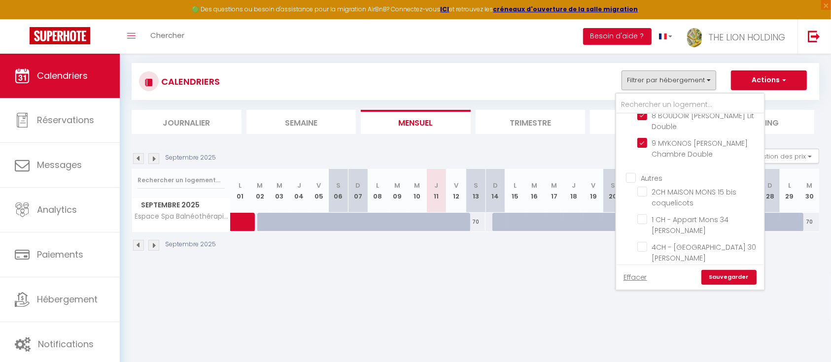
click at [635, 173] on input "Autres" at bounding box center [700, 178] width 148 height 10
checkbox input "true"
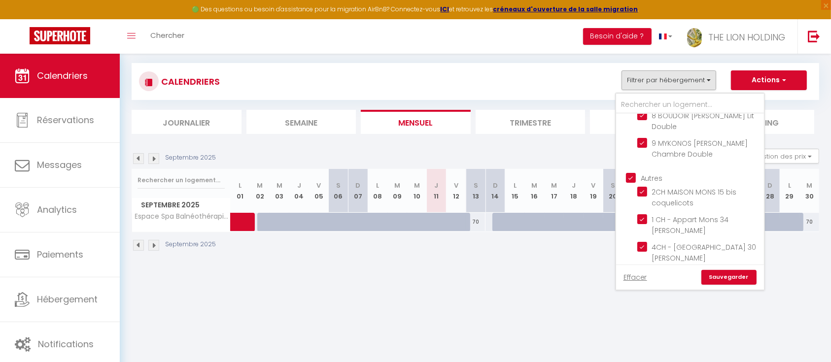
checkbox input "true"
click at [741, 279] on link "Sauvegarder" at bounding box center [728, 277] width 55 height 15
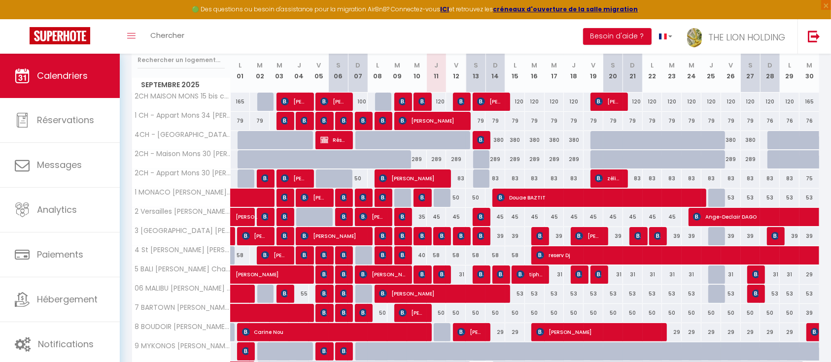
scroll to position [175, 0]
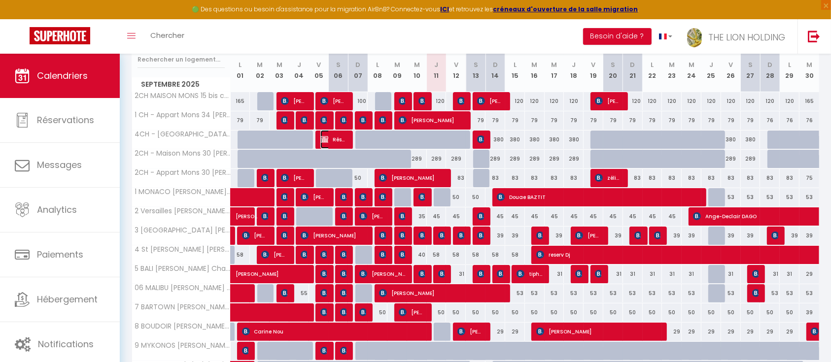
click at [336, 135] on span "Réservée [PERSON_NAME]" at bounding box center [333, 139] width 26 height 19
select select "OK"
select select "KO"
select select "0"
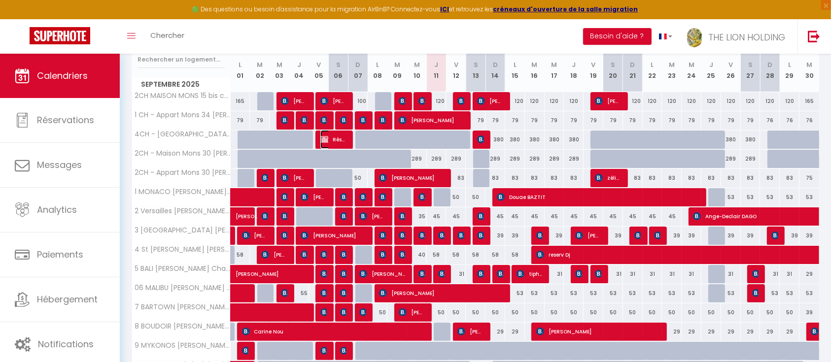
select select "1"
select select
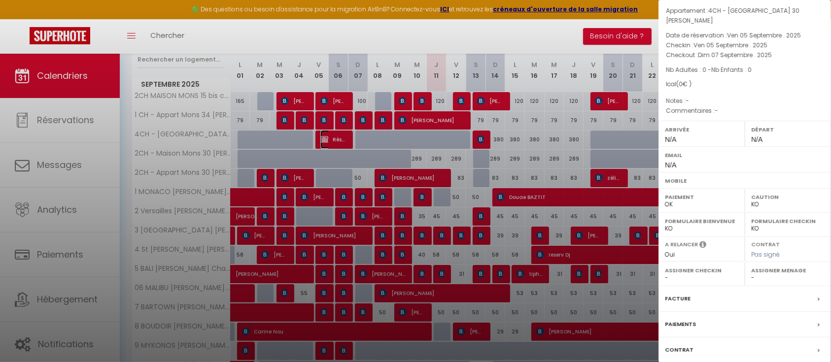
scroll to position [103, 0]
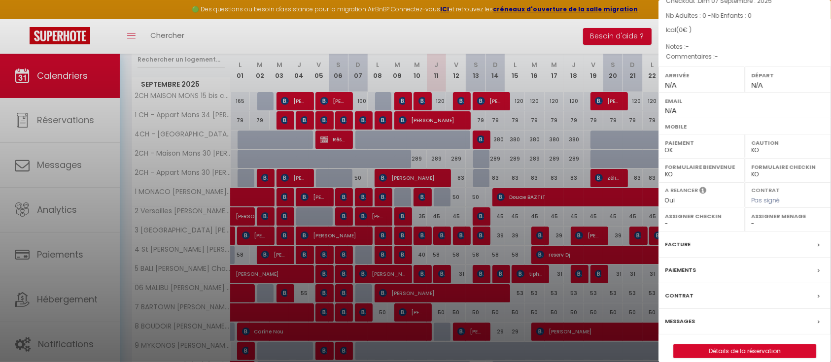
click at [757, 261] on div "Paiements" at bounding box center [745, 271] width 173 height 26
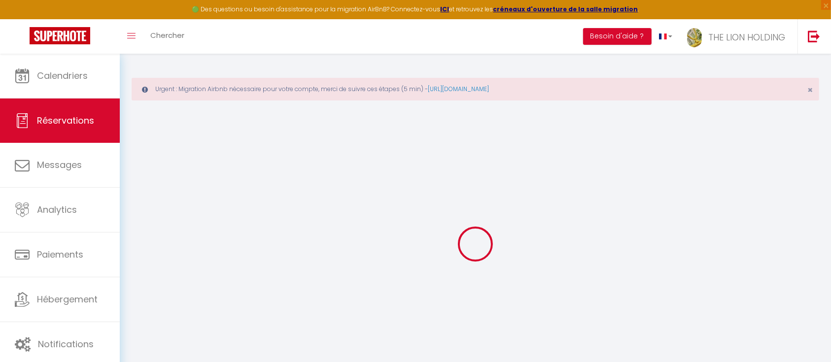
select select
checkbox input "false"
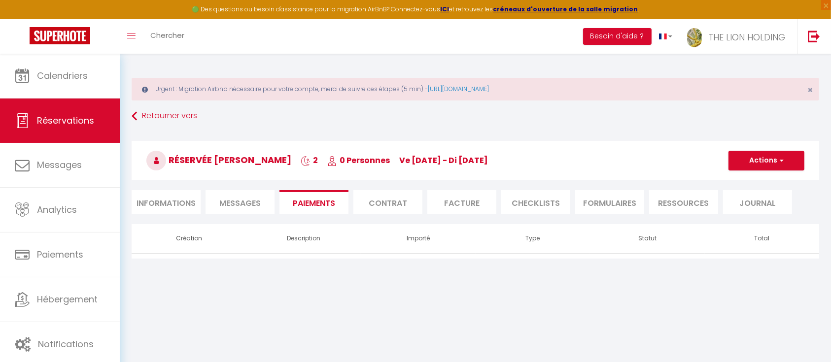
scroll to position [54, 0]
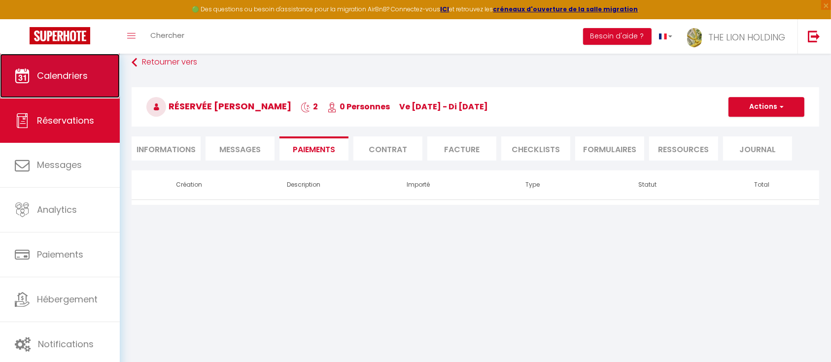
click at [93, 83] on link "Calendriers" at bounding box center [60, 76] width 120 height 44
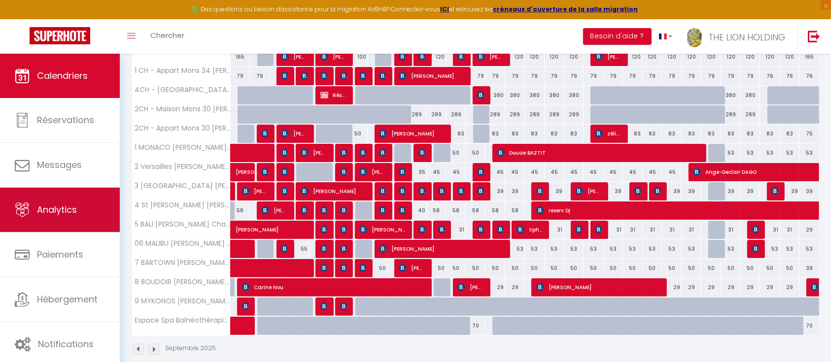
scroll to position [232, 0]
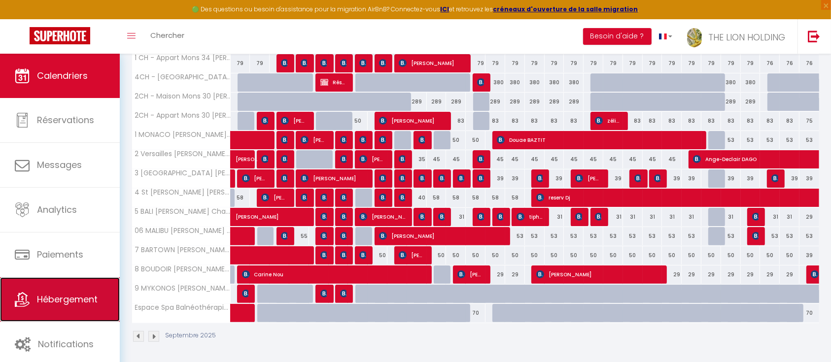
click at [77, 292] on link "Hébergement" at bounding box center [60, 300] width 120 height 44
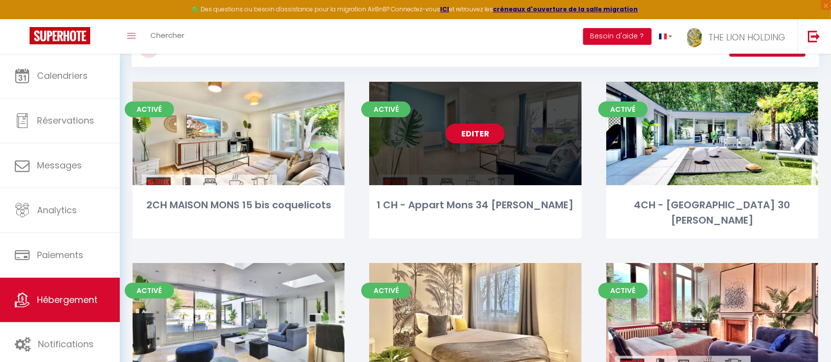
scroll to position [87, 0]
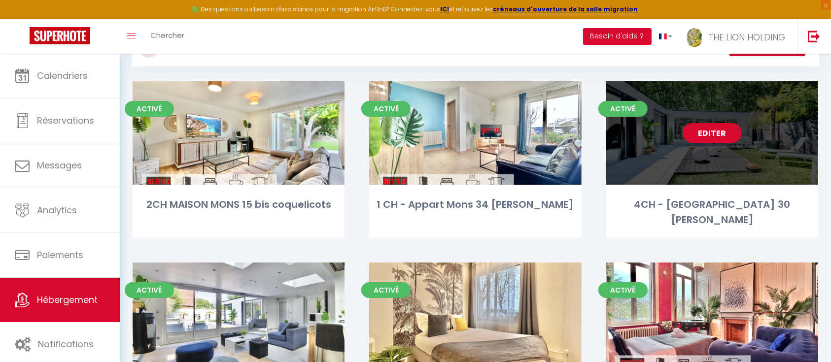
click at [714, 135] on link "Editer" at bounding box center [712, 133] width 59 height 20
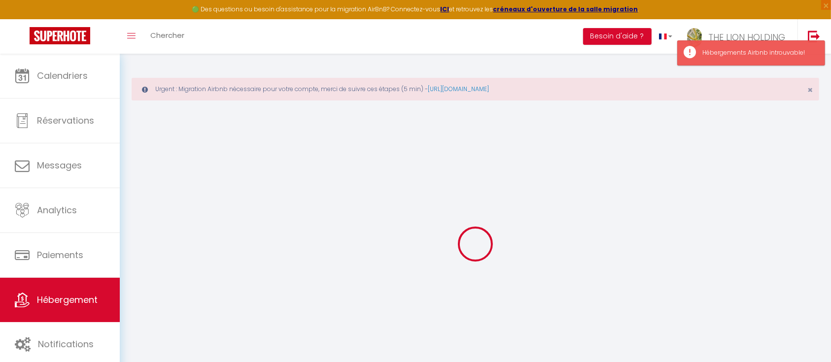
select select "+ 3 %"
select select "+ 17 %"
select select "+ 2 %"
checkbox input "true"
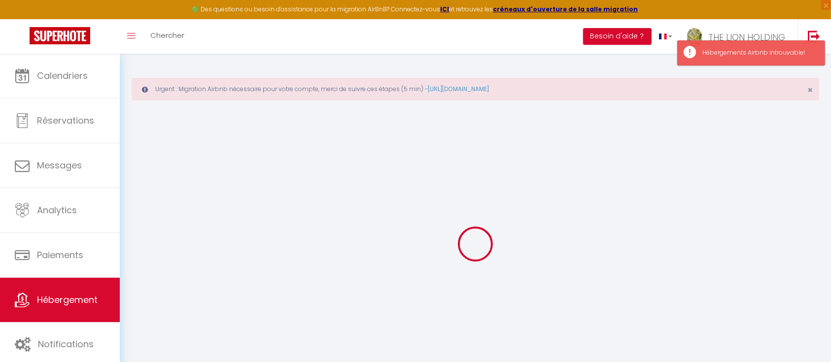
checkbox input "true"
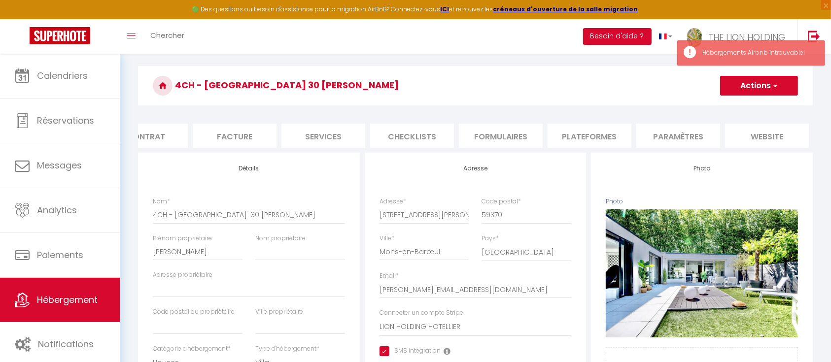
scroll to position [0, 125]
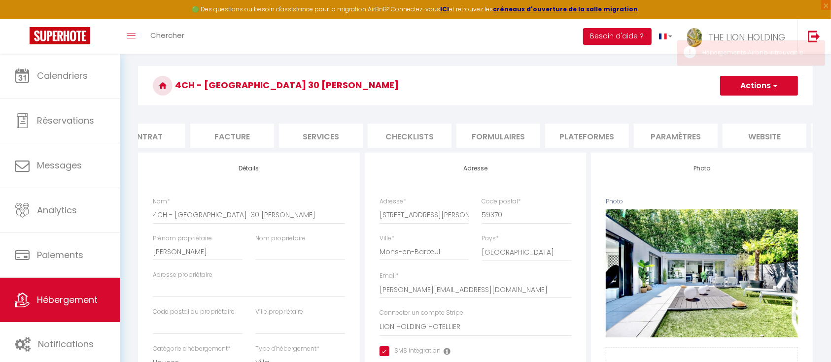
click at [578, 137] on li "Plateformes" at bounding box center [587, 136] width 84 height 24
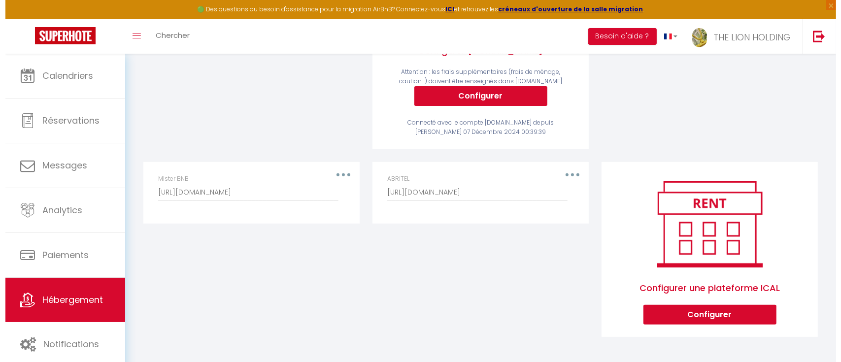
scroll to position [315, 0]
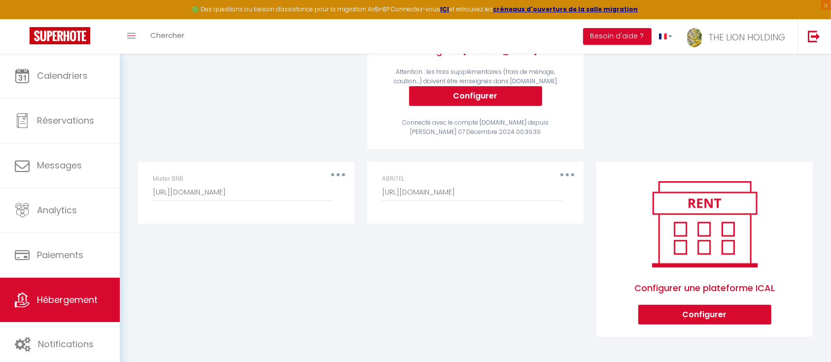
click at [576, 175] on button "button" at bounding box center [568, 175] width 28 height 16
click at [533, 191] on button "Editer" at bounding box center [541, 197] width 73 height 17
type input "ABRITEL"
type input "[URL][DOMAIN_NAME]"
select select "1"
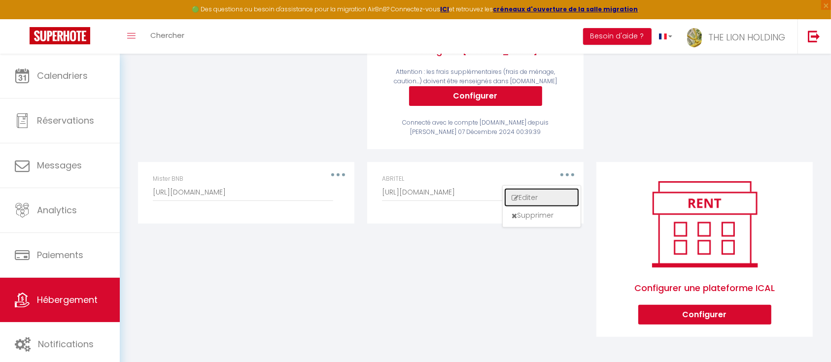
select select "true"
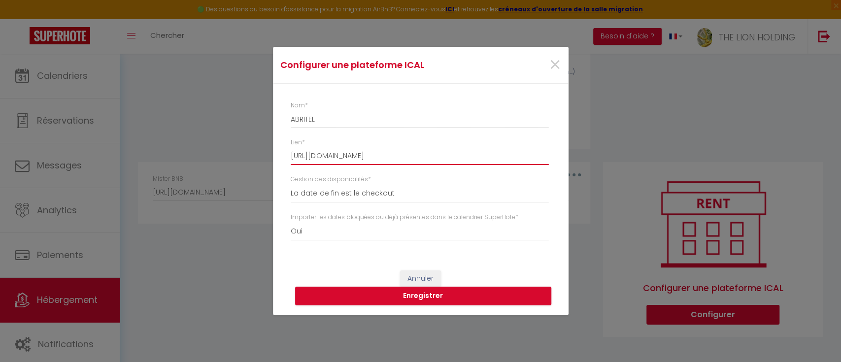
click at [408, 152] on input "[URL][DOMAIN_NAME]" at bounding box center [420, 156] width 258 height 18
paste input "0b78cc11eff24823bd953ac8b2550524"
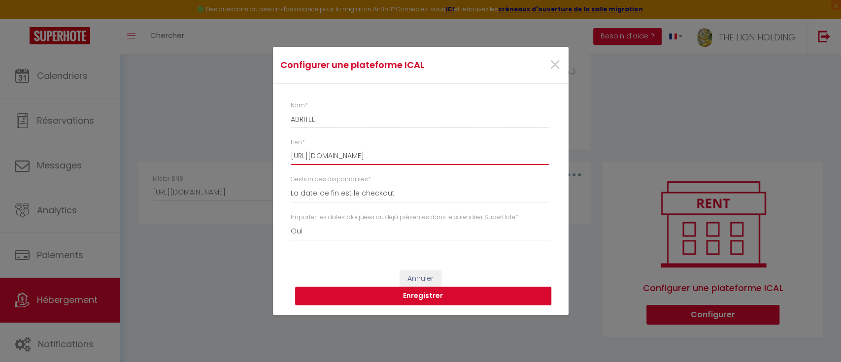
type input "[URL][DOMAIN_NAME]"
click at [445, 293] on button "Enregistrer" at bounding box center [423, 296] width 256 height 19
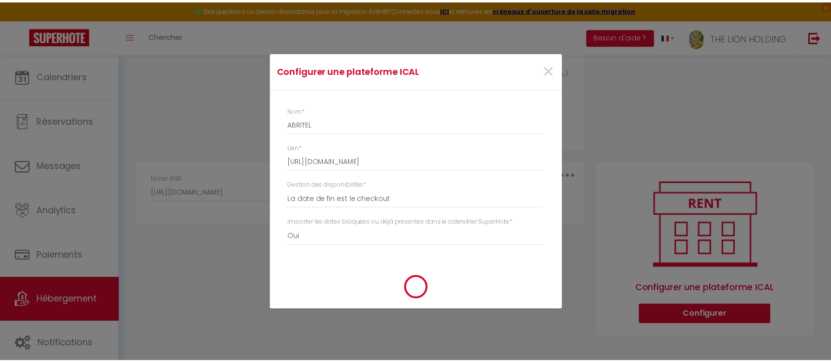
scroll to position [0, 0]
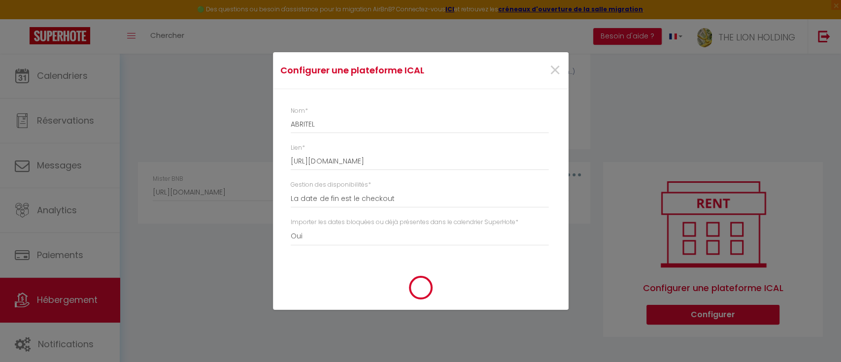
type input "[URL][DOMAIN_NAME]"
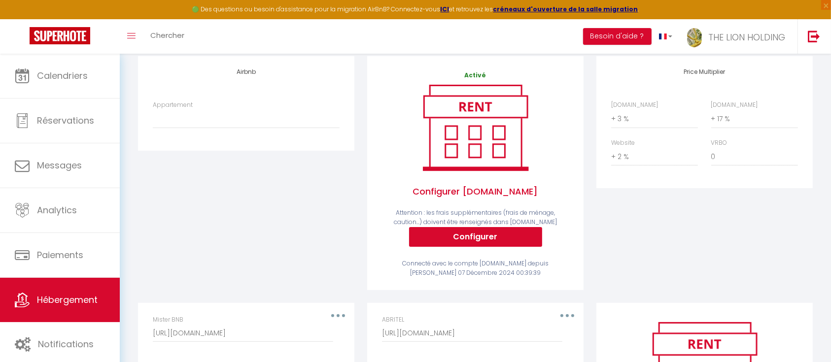
scroll to position [165, 0]
